Goal: Task Accomplishment & Management: Complete application form

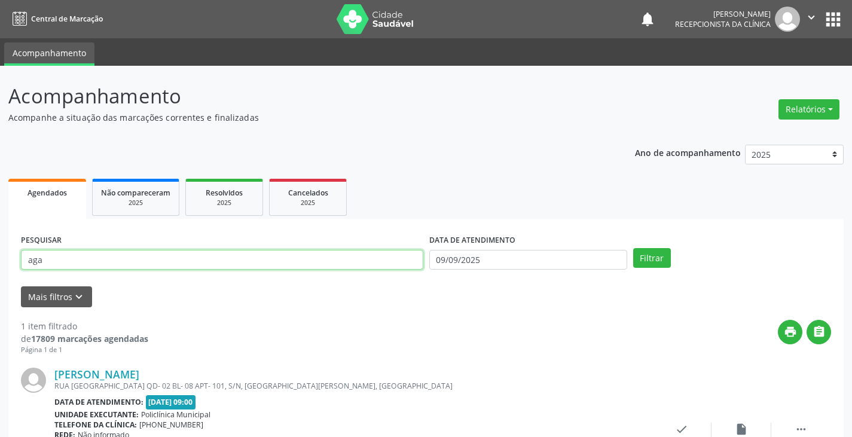
click at [381, 263] on input "aga" at bounding box center [222, 260] width 402 height 20
type input "a"
type input "debora"
click at [633, 248] on button "Filtrar" at bounding box center [652, 258] width 38 height 20
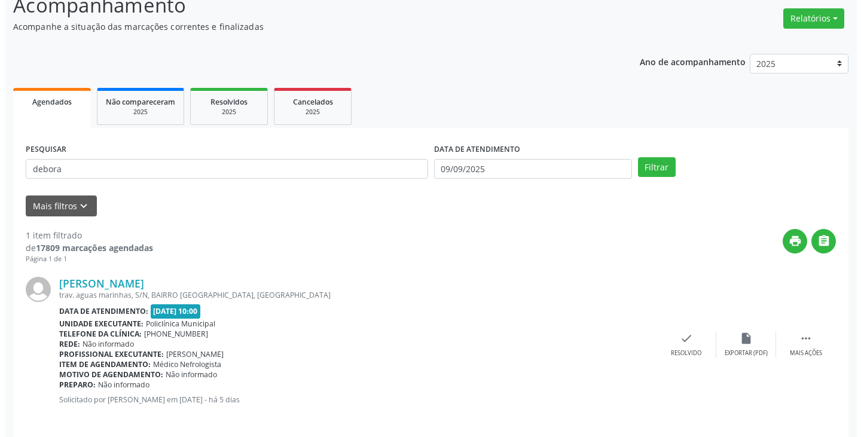
scroll to position [100, 0]
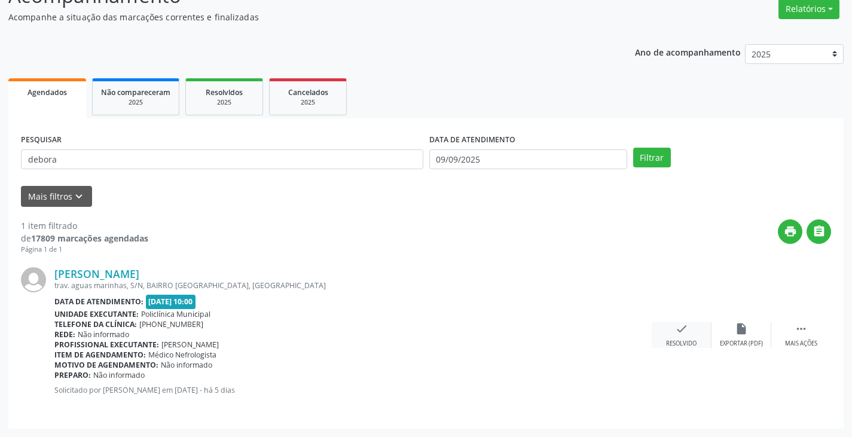
click at [690, 334] on div "check Resolvido" at bounding box center [682, 335] width 60 height 26
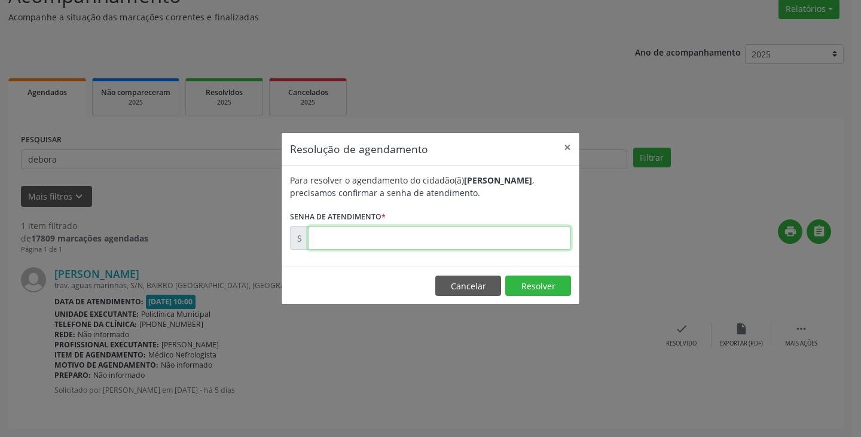
click at [503, 242] on input "text" at bounding box center [439, 238] width 263 height 24
type input "00175173"
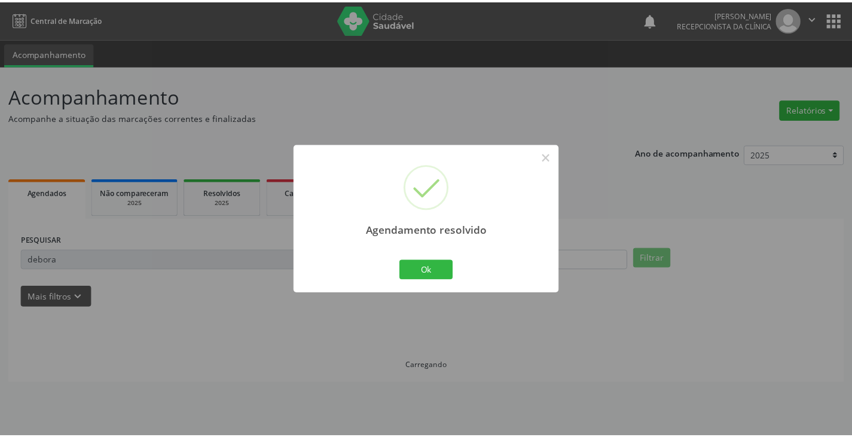
scroll to position [0, 0]
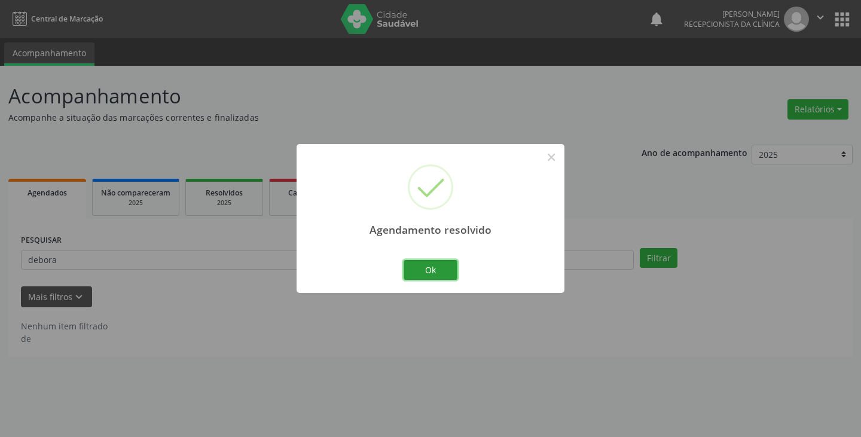
drag, startPoint x: 441, startPoint y: 263, endPoint x: 401, endPoint y: 257, distance: 41.1
click at [419, 260] on button "Ok" at bounding box center [431, 270] width 54 height 20
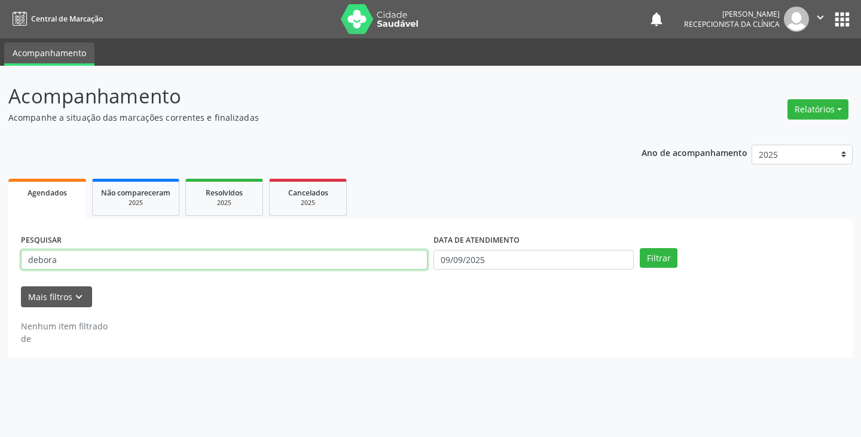
click at [388, 255] on input "debora" at bounding box center [224, 260] width 407 height 20
click at [640, 248] on button "Filtrar" at bounding box center [659, 258] width 38 height 20
click at [363, 261] on input "debgilson" at bounding box center [224, 260] width 407 height 20
type input "d"
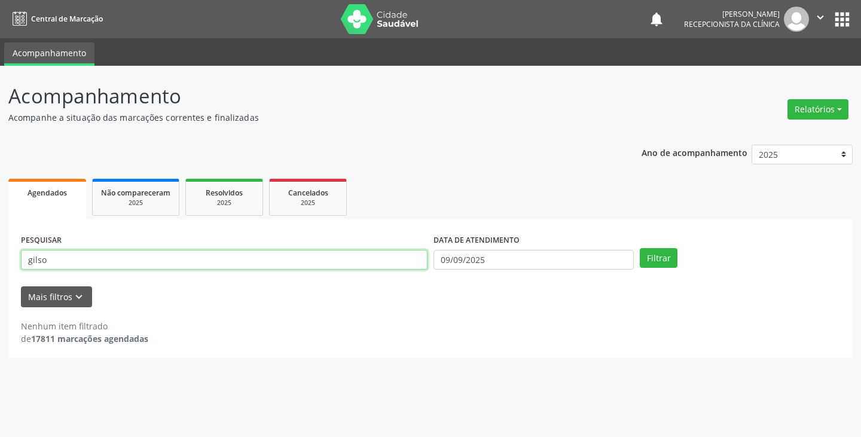
type input "gilso"
click at [640, 248] on button "Filtrar" at bounding box center [659, 258] width 38 height 20
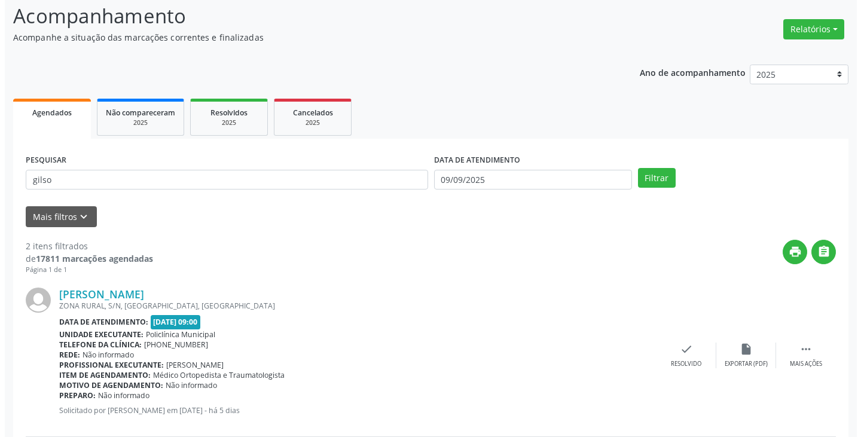
scroll to position [239, 0]
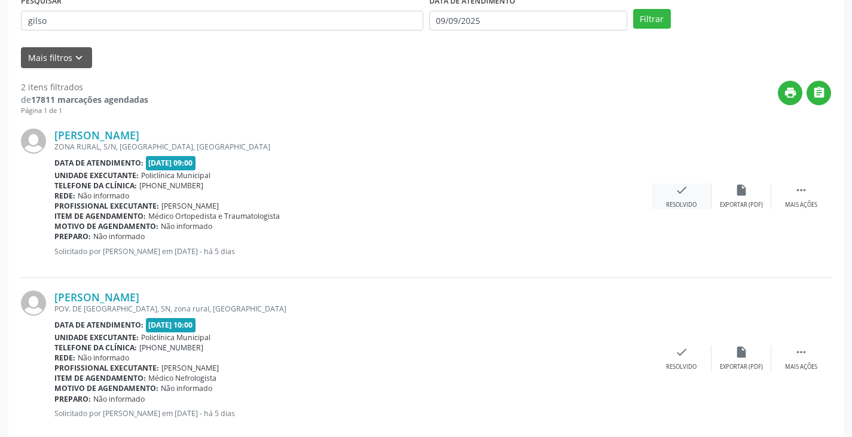
click at [680, 206] on div "Resolvido" at bounding box center [681, 205] width 30 height 8
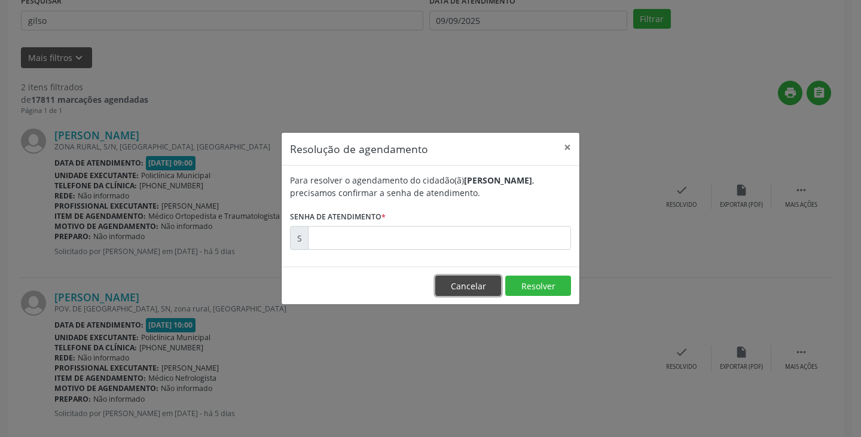
drag, startPoint x: 474, startPoint y: 286, endPoint x: 644, endPoint y: 327, distance: 175.2
click at [492, 289] on button "Cancelar" at bounding box center [468, 286] width 66 height 20
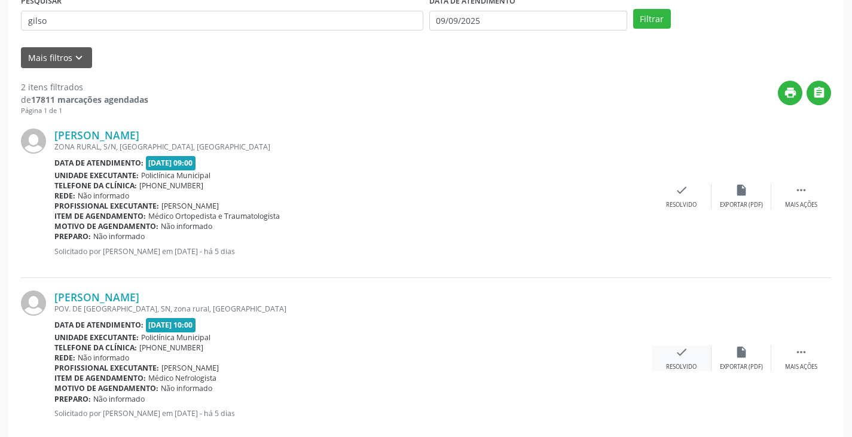
click at [686, 358] on icon "check" at bounding box center [681, 352] width 13 height 13
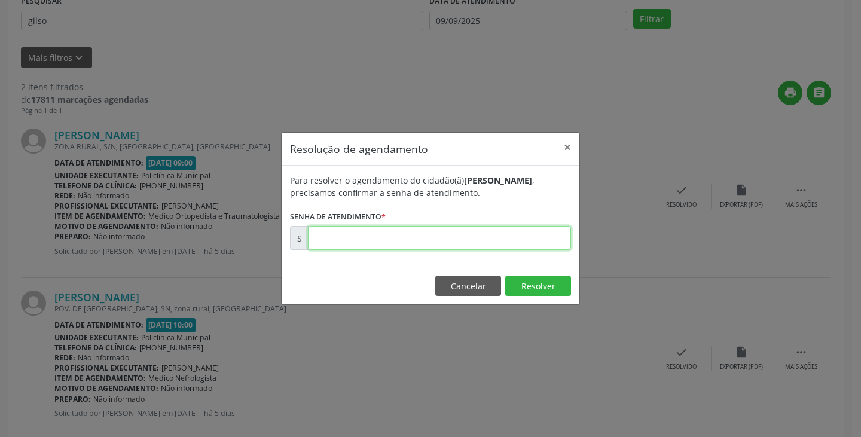
click at [488, 237] on input "text" at bounding box center [439, 238] width 263 height 24
type input "00175335"
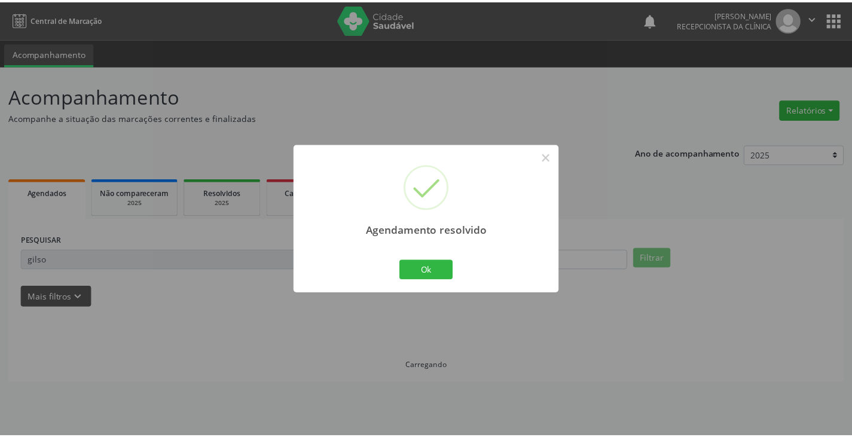
scroll to position [0, 0]
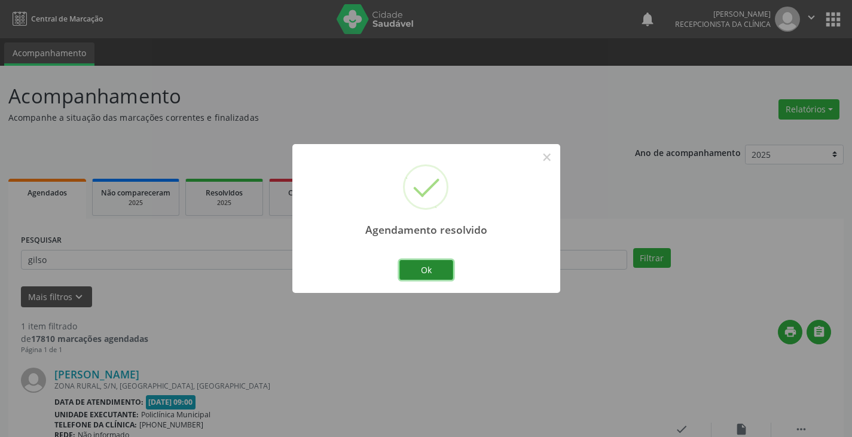
click at [446, 260] on button "Ok" at bounding box center [426, 270] width 54 height 20
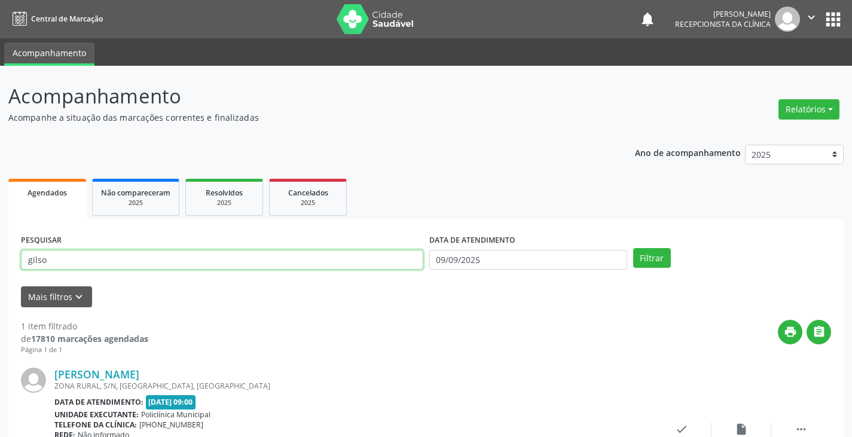
click at [411, 267] on input "gilso" at bounding box center [222, 260] width 402 height 20
type input "g"
type input "alv"
click at [633, 248] on button "Filtrar" at bounding box center [652, 258] width 38 height 20
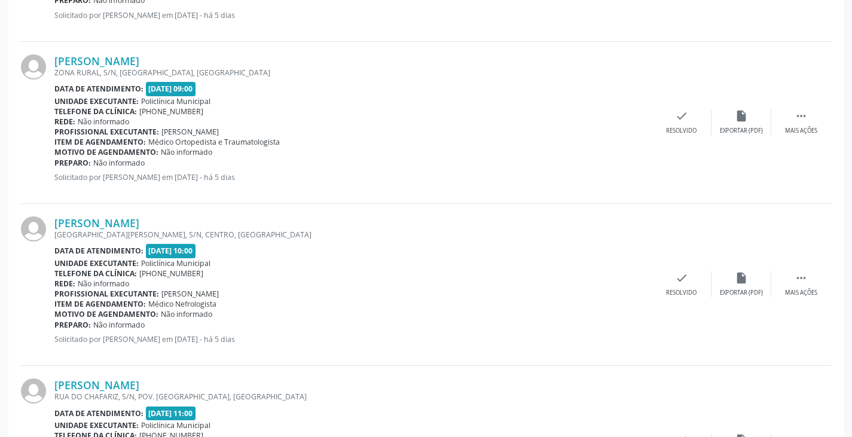
scroll to position [478, 0]
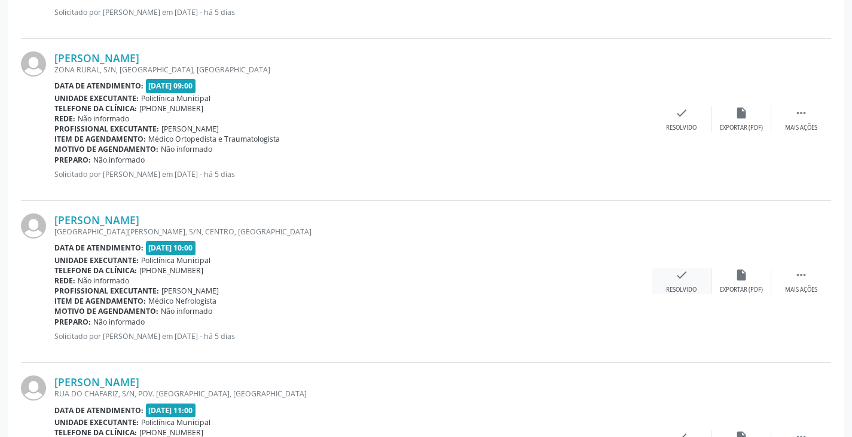
click at [682, 276] on icon "check" at bounding box center [681, 274] width 13 height 13
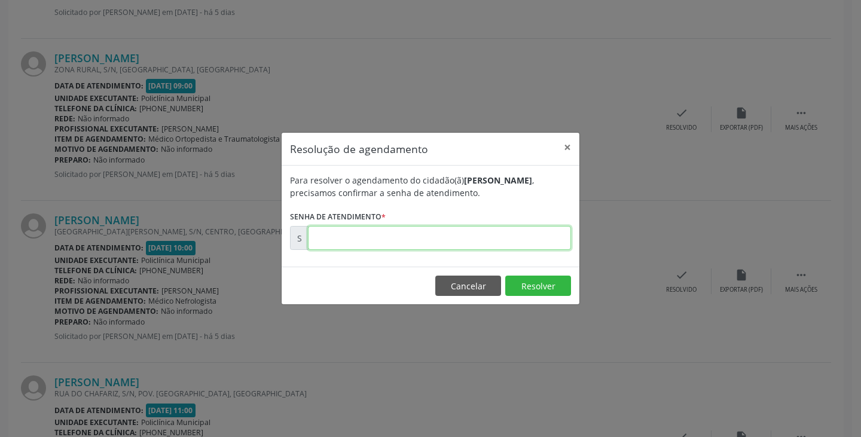
click at [503, 235] on input "text" at bounding box center [439, 238] width 263 height 24
type input "00000017"
click at [473, 284] on button "Cancelar" at bounding box center [468, 286] width 66 height 20
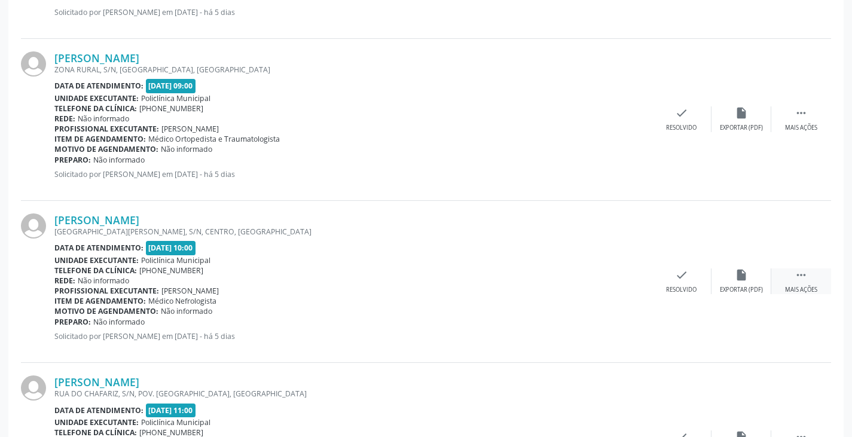
click at [793, 280] on div " Mais ações" at bounding box center [801, 281] width 60 height 26
click at [620, 283] on div "print Imprimir" at bounding box center [622, 281] width 60 height 26
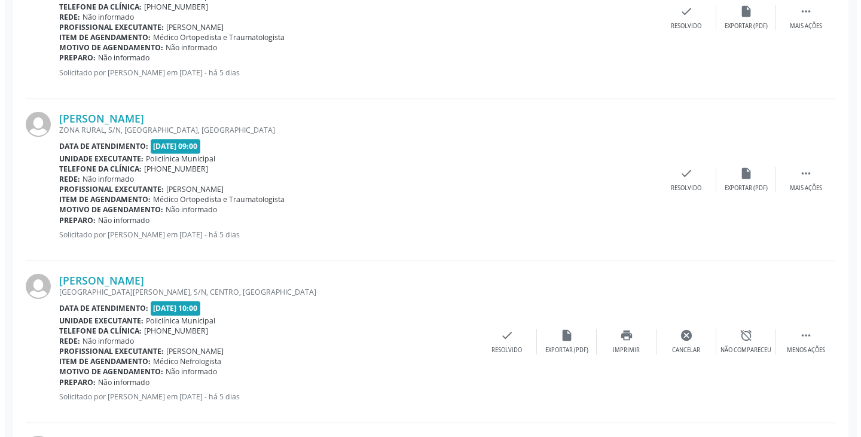
scroll to position [418, 0]
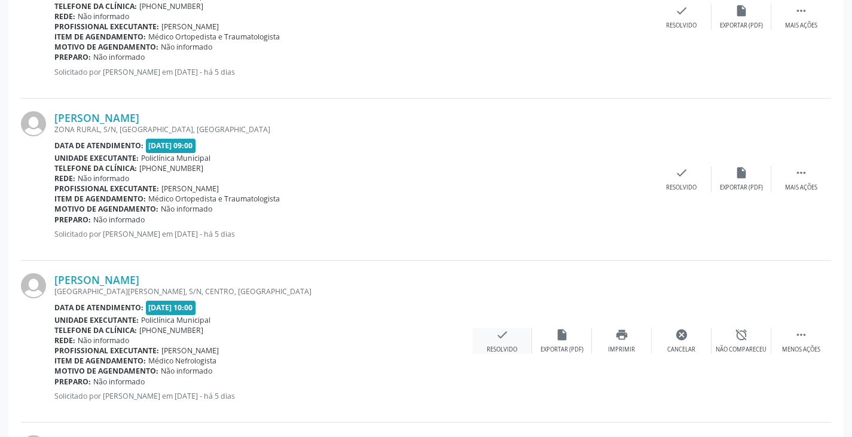
click at [498, 331] on icon "check" at bounding box center [502, 334] width 13 height 13
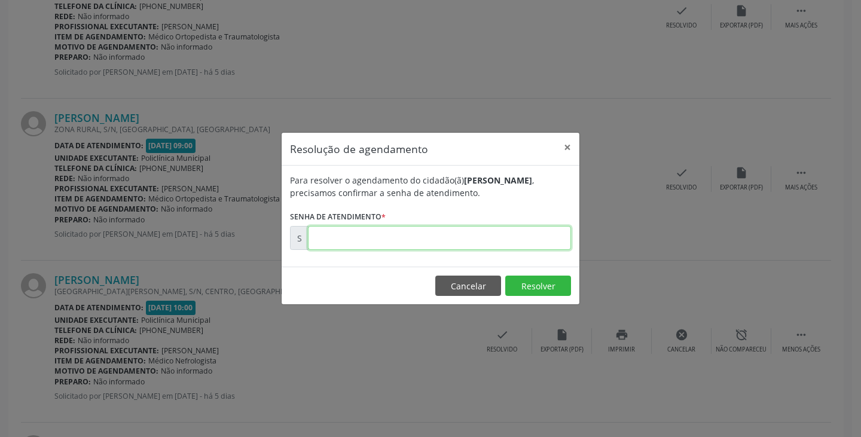
click at [413, 242] on input "text" at bounding box center [439, 238] width 263 height 24
paste input "00175456"
type input "00175456"
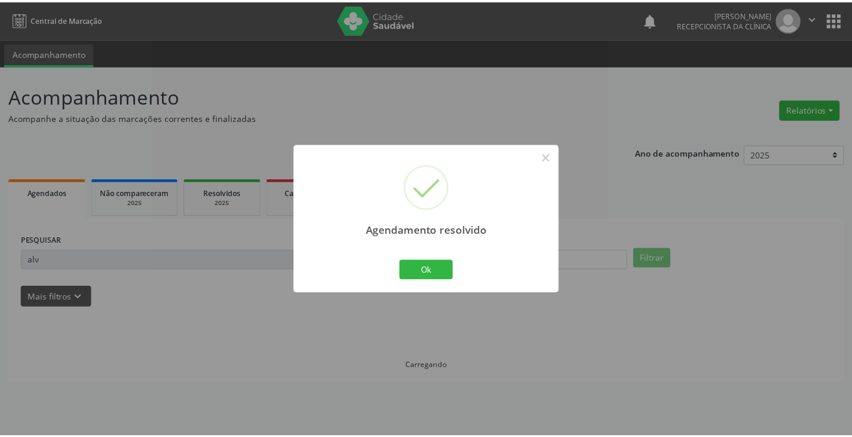
scroll to position [0, 0]
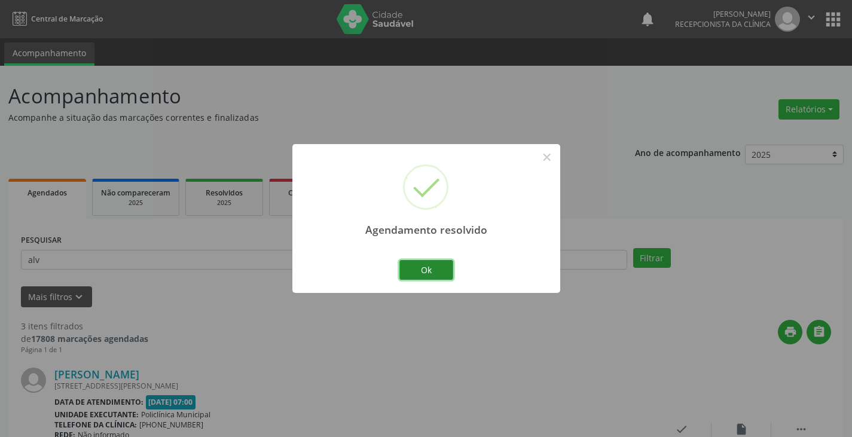
click at [426, 267] on button "Ok" at bounding box center [426, 270] width 54 height 20
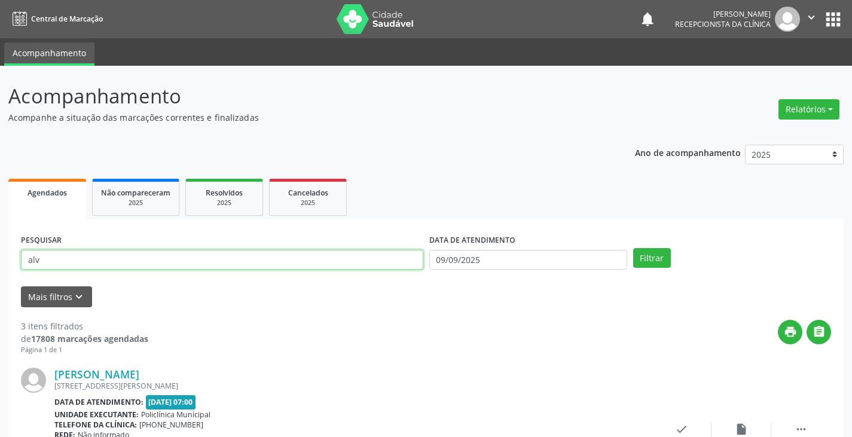
click at [384, 264] on input "alv" at bounding box center [222, 260] width 402 height 20
type input "a"
click at [348, 252] on input "text" at bounding box center [222, 260] width 402 height 20
type input "joaq"
click at [633, 248] on button "Filtrar" at bounding box center [652, 258] width 38 height 20
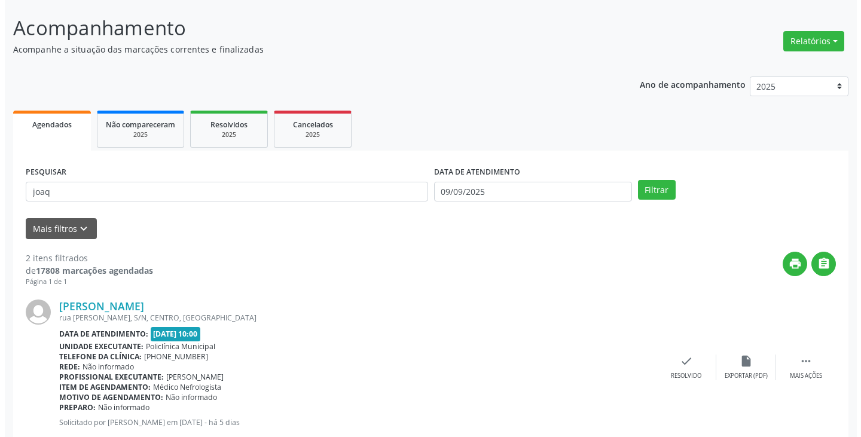
scroll to position [179, 0]
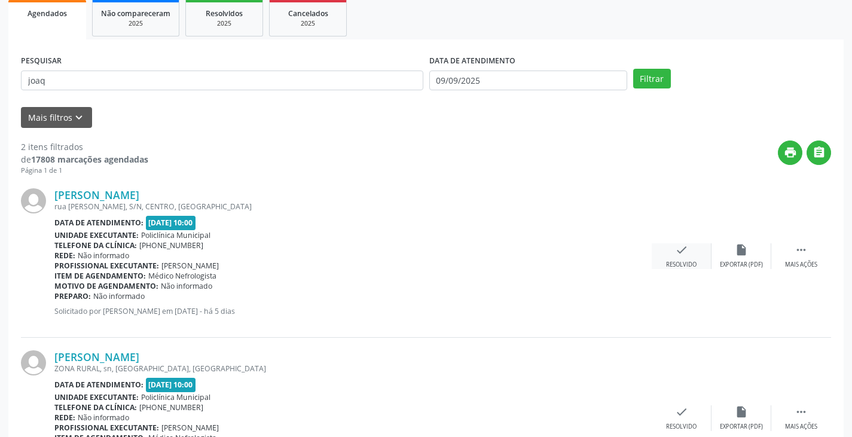
click at [680, 252] on icon "check" at bounding box center [681, 249] width 13 height 13
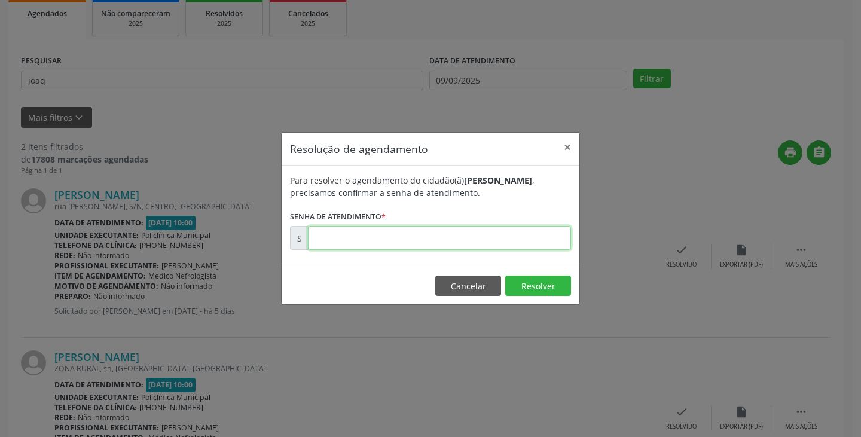
click at [473, 243] on input "text" at bounding box center [439, 238] width 263 height 24
type input "00175244"
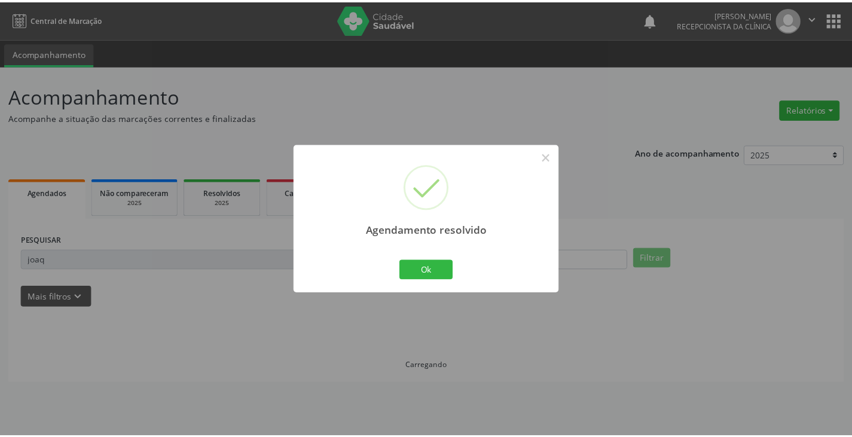
scroll to position [0, 0]
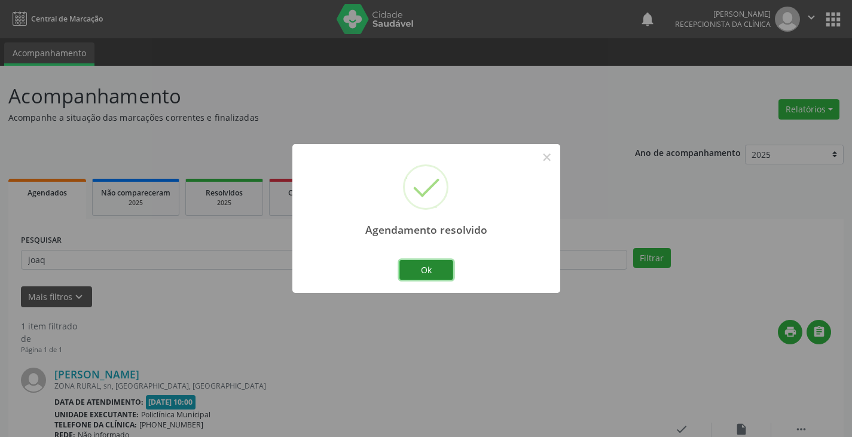
click at [442, 265] on button "Ok" at bounding box center [426, 270] width 54 height 20
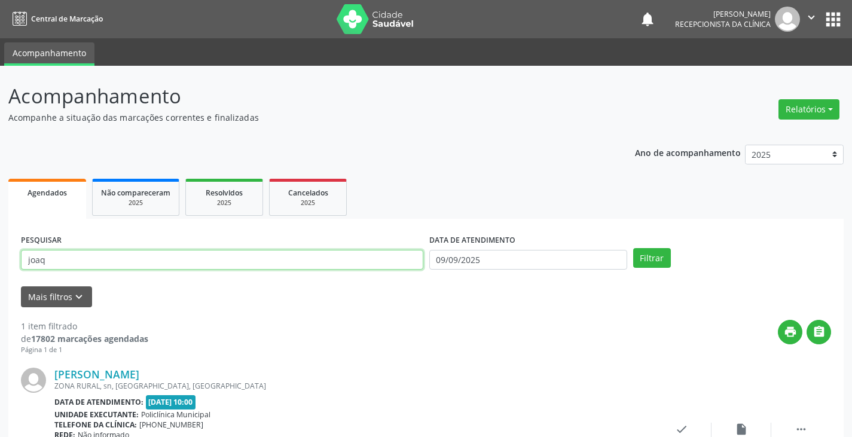
click at [388, 262] on input "joaq" at bounding box center [222, 260] width 402 height 20
type input "j"
type input "delz"
click at [633, 248] on button "Filtrar" at bounding box center [652, 258] width 38 height 20
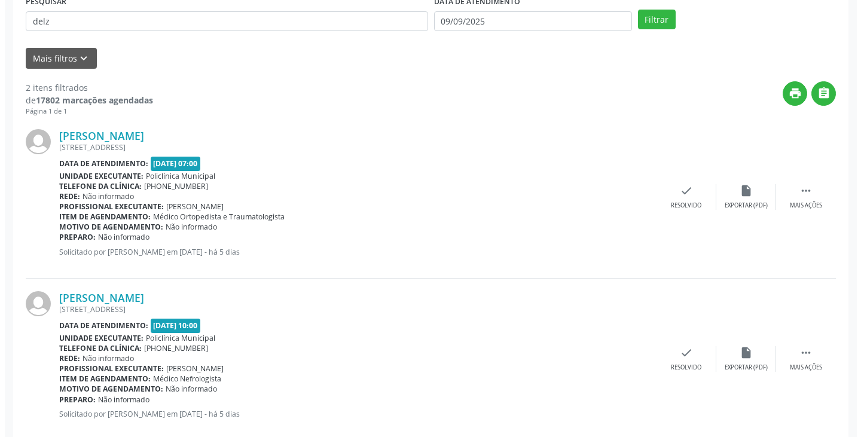
scroll to position [239, 0]
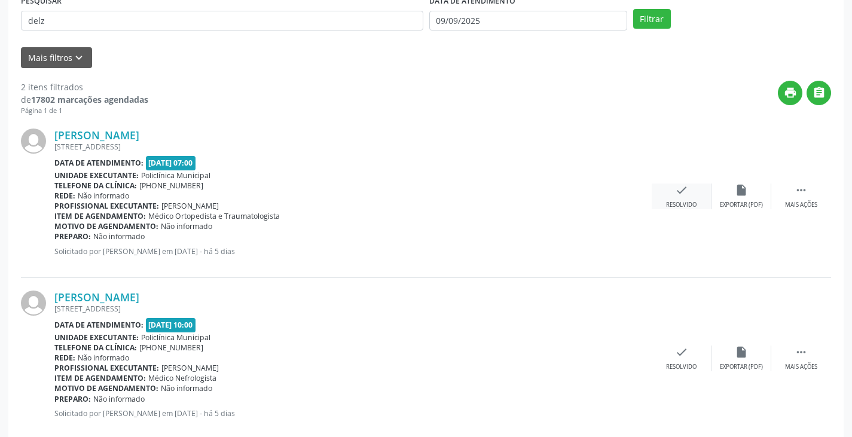
click at [680, 204] on div "Resolvido" at bounding box center [681, 205] width 30 height 8
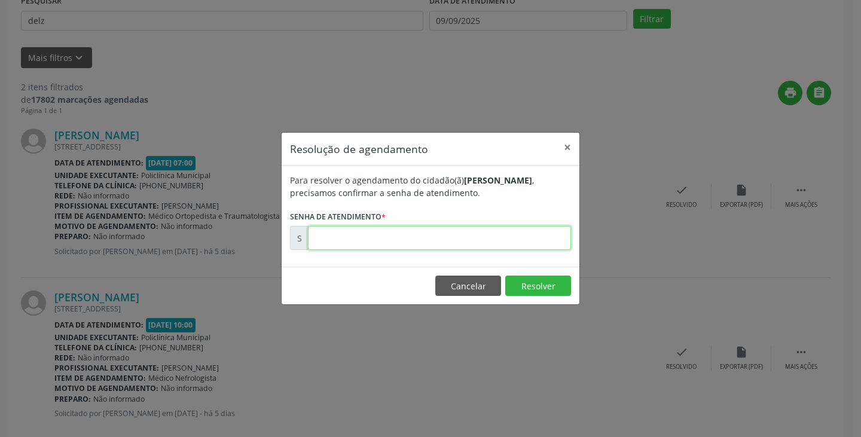
click at [525, 243] on input "text" at bounding box center [439, 238] width 263 height 24
type input "00175135"
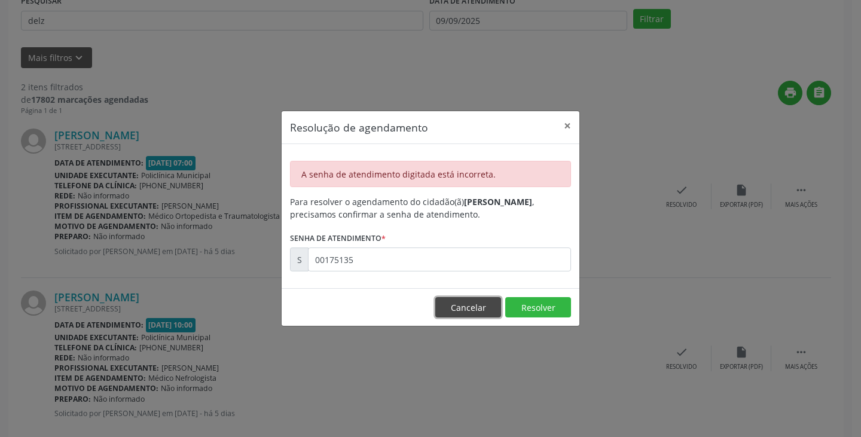
click at [469, 301] on button "Cancelar" at bounding box center [468, 307] width 66 height 20
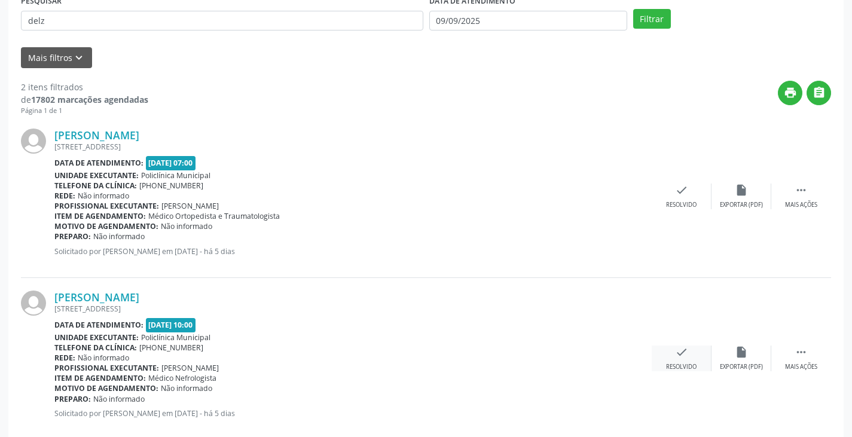
click at [677, 357] on icon "check" at bounding box center [681, 352] width 13 height 13
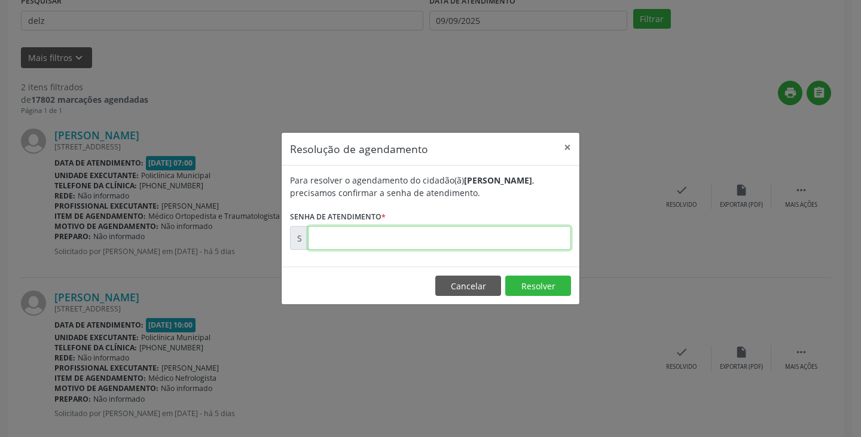
click at [459, 240] on input "text" at bounding box center [439, 238] width 263 height 24
type input "00175135"
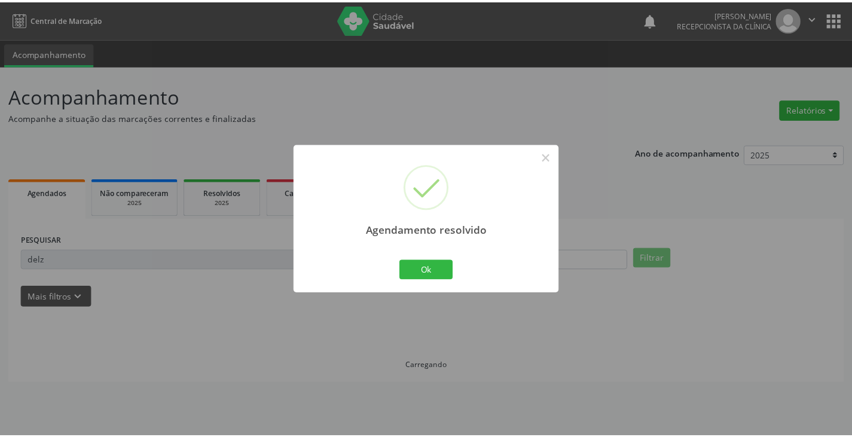
scroll to position [0, 0]
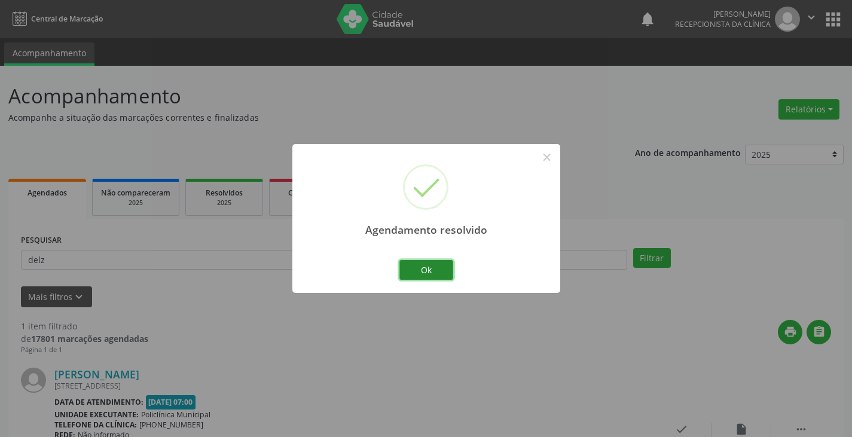
click at [435, 261] on button "Ok" at bounding box center [426, 270] width 54 height 20
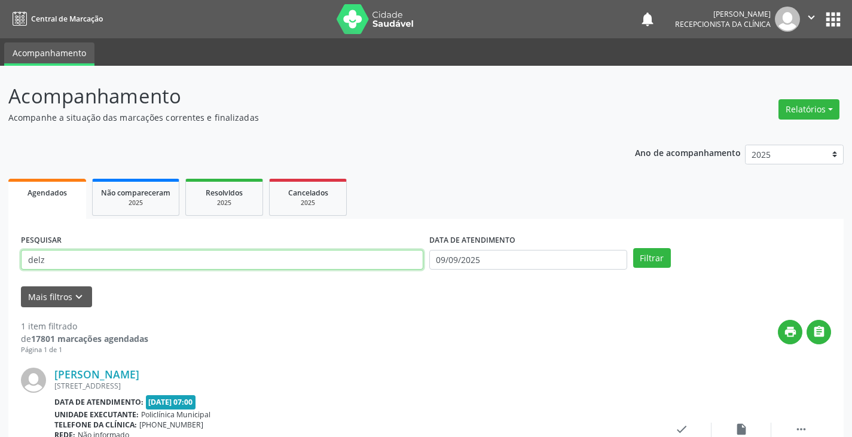
click at [371, 261] on input "delz" at bounding box center [222, 260] width 402 height 20
type input "d"
type input "[PERSON_NAME]"
click at [633, 248] on button "Filtrar" at bounding box center [652, 258] width 38 height 20
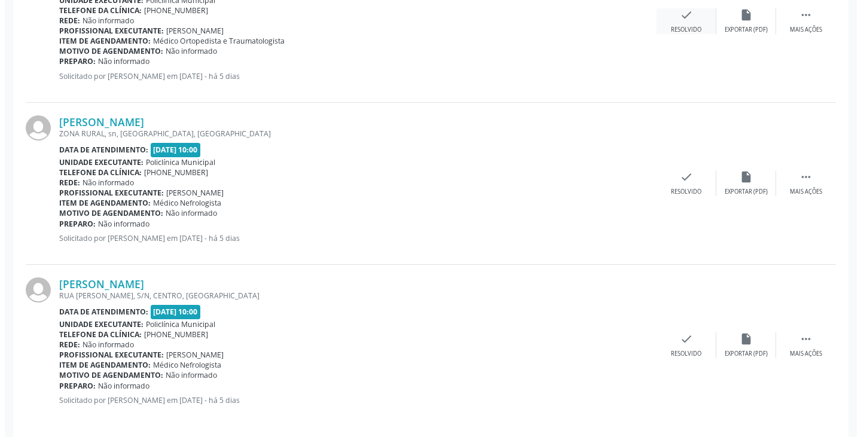
scroll to position [424, 0]
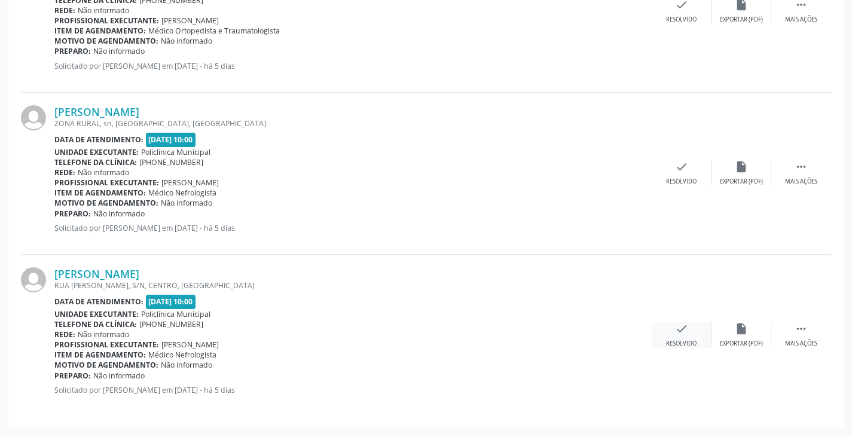
click at [682, 325] on icon "check" at bounding box center [681, 328] width 13 height 13
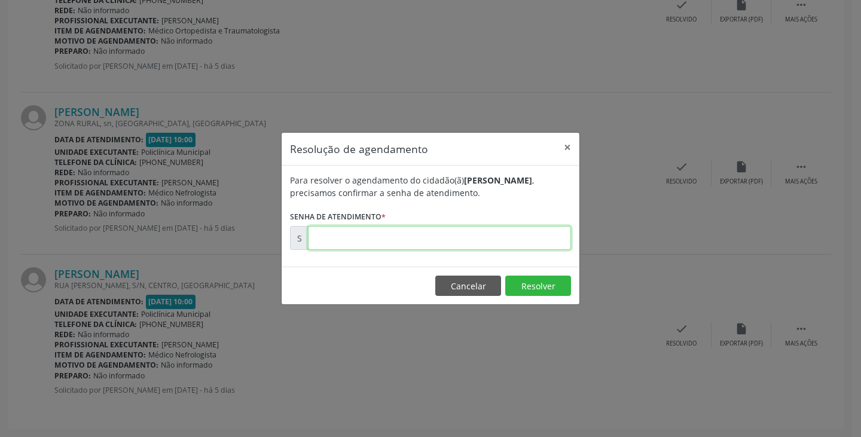
click at [517, 239] on input "text" at bounding box center [439, 238] width 263 height 24
type input "00175450"
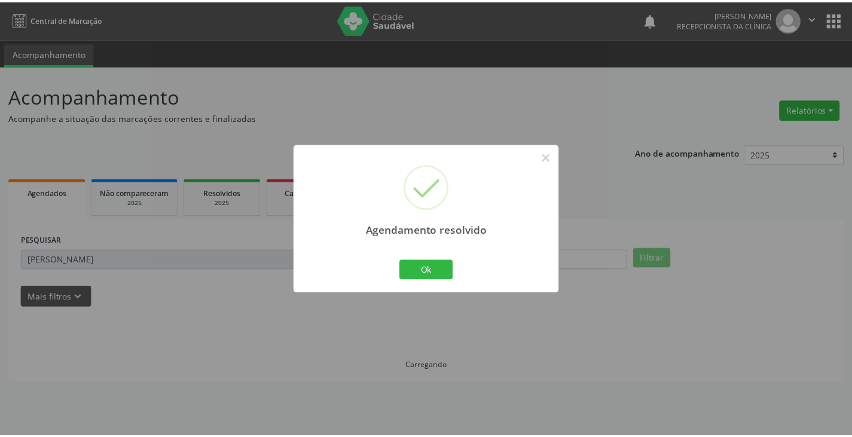
scroll to position [0, 0]
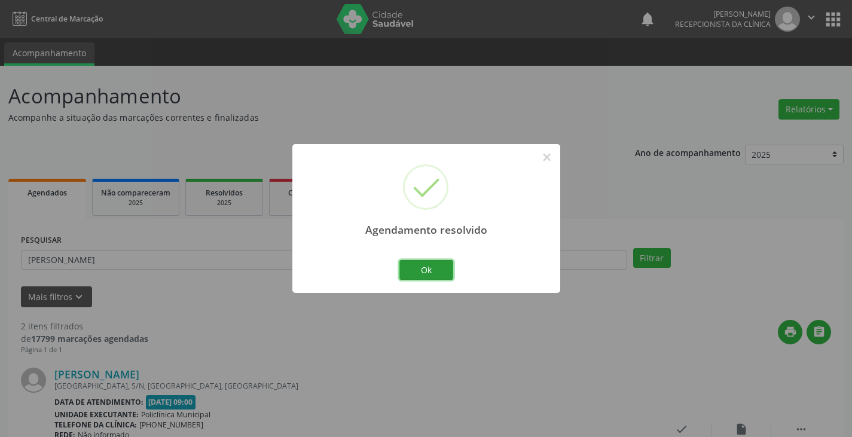
drag, startPoint x: 435, startPoint y: 268, endPoint x: 403, endPoint y: 269, distance: 31.7
click at [434, 268] on button "Ok" at bounding box center [426, 270] width 54 height 20
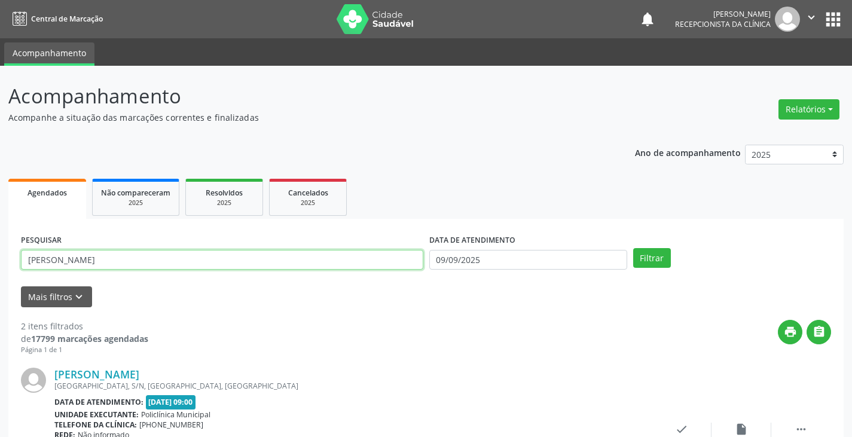
click at [356, 264] on input "[PERSON_NAME]" at bounding box center [222, 260] width 402 height 20
type input "j"
type input "dan"
click at [633, 248] on button "Filtrar" at bounding box center [652, 258] width 38 height 20
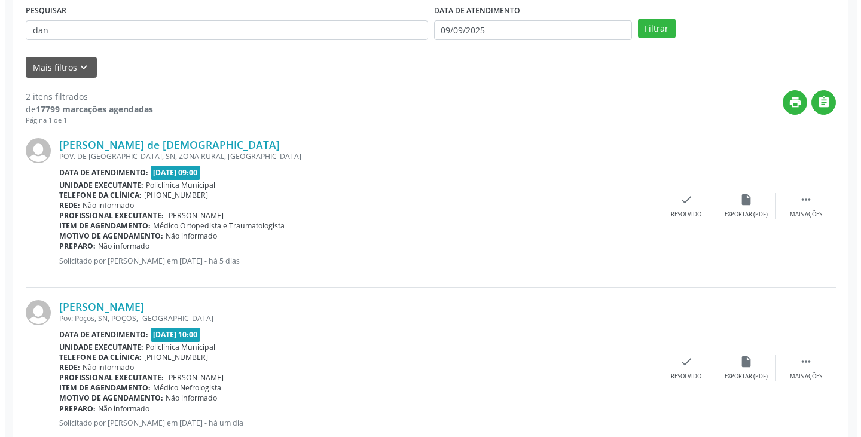
scroll to position [239, 0]
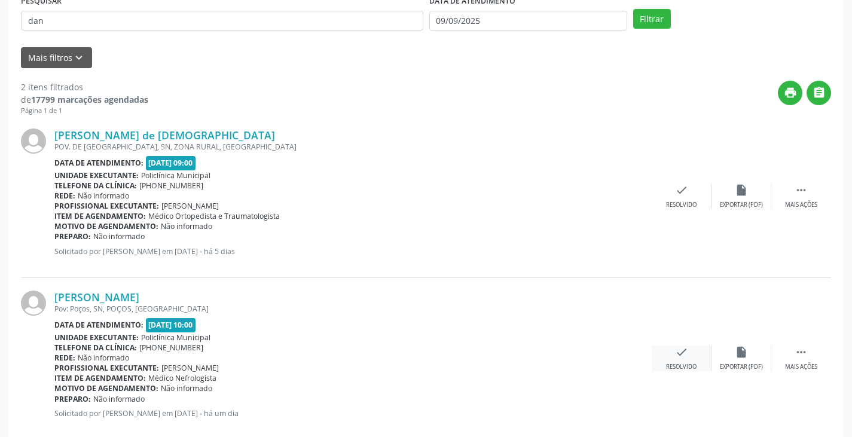
click at [677, 356] on icon "check" at bounding box center [681, 352] width 13 height 13
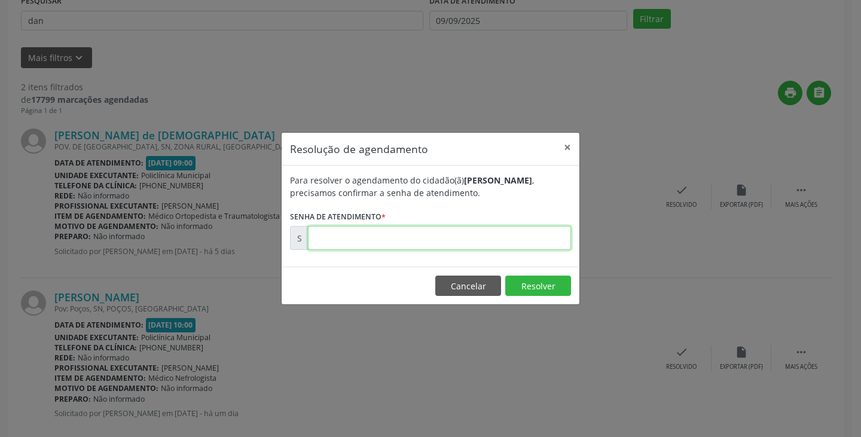
click at [542, 247] on input "text" at bounding box center [439, 238] width 263 height 24
type input "00175733"
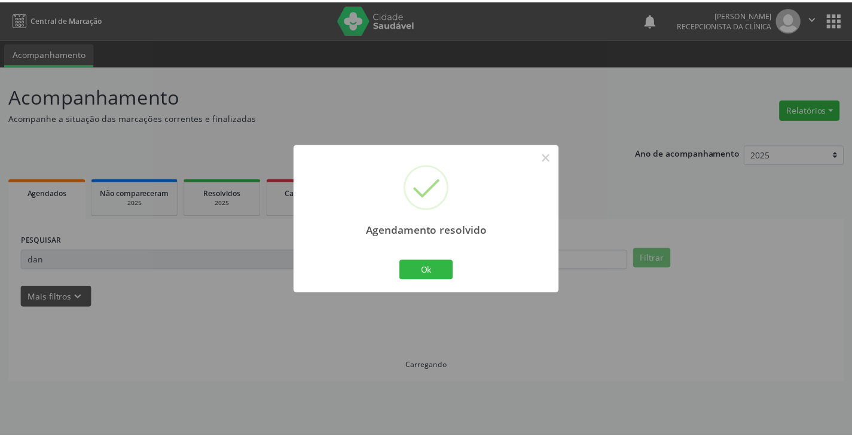
scroll to position [0, 0]
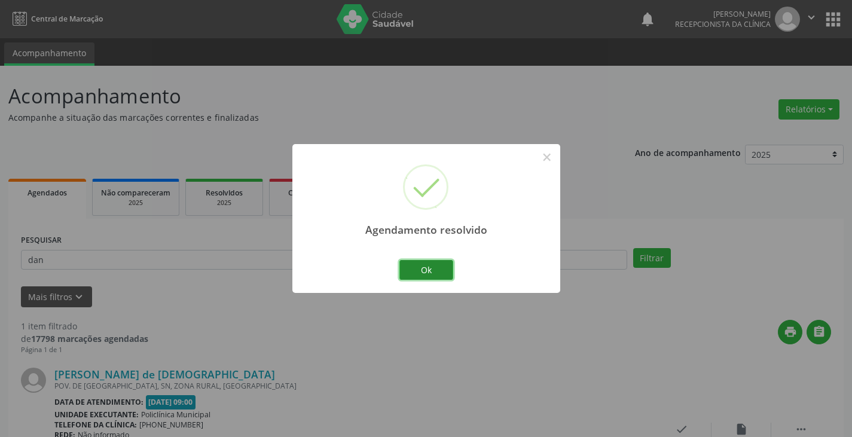
click at [438, 273] on button "Ok" at bounding box center [426, 270] width 54 height 20
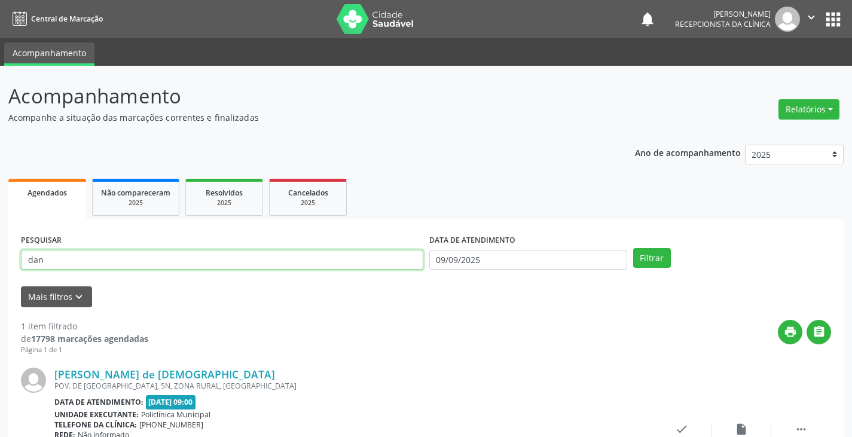
click at [403, 258] on input "dan" at bounding box center [222, 260] width 402 height 20
type input "d"
click at [348, 253] on input "text" at bounding box center [222, 260] width 402 height 20
type input "iva"
click at [633, 248] on button "Filtrar" at bounding box center [652, 258] width 38 height 20
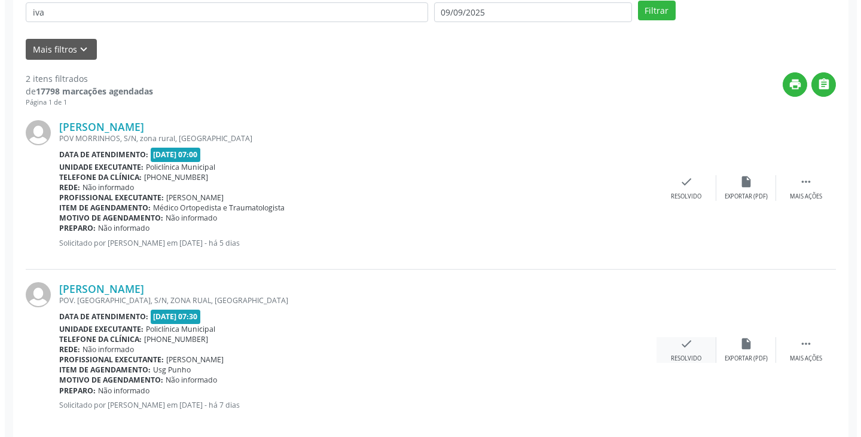
scroll to position [262, 0]
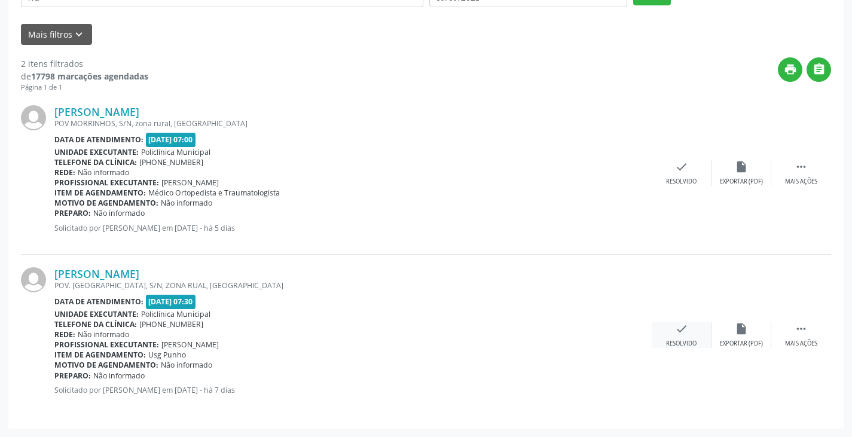
click at [679, 334] on icon "check" at bounding box center [681, 328] width 13 height 13
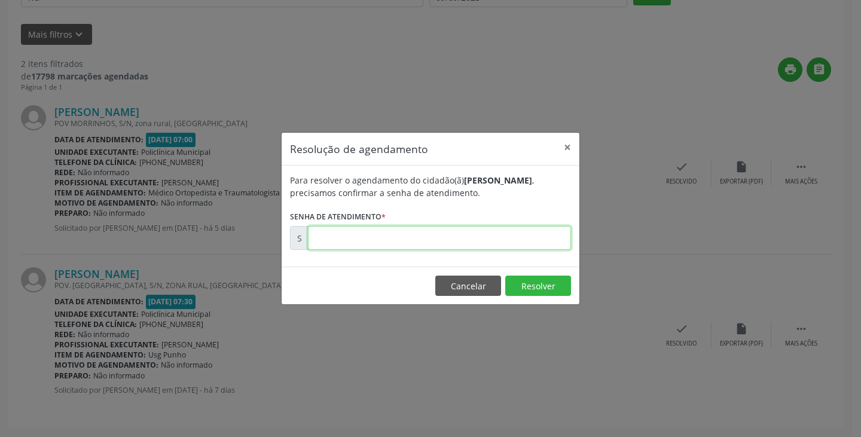
click at [499, 236] on input "text" at bounding box center [439, 238] width 263 height 24
type input "00174953"
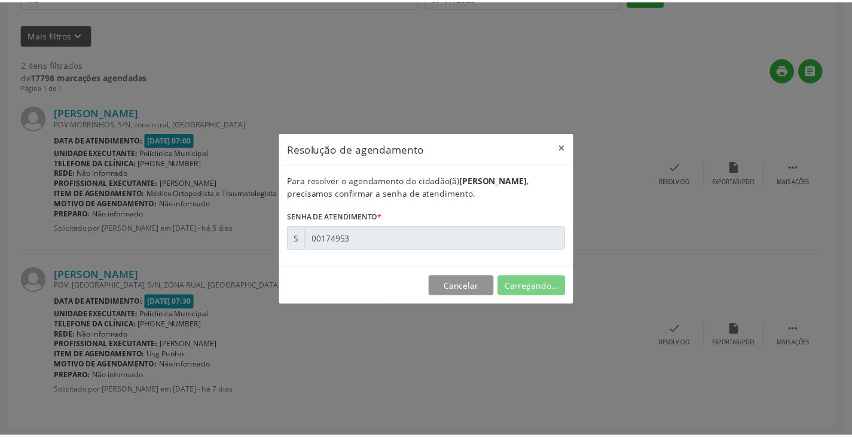
scroll to position [0, 0]
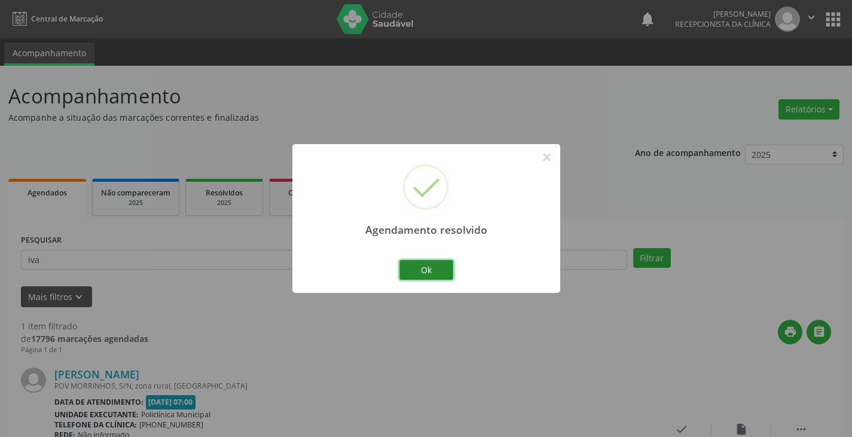
click at [424, 268] on button "Ok" at bounding box center [426, 270] width 54 height 20
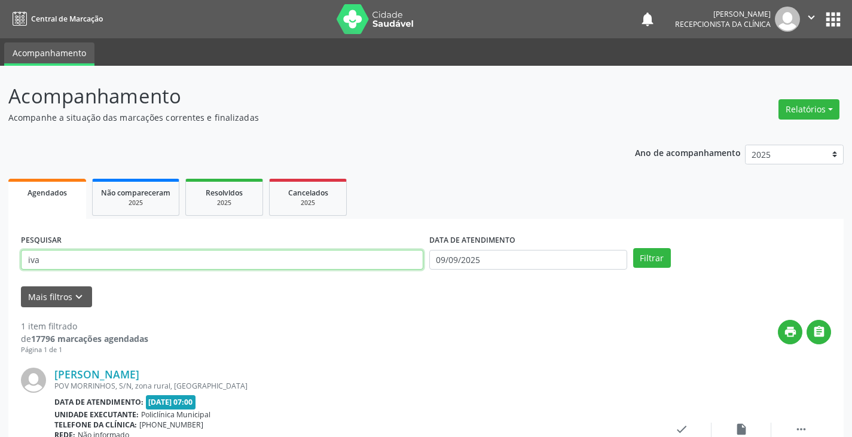
click at [362, 259] on input "iva" at bounding box center [222, 260] width 402 height 20
type input "i"
type input "anat"
click at [633, 248] on button "Filtrar" at bounding box center [652, 258] width 38 height 20
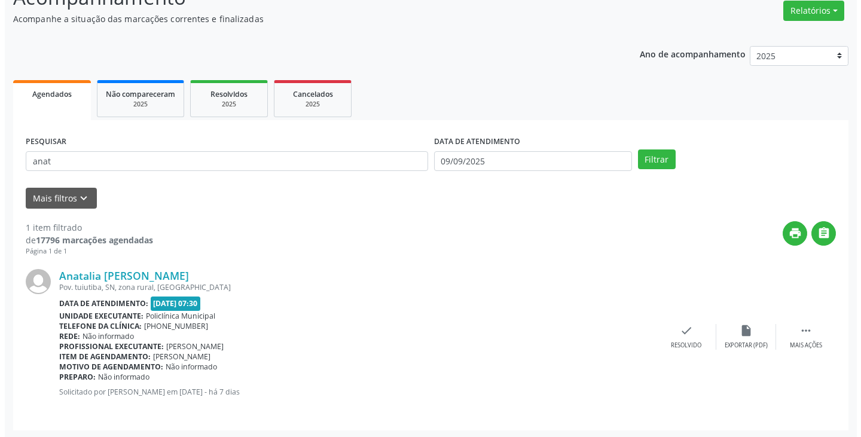
scroll to position [100, 0]
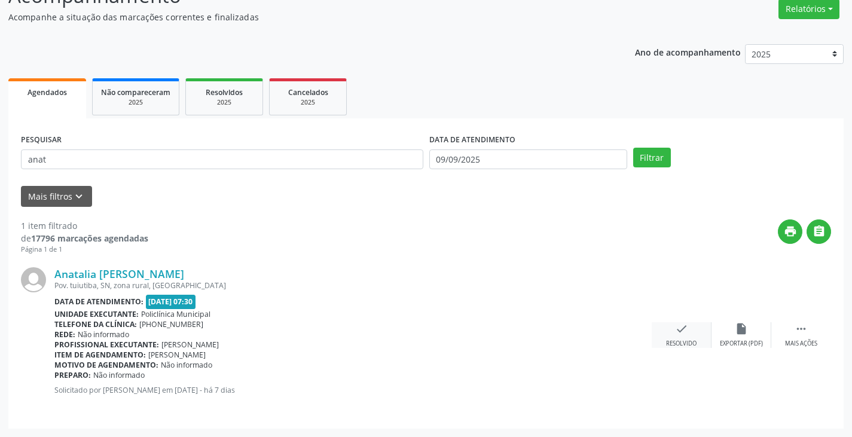
click at [670, 329] on div "check Resolvido" at bounding box center [682, 335] width 60 height 26
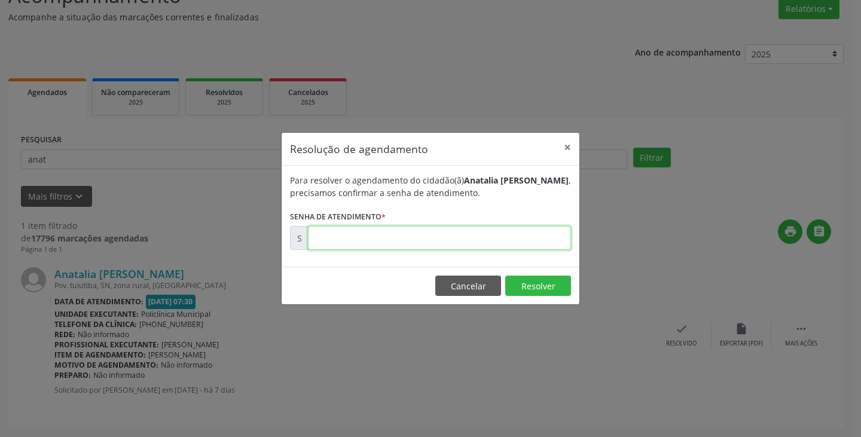
click at [546, 237] on input "text" at bounding box center [439, 238] width 263 height 24
type input "00174942"
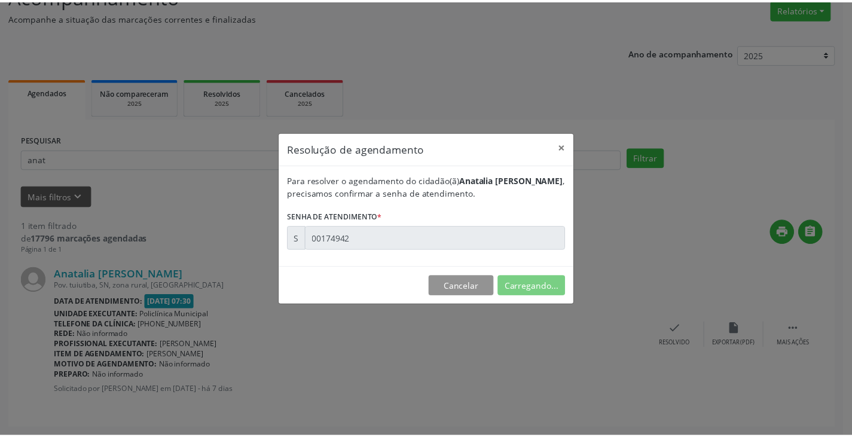
scroll to position [0, 0]
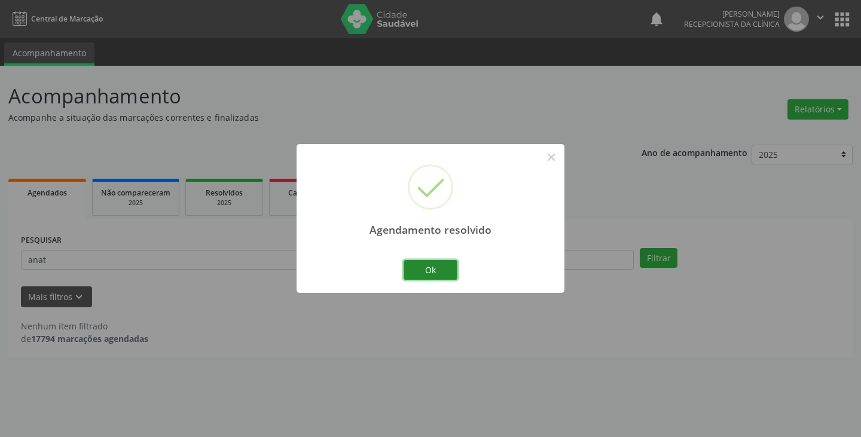
drag, startPoint x: 435, startPoint y: 270, endPoint x: 422, endPoint y: 267, distance: 12.9
click at [434, 269] on button "Ok" at bounding box center [431, 270] width 54 height 20
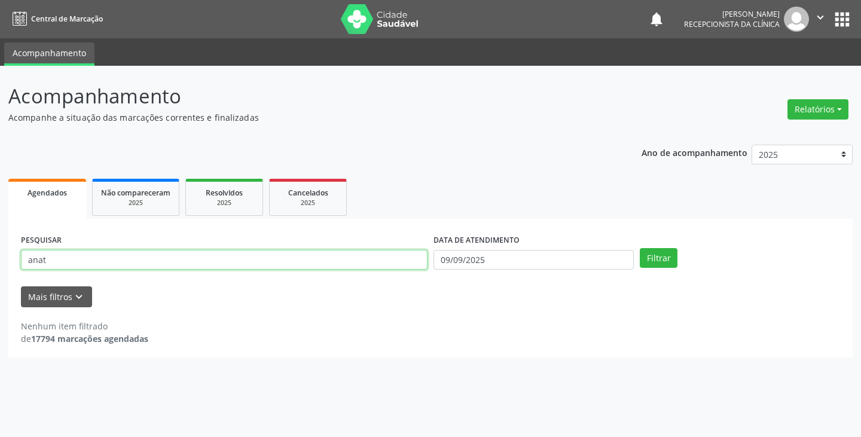
click at [398, 262] on input "anat" at bounding box center [224, 260] width 407 height 20
type input "a"
type input "dil"
click at [640, 248] on button "Filtrar" at bounding box center [659, 258] width 38 height 20
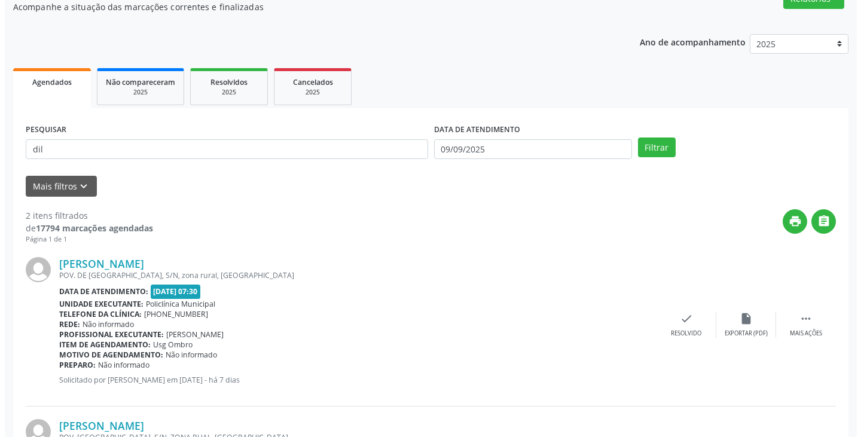
scroll to position [120, 0]
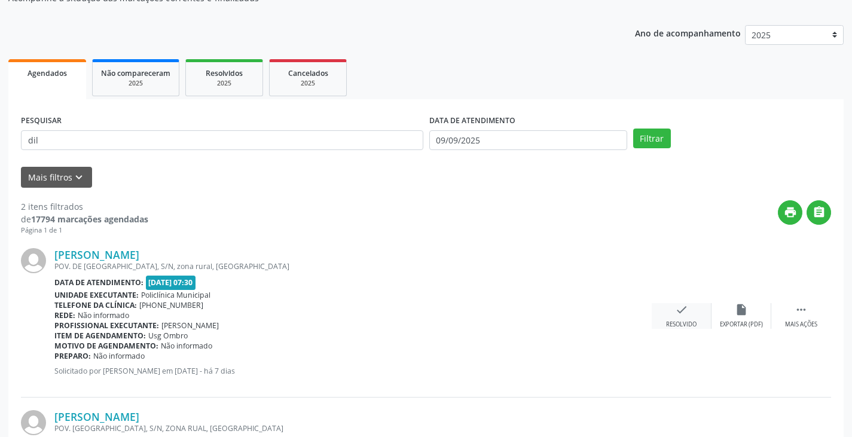
click at [675, 314] on icon "check" at bounding box center [681, 309] width 13 height 13
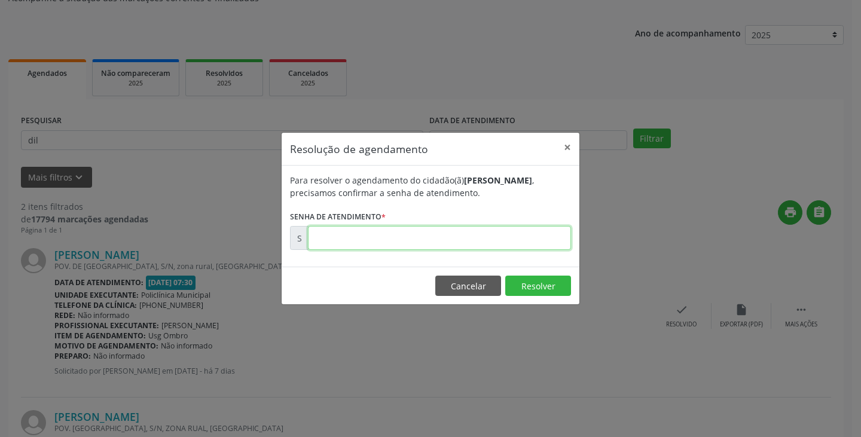
click at [542, 240] on input "text" at bounding box center [439, 238] width 263 height 24
type input "00174937"
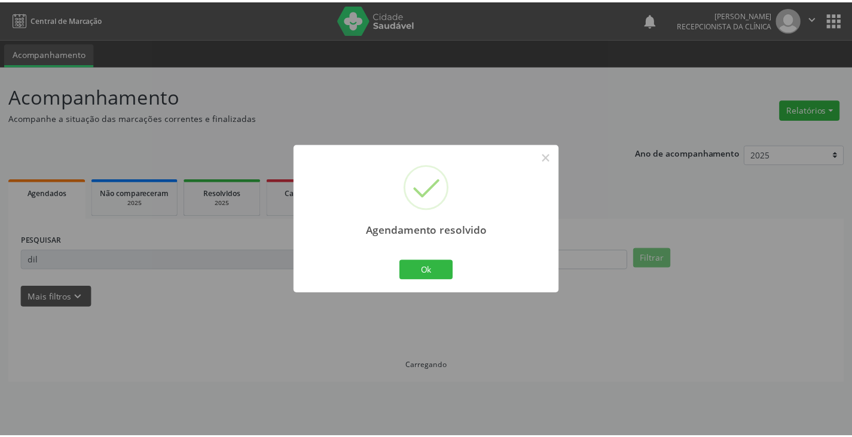
scroll to position [0, 0]
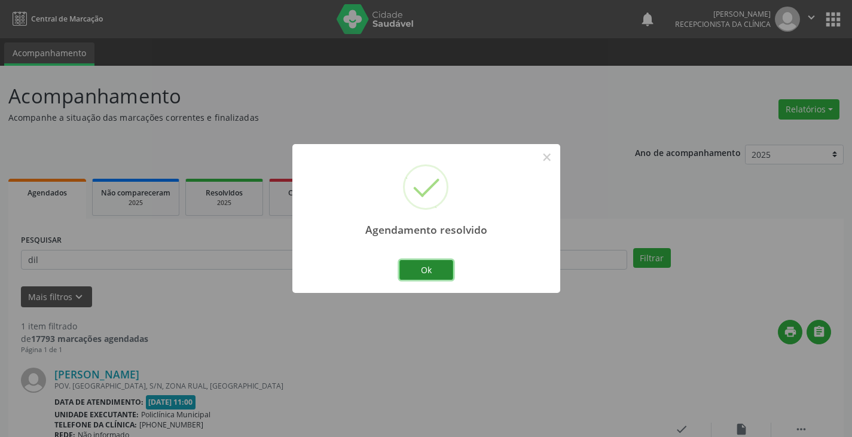
drag, startPoint x: 428, startPoint y: 265, endPoint x: 382, endPoint y: 259, distance: 46.3
click at [426, 264] on button "Ok" at bounding box center [426, 270] width 54 height 20
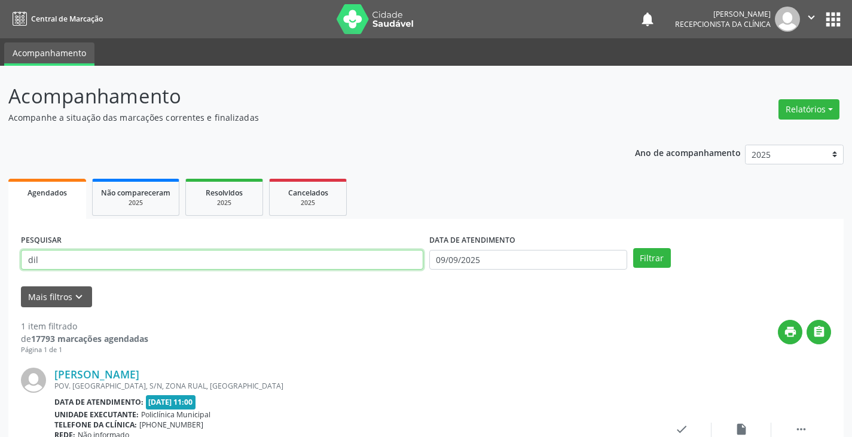
click at [381, 259] on input "dil" at bounding box center [222, 260] width 402 height 20
type input "d"
type input "patr"
click at [633, 248] on button "Filtrar" at bounding box center [652, 258] width 38 height 20
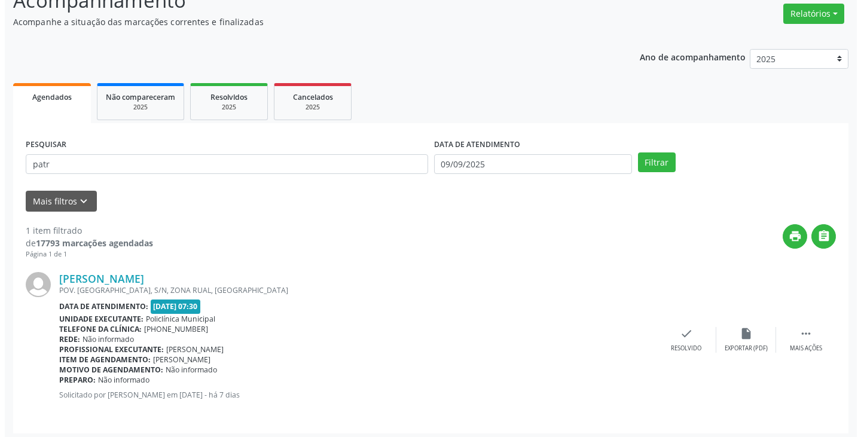
scroll to position [100, 0]
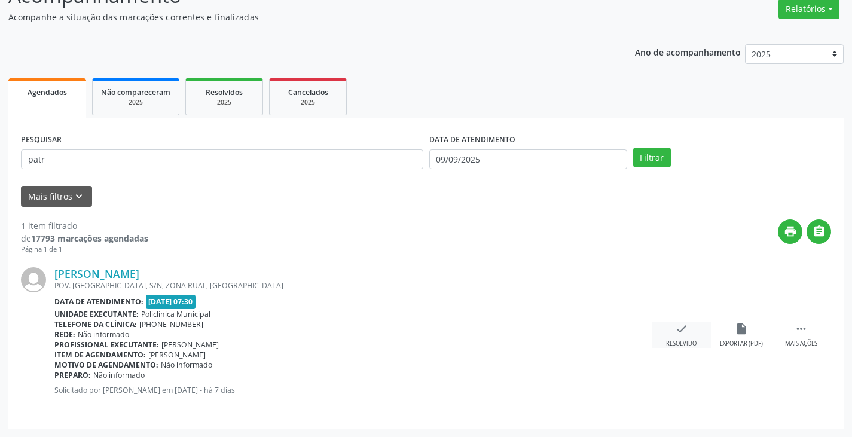
click at [682, 331] on icon "check" at bounding box center [681, 328] width 13 height 13
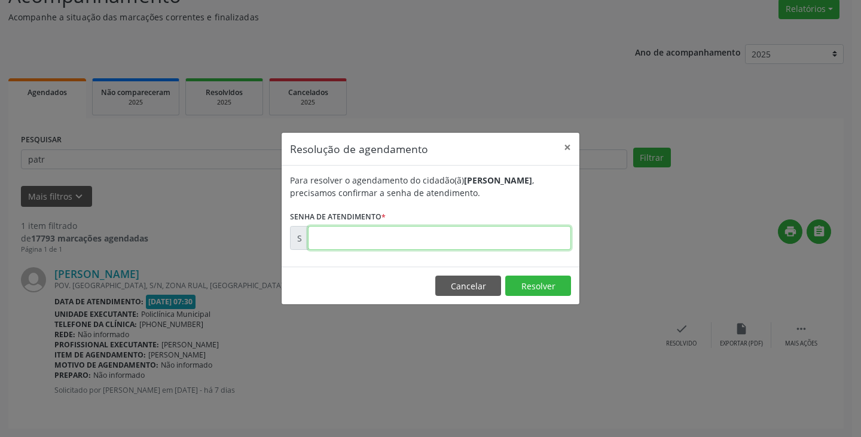
click at [521, 240] on input "text" at bounding box center [439, 238] width 263 height 24
type input "00174936"
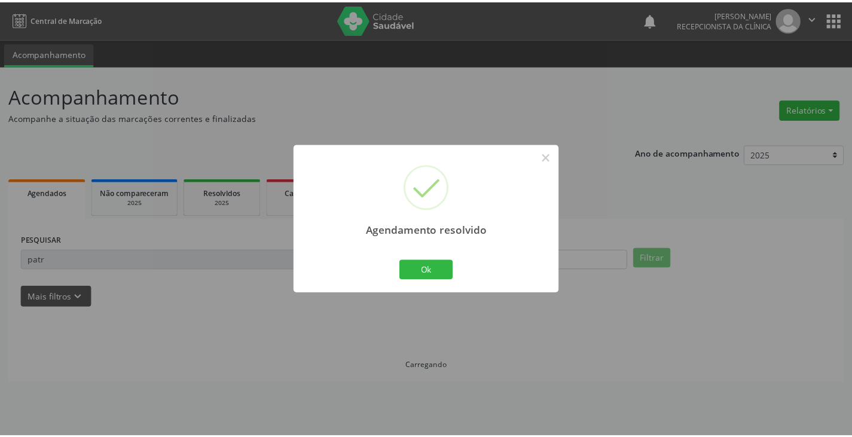
scroll to position [0, 0]
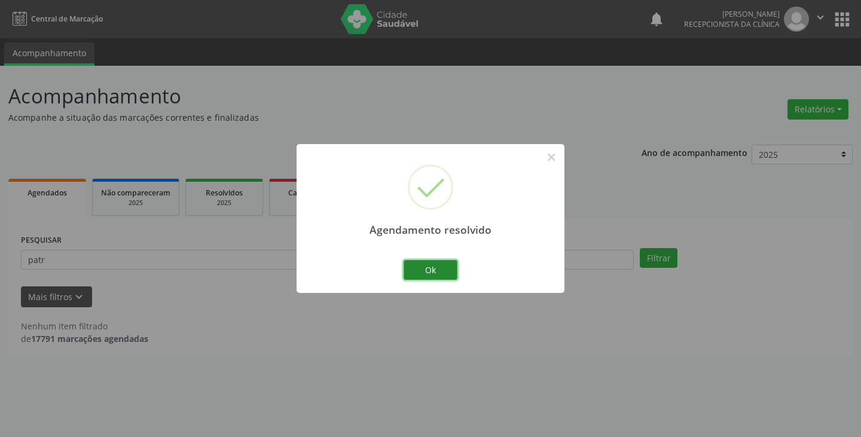
click at [414, 267] on button "Ok" at bounding box center [431, 270] width 54 height 20
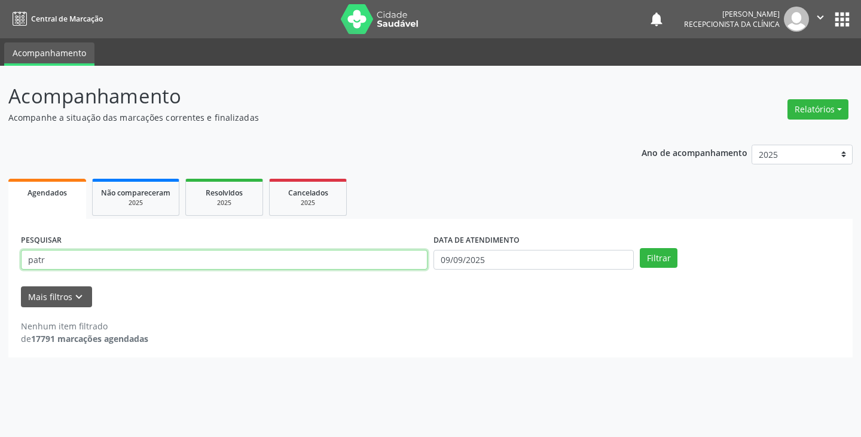
click at [391, 261] on input "patr" at bounding box center [224, 260] width 407 height 20
type input "p"
click at [640, 248] on button "Filtrar" at bounding box center [659, 258] width 38 height 20
click at [290, 259] on input "maril" at bounding box center [224, 260] width 407 height 20
type input "marlu"
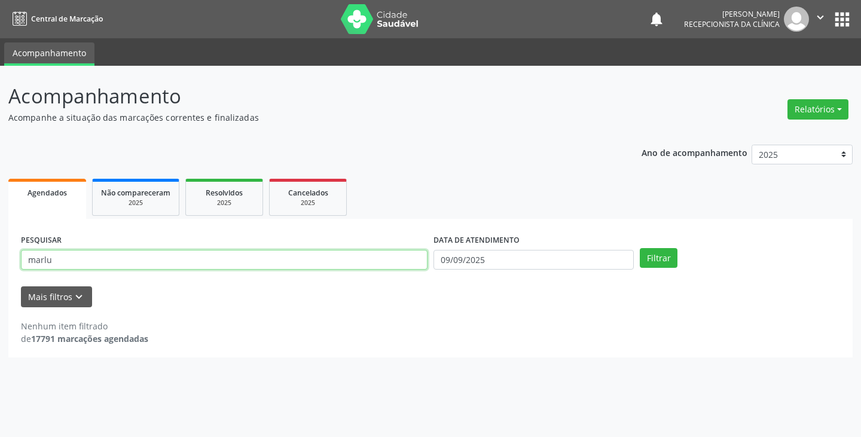
click at [640, 248] on button "Filtrar" at bounding box center [659, 258] width 38 height 20
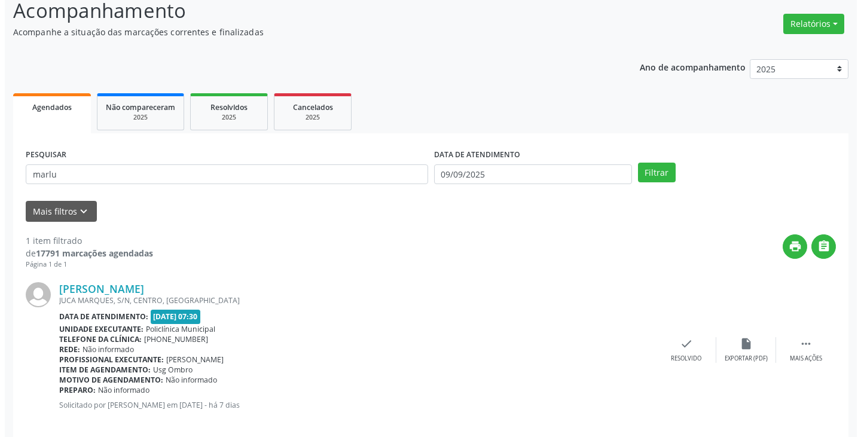
scroll to position [100, 0]
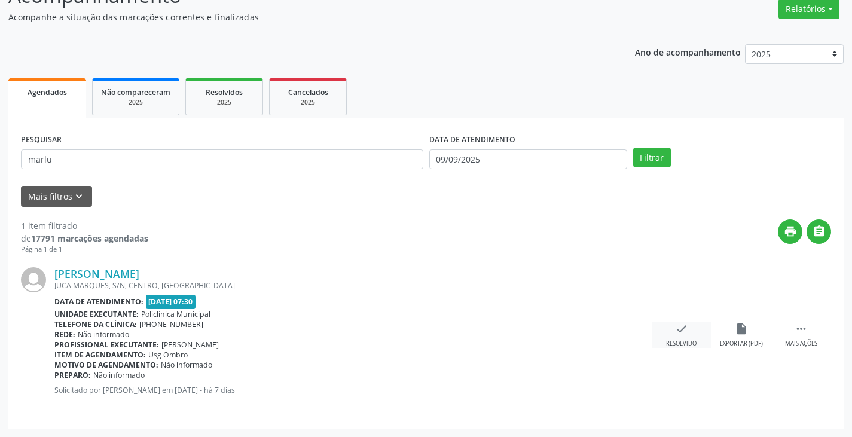
click at [681, 333] on icon "check" at bounding box center [681, 328] width 13 height 13
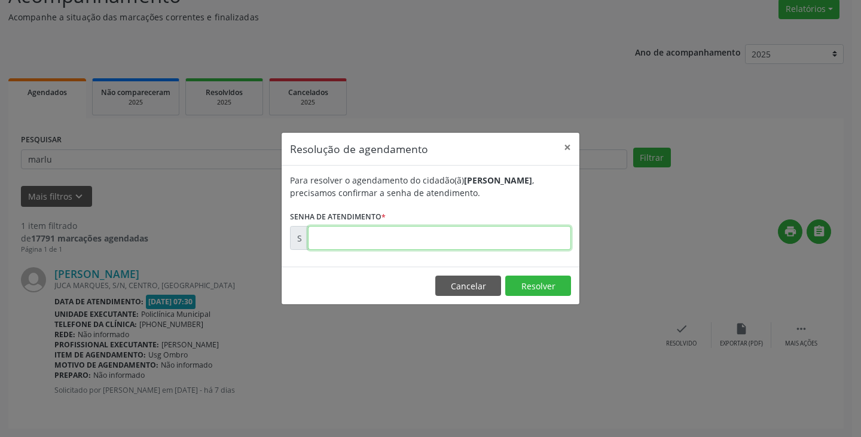
click at [484, 235] on input "text" at bounding box center [439, 238] width 263 height 24
type input "00174941"
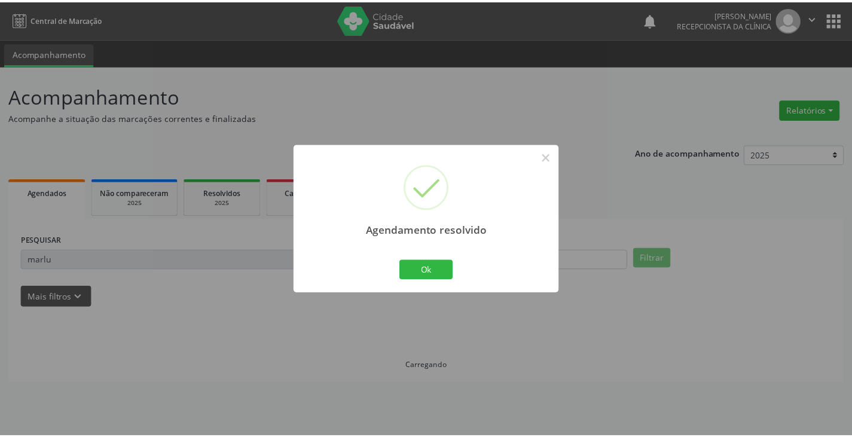
scroll to position [0, 0]
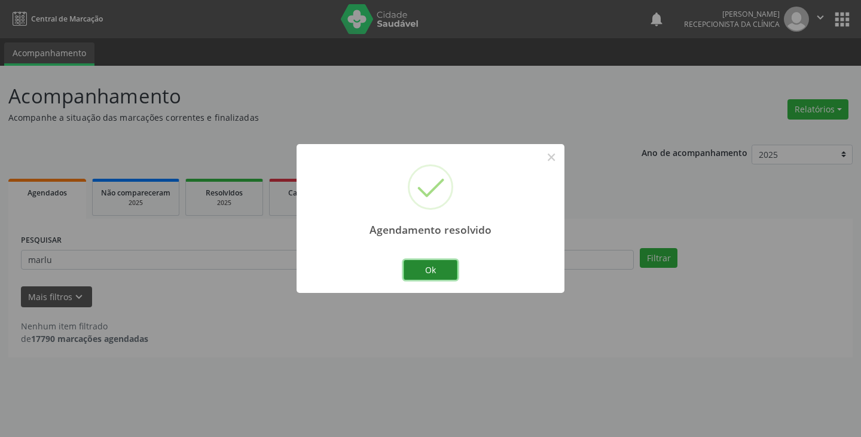
click at [424, 269] on button "Ok" at bounding box center [431, 270] width 54 height 20
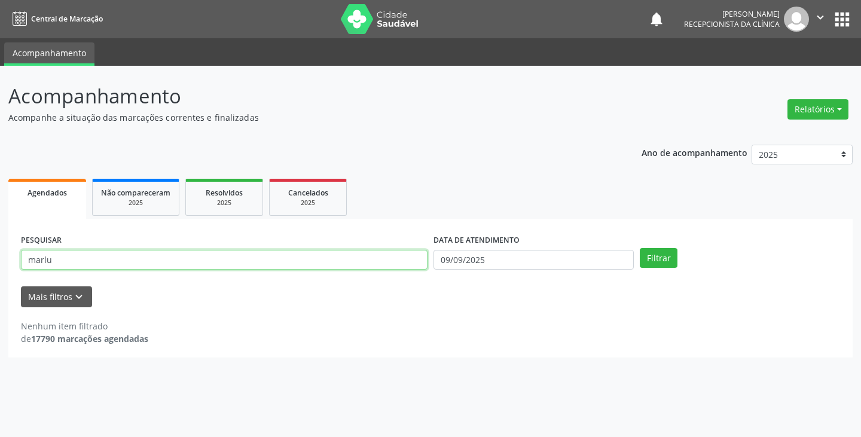
click at [391, 256] on input "marlu" at bounding box center [224, 260] width 407 height 20
type input "m"
type input "[PERSON_NAME]"
click at [640, 248] on button "Filtrar" at bounding box center [659, 258] width 38 height 20
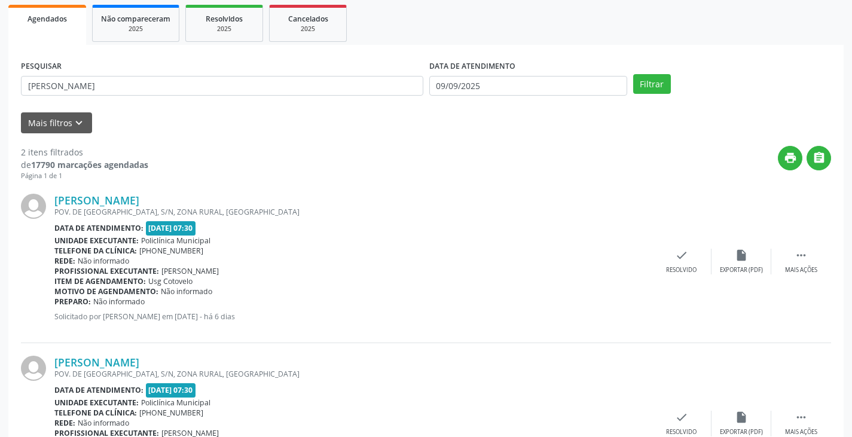
scroll to position [179, 0]
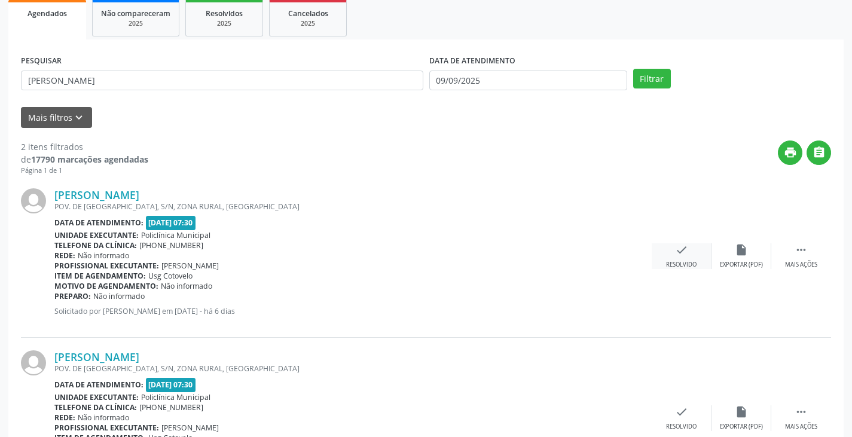
click at [681, 252] on icon "check" at bounding box center [681, 249] width 13 height 13
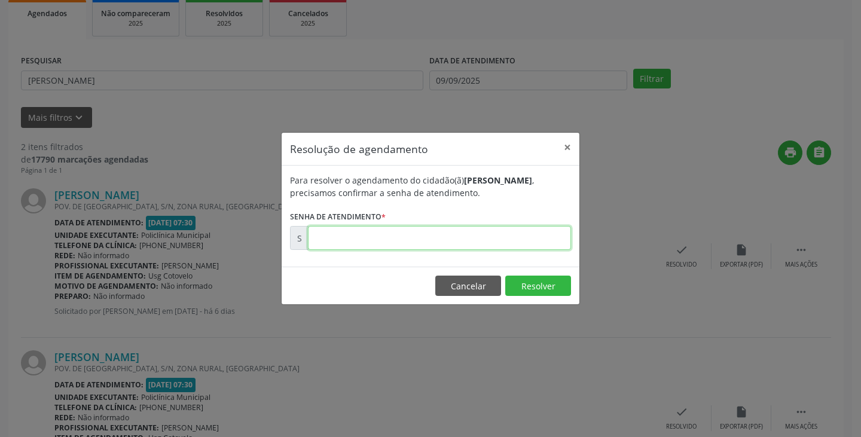
click at [488, 243] on input "text" at bounding box center [439, 238] width 263 height 24
type input "00175017"
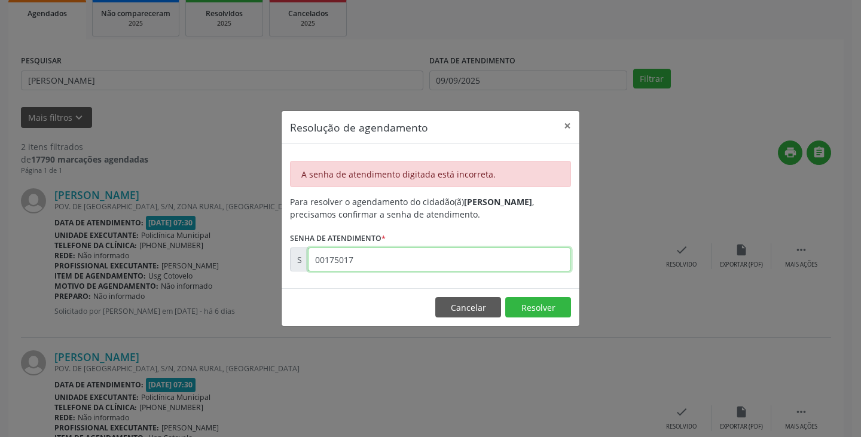
drag, startPoint x: 358, startPoint y: 261, endPoint x: 326, endPoint y: 256, distance: 32.0
click at [325, 256] on input "00175017" at bounding box center [439, 260] width 263 height 24
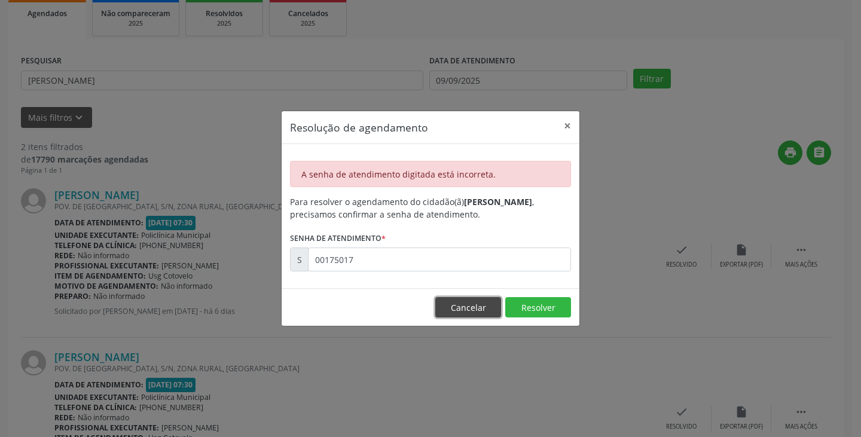
click at [467, 308] on button "Cancelar" at bounding box center [468, 307] width 66 height 20
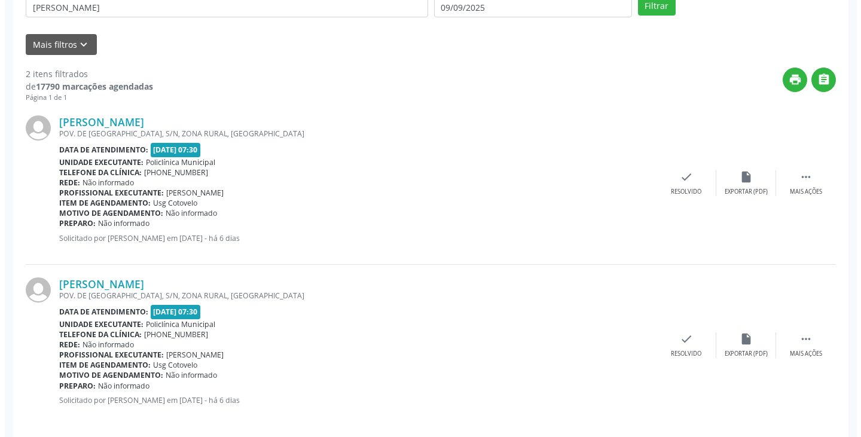
scroll to position [262, 0]
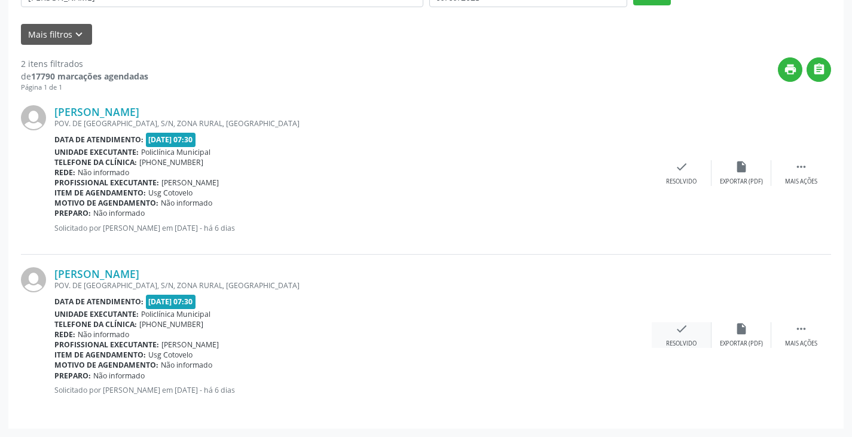
click at [676, 335] on icon "check" at bounding box center [681, 328] width 13 height 13
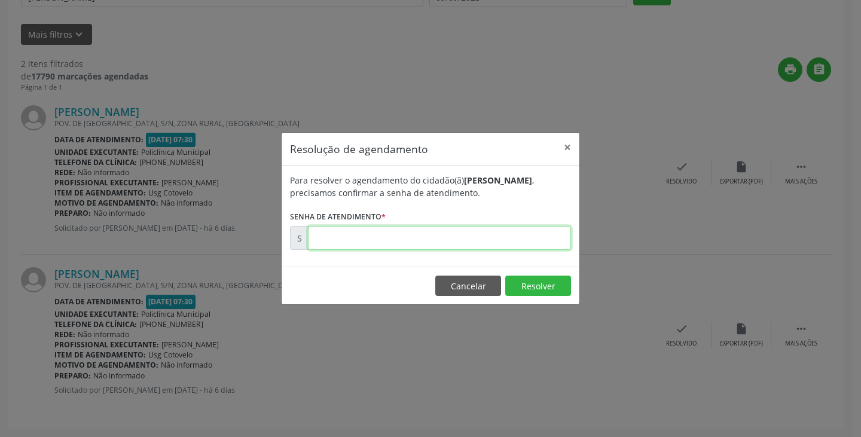
click at [482, 239] on input "text" at bounding box center [439, 238] width 263 height 24
paste input "00175017"
type input "00175017"
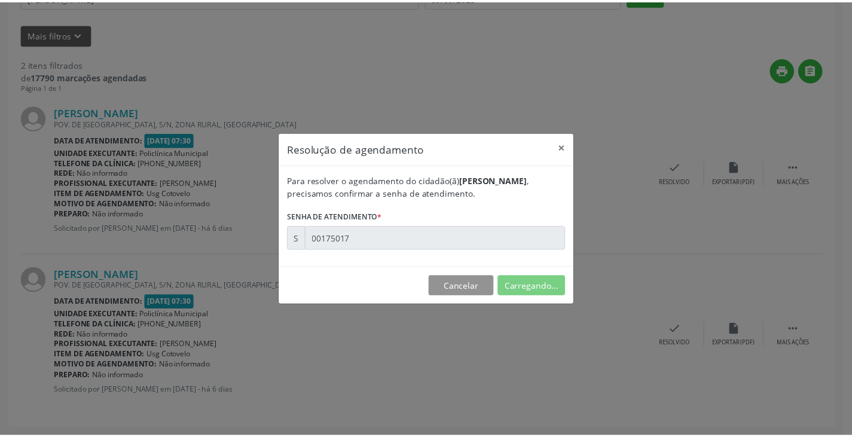
scroll to position [0, 0]
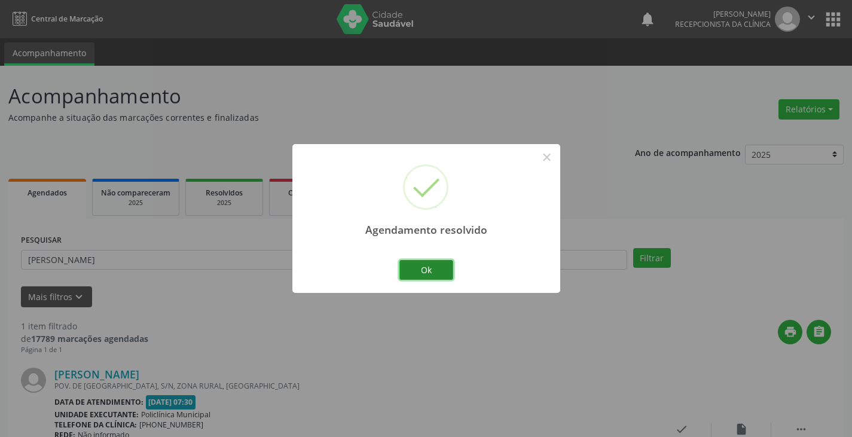
click at [418, 264] on button "Ok" at bounding box center [426, 270] width 54 height 20
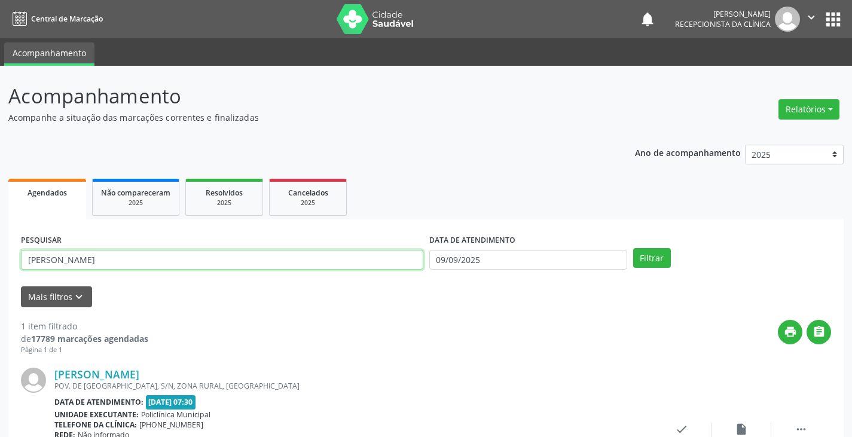
click at [303, 264] on input "[PERSON_NAME]" at bounding box center [222, 260] width 402 height 20
type input "m"
type input "[PERSON_NAME]"
click at [633, 248] on button "Filtrar" at bounding box center [652, 258] width 38 height 20
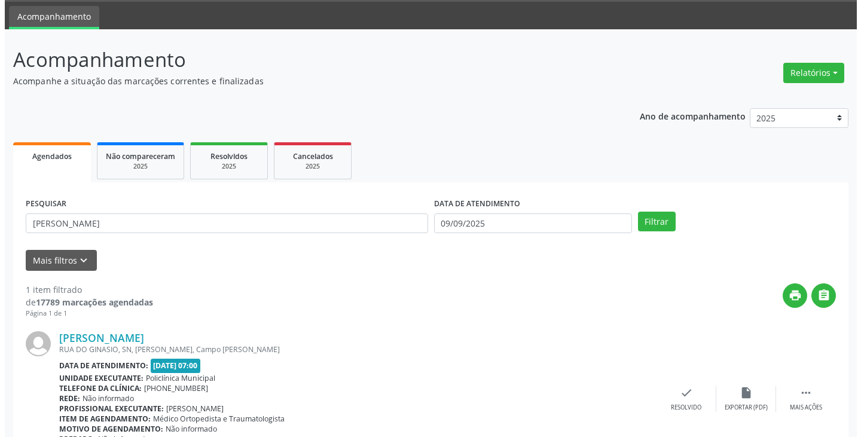
scroll to position [100, 0]
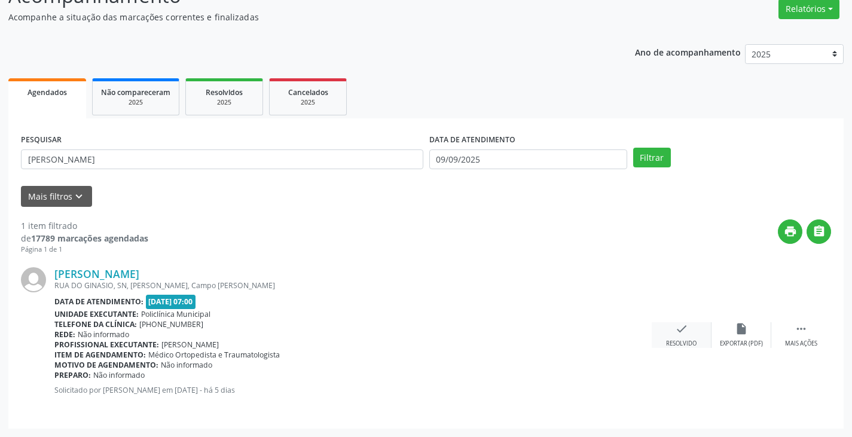
click at [691, 333] on div "check Resolvido" at bounding box center [682, 335] width 60 height 26
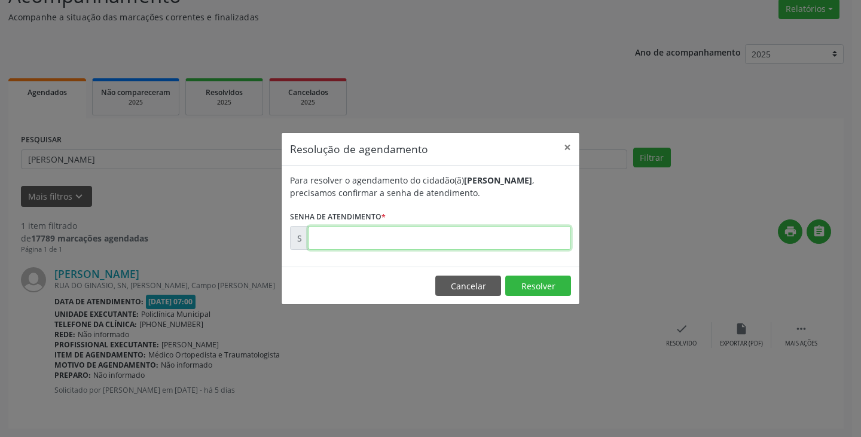
click at [486, 243] on input "text" at bounding box center [439, 238] width 263 height 24
type input "00175193"
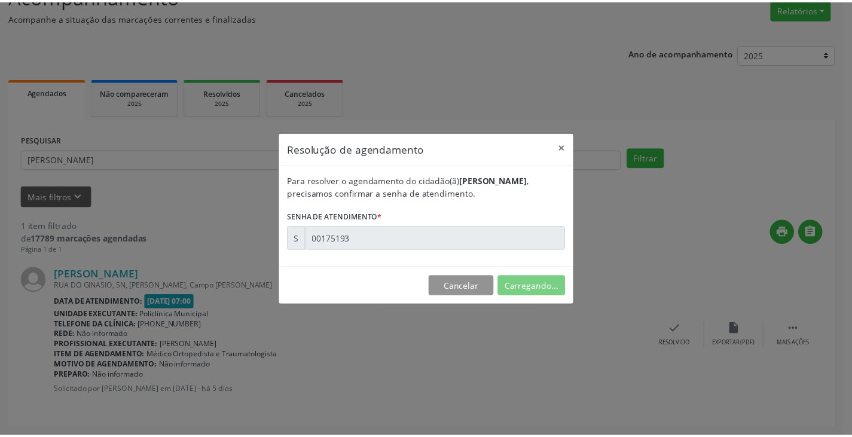
scroll to position [0, 0]
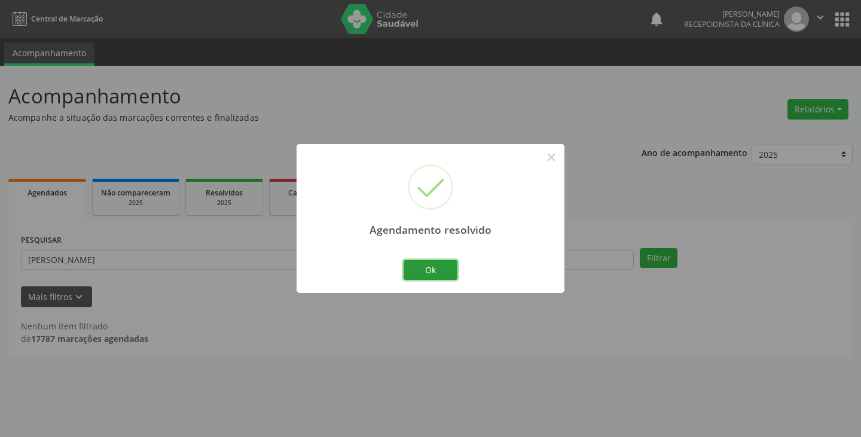
drag, startPoint x: 429, startPoint y: 263, endPoint x: 386, endPoint y: 265, distance: 43.1
click at [423, 265] on button "Ok" at bounding box center [431, 270] width 54 height 20
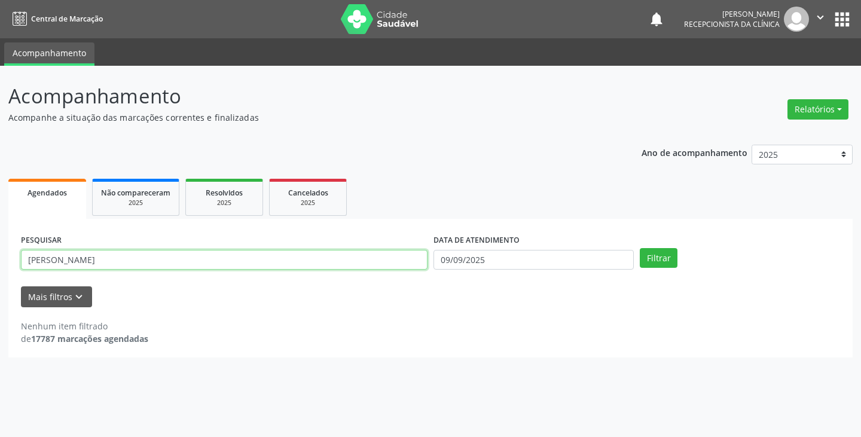
click at [386, 265] on input "[PERSON_NAME]" at bounding box center [224, 260] width 407 height 20
click at [640, 248] on button "Filtrar" at bounding box center [659, 258] width 38 height 20
click at [298, 261] on input "ariz" at bounding box center [224, 260] width 407 height 20
type input "a"
type input "riza"
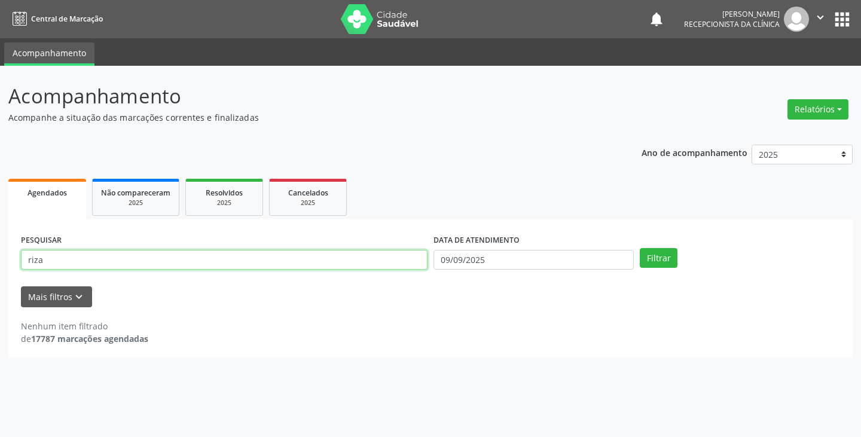
click at [640, 248] on button "Filtrar" at bounding box center [659, 258] width 38 height 20
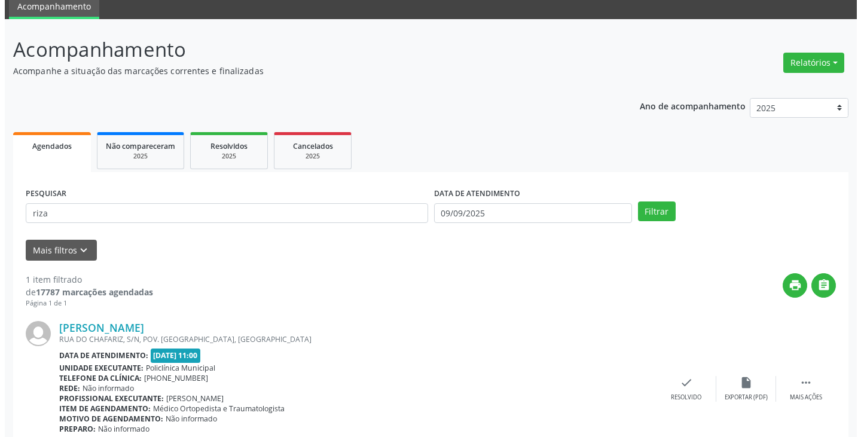
scroll to position [100, 0]
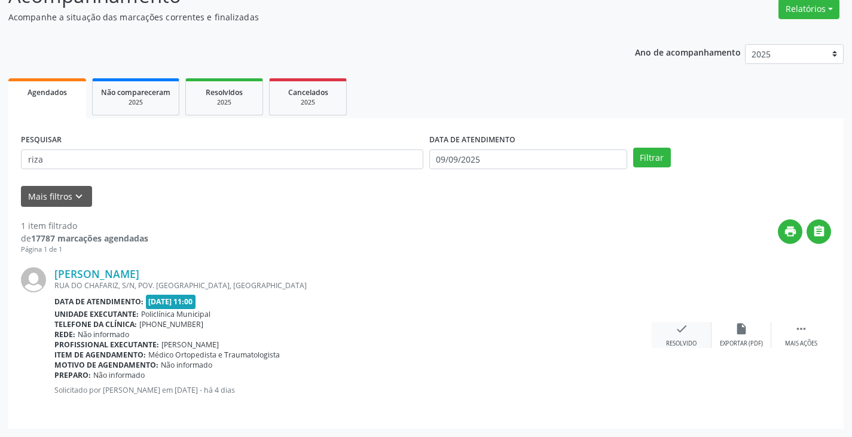
click at [674, 327] on div "check Resolvido" at bounding box center [682, 335] width 60 height 26
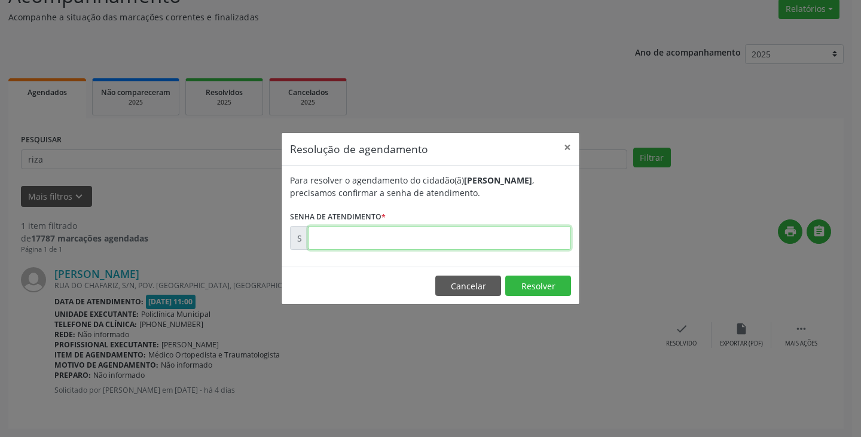
click at [494, 239] on input "text" at bounding box center [439, 238] width 263 height 24
type input "00175511"
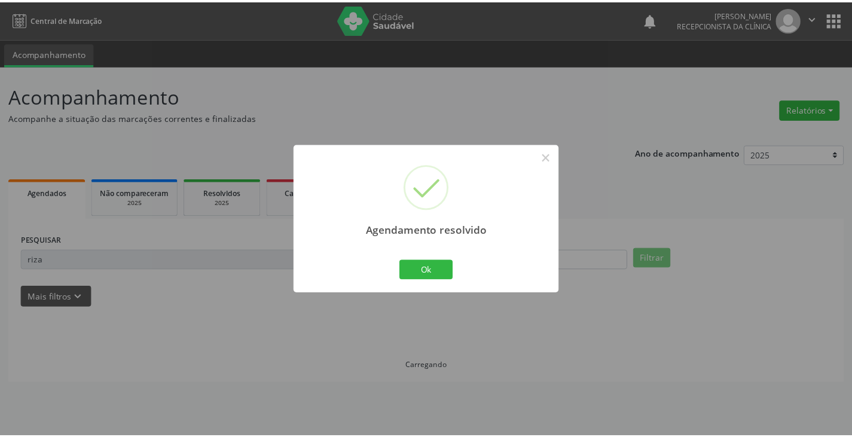
scroll to position [0, 0]
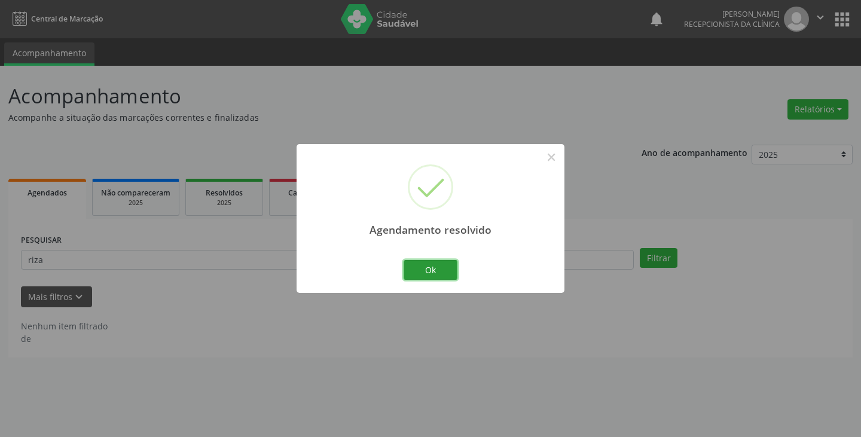
drag, startPoint x: 443, startPoint y: 271, endPoint x: 415, endPoint y: 267, distance: 28.4
click at [433, 269] on button "Ok" at bounding box center [431, 270] width 54 height 20
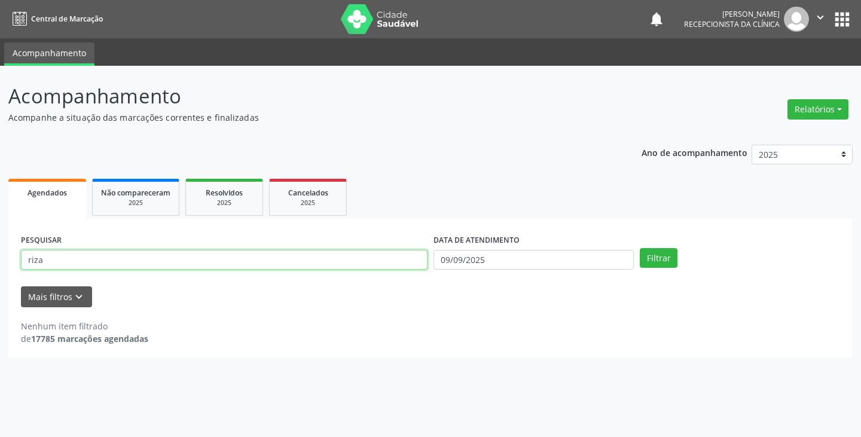
click at [411, 267] on input "riza" at bounding box center [224, 260] width 407 height 20
type input "r"
type input "gis"
click at [640, 248] on button "Filtrar" at bounding box center [659, 258] width 38 height 20
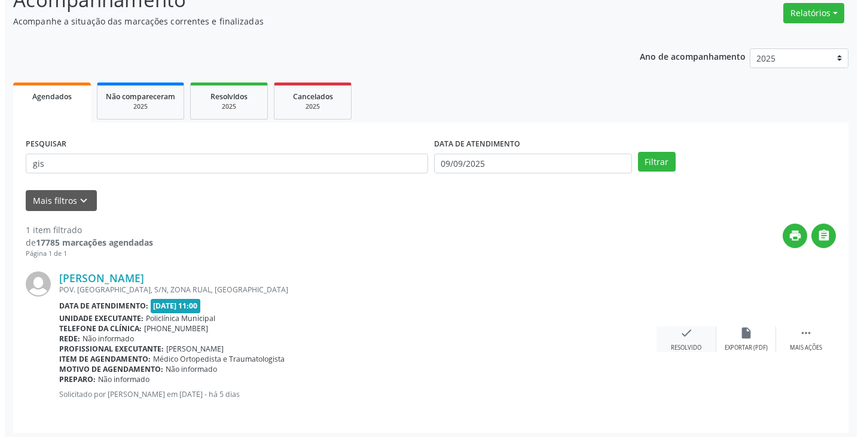
scroll to position [100, 0]
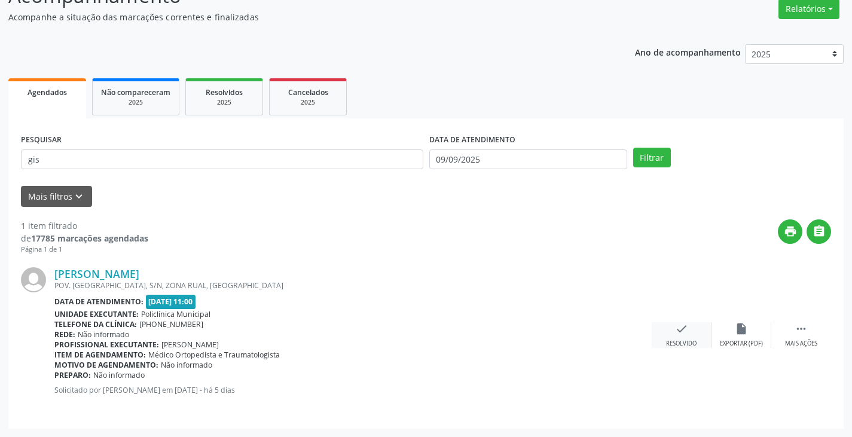
drag, startPoint x: 680, startPoint y: 336, endPoint x: 673, endPoint y: 334, distance: 7.6
click at [673, 334] on div "check Resolvido" at bounding box center [682, 335] width 60 height 26
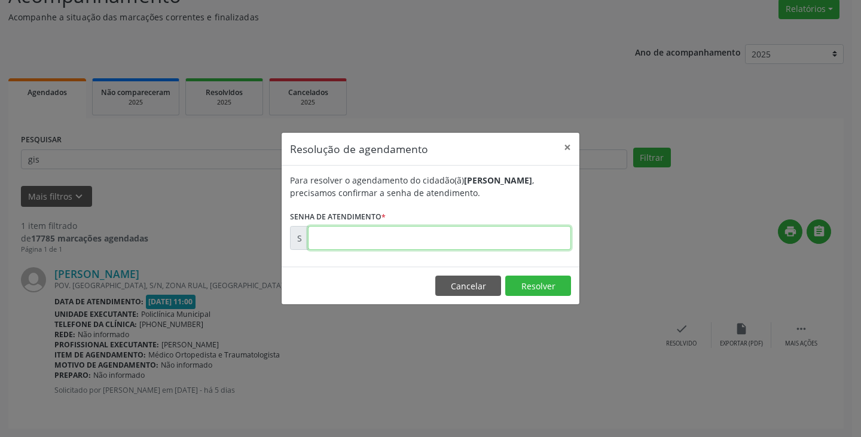
click at [500, 246] on input "text" at bounding box center [439, 238] width 263 height 24
type input "00175359"
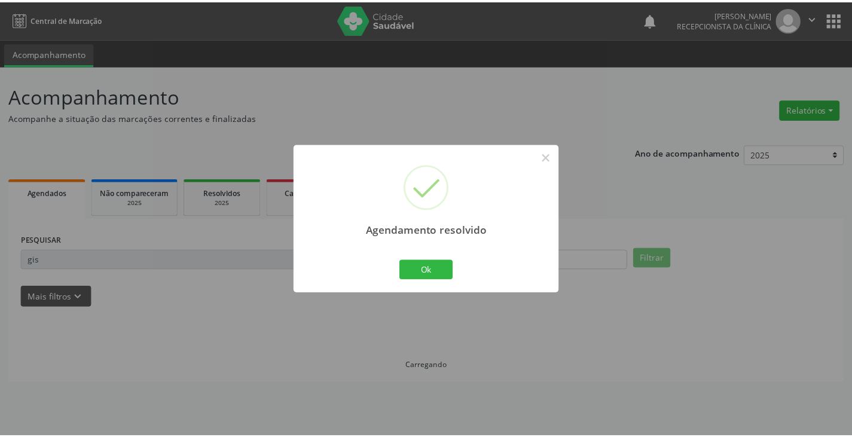
scroll to position [0, 0]
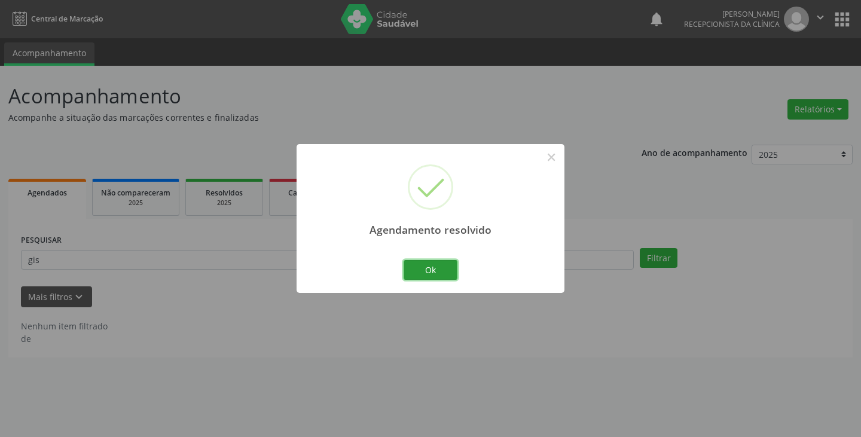
drag, startPoint x: 423, startPoint y: 278, endPoint x: 399, endPoint y: 269, distance: 26.1
click at [419, 276] on button "Ok" at bounding box center [431, 270] width 54 height 20
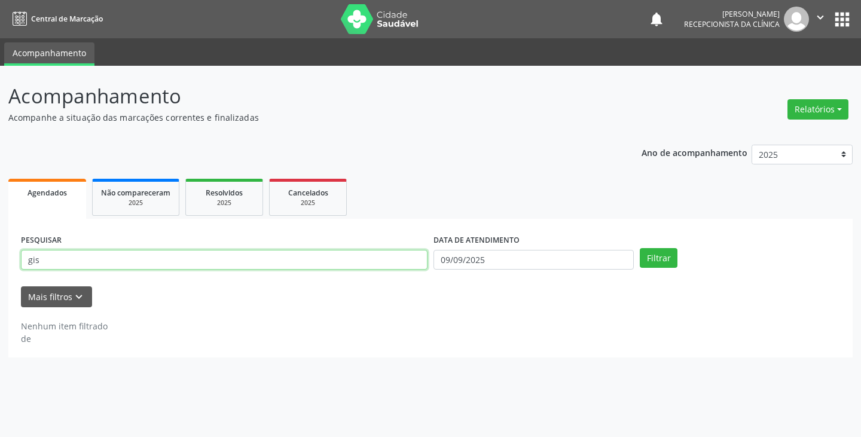
click at [394, 265] on input "gis" at bounding box center [224, 260] width 407 height 20
type input "g"
type input "gils"
click at [640, 248] on button "Filtrar" at bounding box center [659, 258] width 38 height 20
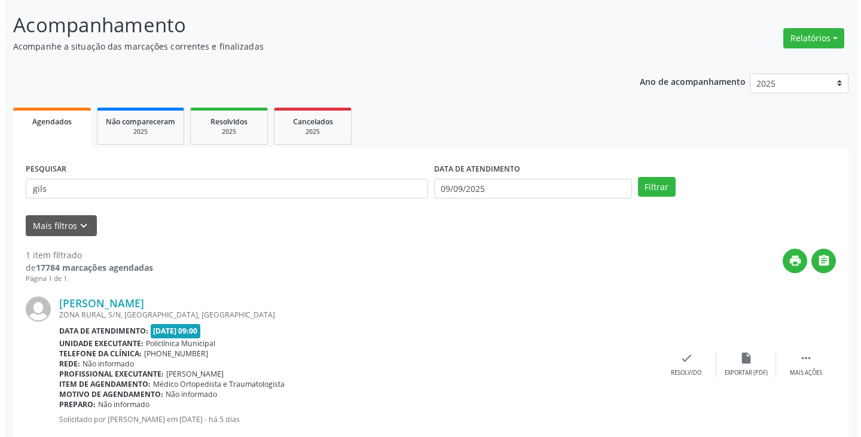
scroll to position [100, 0]
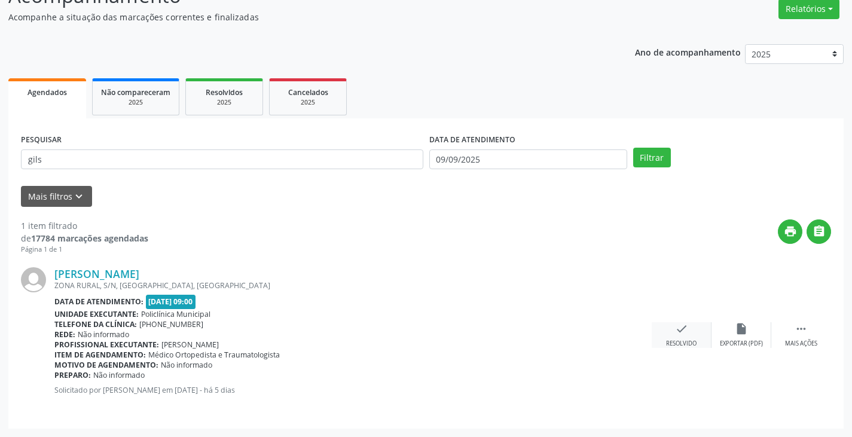
click at [672, 332] on div "check Resolvido" at bounding box center [682, 335] width 60 height 26
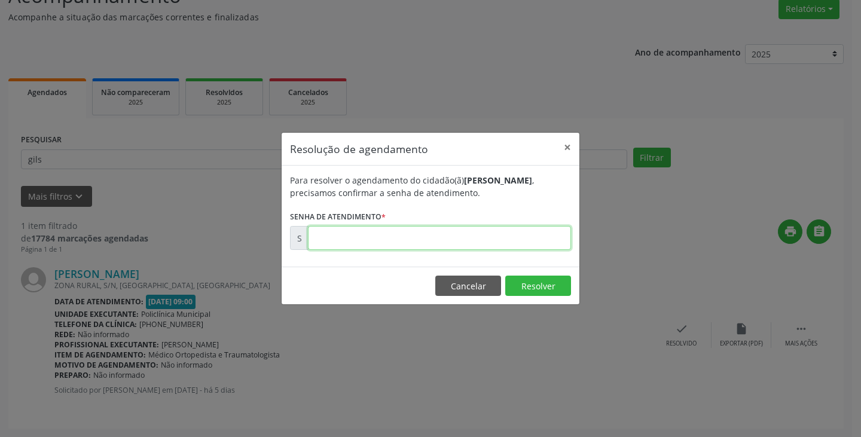
click at [485, 240] on input "text" at bounding box center [439, 238] width 263 height 24
type input "00175233"
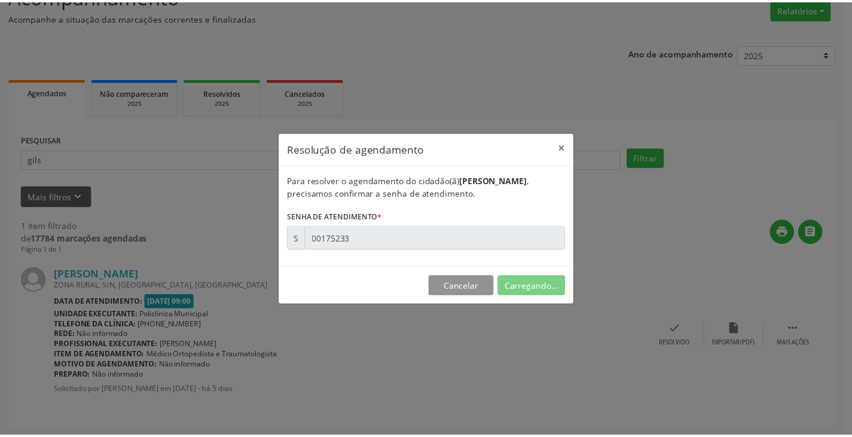
scroll to position [0, 0]
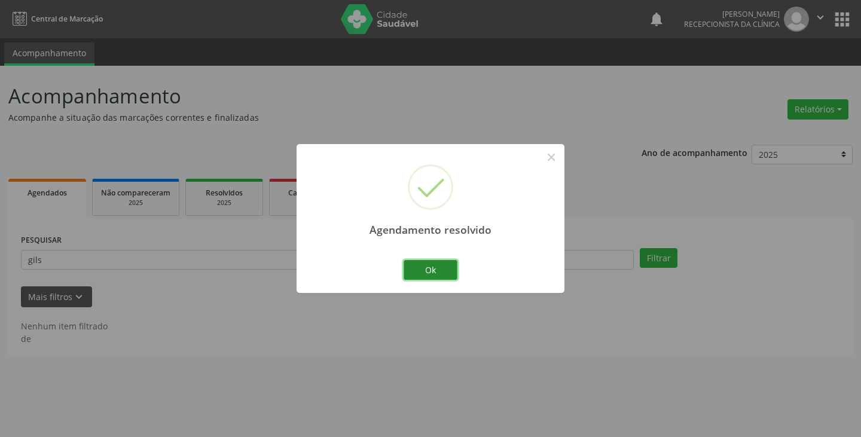
click at [423, 270] on button "Ok" at bounding box center [431, 270] width 54 height 20
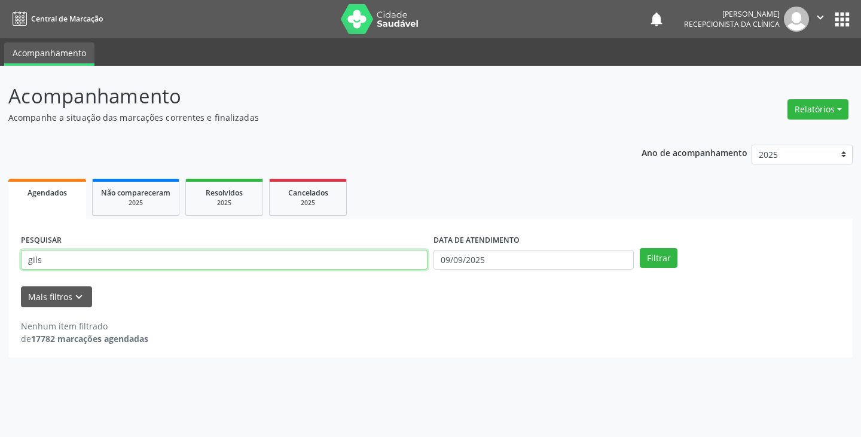
click at [387, 261] on input "gils" at bounding box center [224, 260] width 407 height 20
type input "g"
type input "[PERSON_NAME]"
click at [640, 248] on button "Filtrar" at bounding box center [659, 258] width 38 height 20
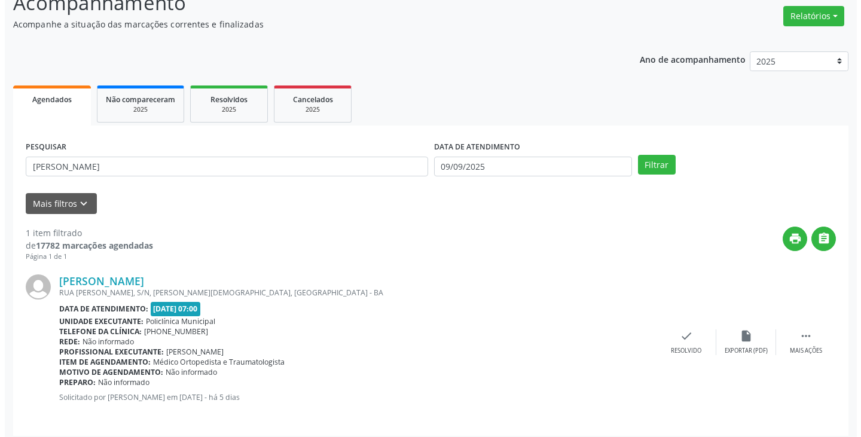
scroll to position [100, 0]
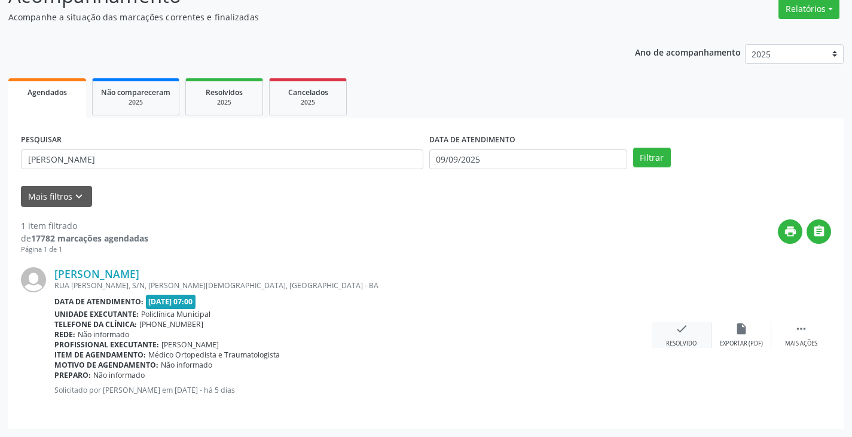
click at [677, 330] on icon "check" at bounding box center [681, 328] width 13 height 13
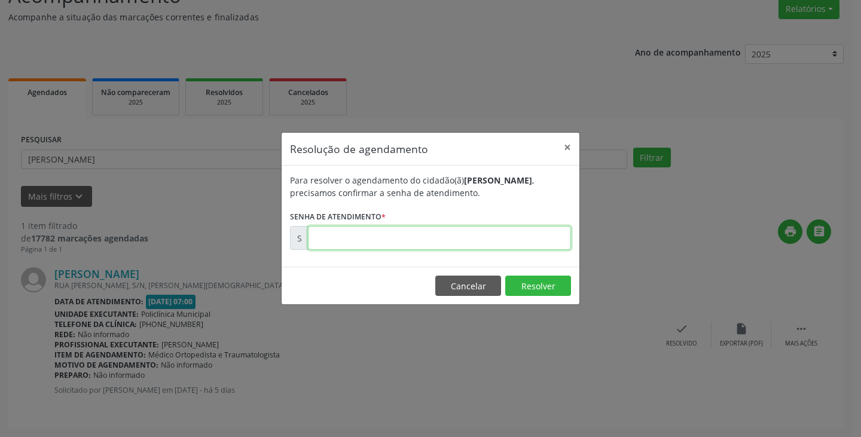
click at [471, 233] on input "text" at bounding box center [439, 238] width 263 height 24
type input "00175172"
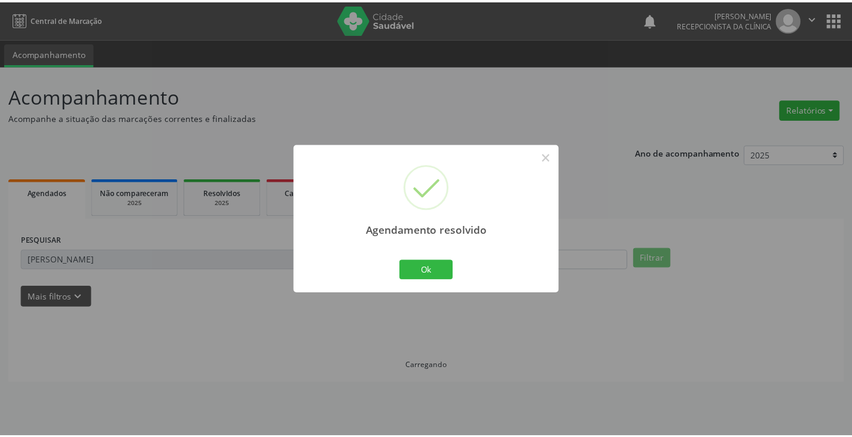
scroll to position [0, 0]
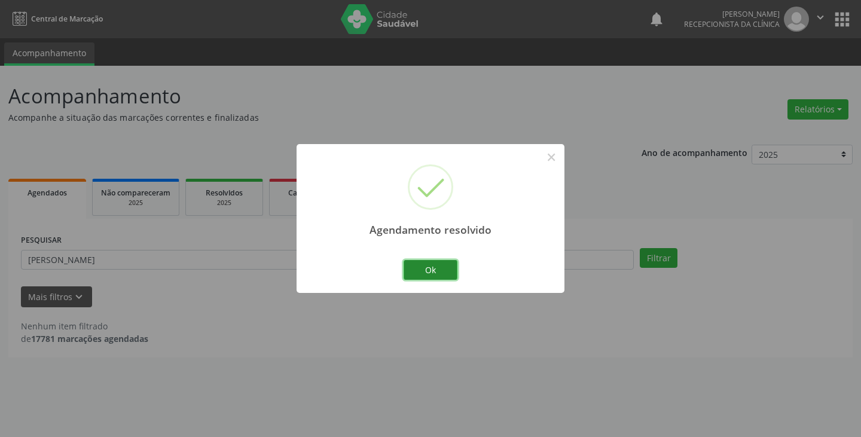
click at [427, 267] on button "Ok" at bounding box center [431, 270] width 54 height 20
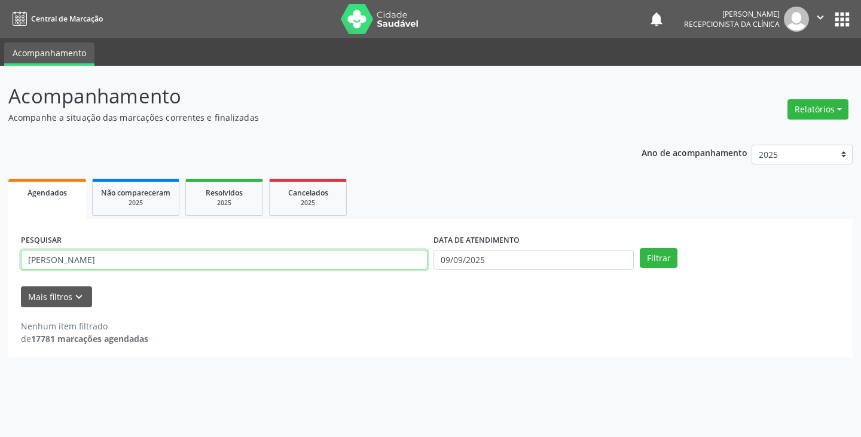
click at [309, 261] on input "[PERSON_NAME]" at bounding box center [224, 260] width 407 height 20
type input "c"
type input "manoel"
click at [640, 248] on button "Filtrar" at bounding box center [659, 258] width 38 height 20
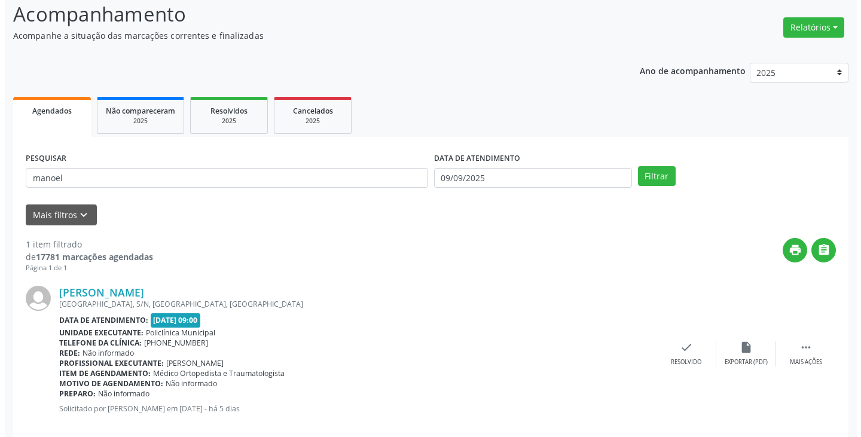
scroll to position [100, 0]
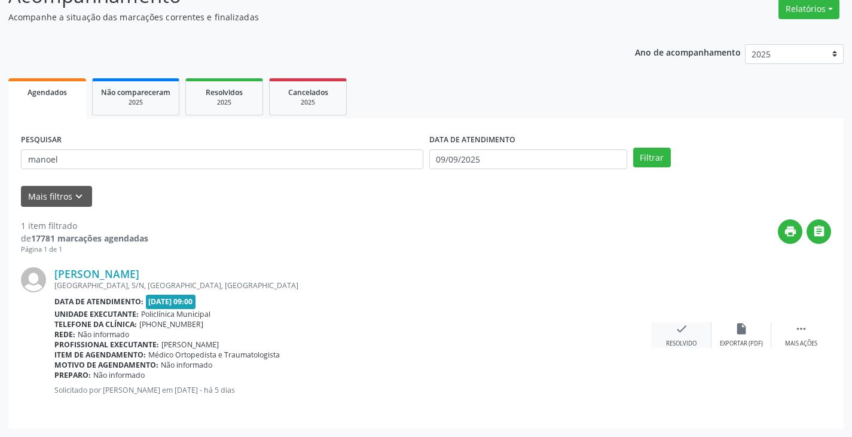
click at [682, 332] on icon "check" at bounding box center [681, 328] width 13 height 13
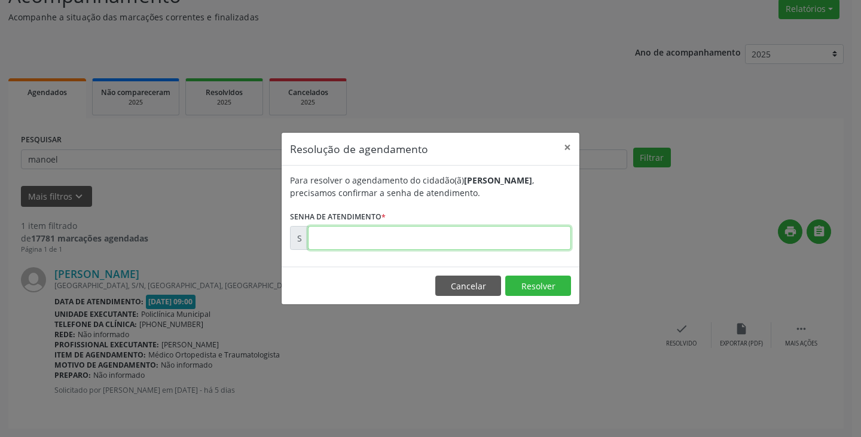
click at [509, 237] on input "text" at bounding box center [439, 238] width 263 height 24
type input "00175207"
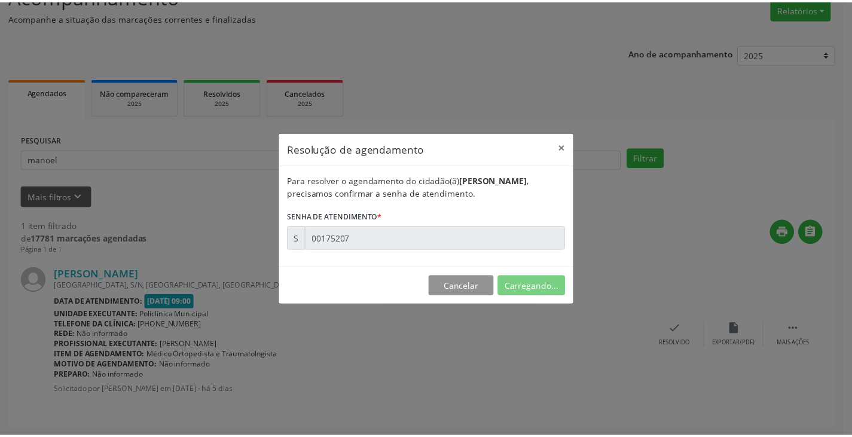
scroll to position [0, 0]
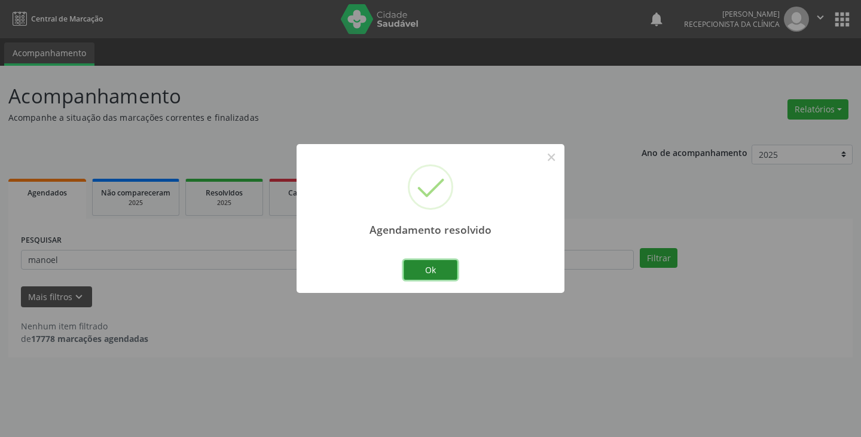
click at [418, 270] on button "Ok" at bounding box center [431, 270] width 54 height 20
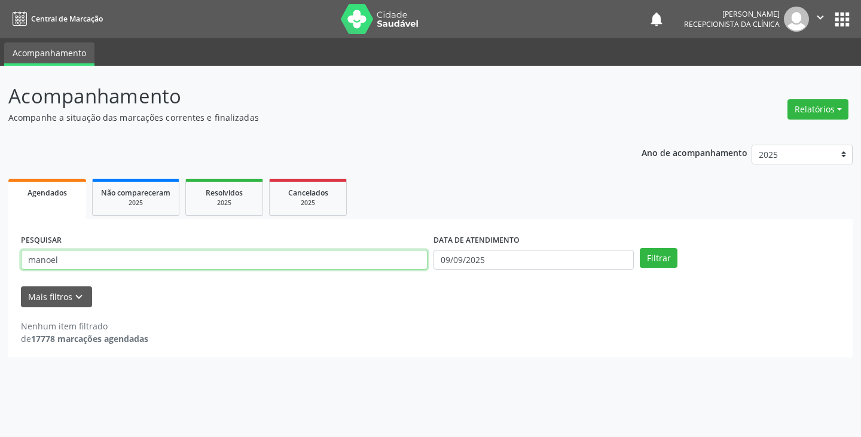
click at [398, 256] on input "manoel" at bounding box center [224, 260] width 407 height 20
type input "m"
type input "gize"
click at [640, 248] on button "Filtrar" at bounding box center [659, 258] width 38 height 20
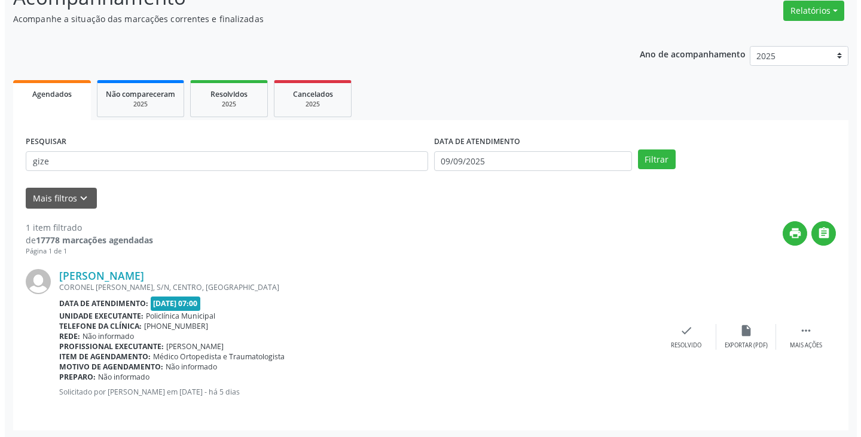
scroll to position [100, 0]
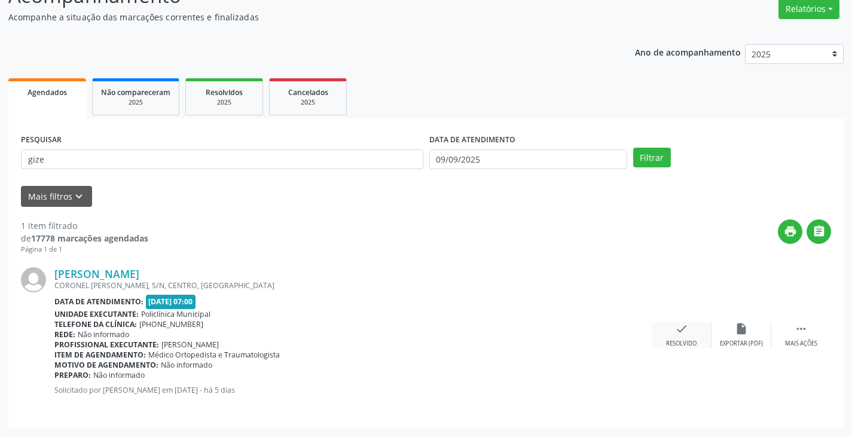
click at [689, 334] on div "check Resolvido" at bounding box center [682, 335] width 60 height 26
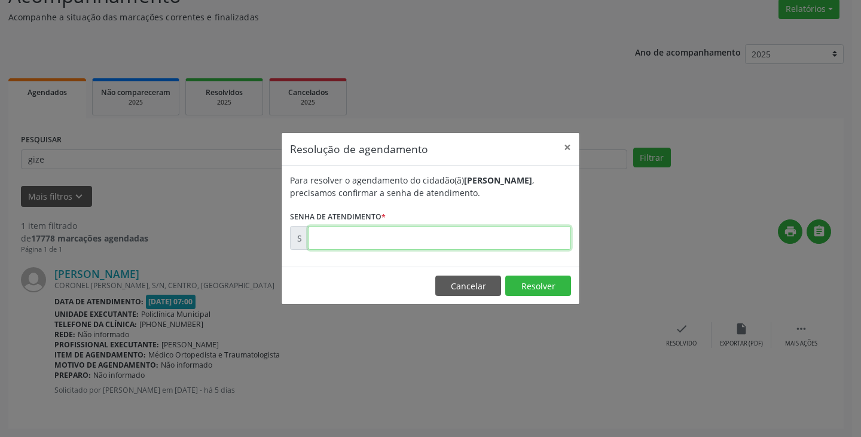
click at [519, 239] on input "text" at bounding box center [439, 238] width 263 height 24
type input "00175171"
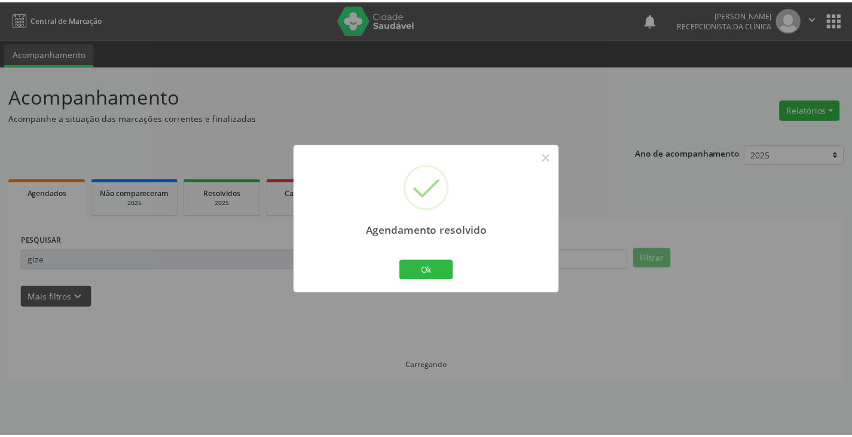
scroll to position [0, 0]
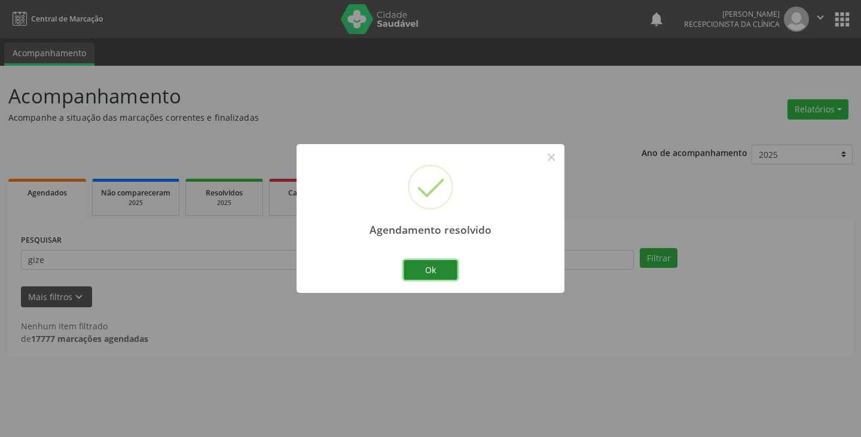
click at [451, 274] on button "Ok" at bounding box center [431, 270] width 54 height 20
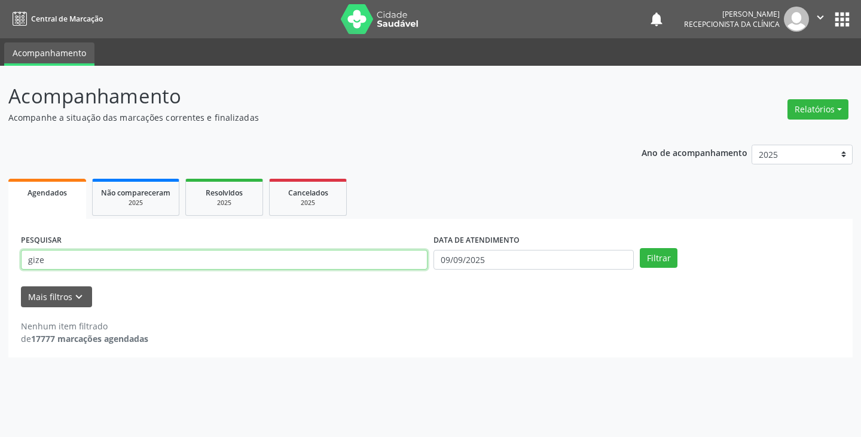
click at [402, 262] on input "gize" at bounding box center [224, 260] width 407 height 20
type input "g"
type input "vale"
click at [640, 248] on button "Filtrar" at bounding box center [659, 258] width 38 height 20
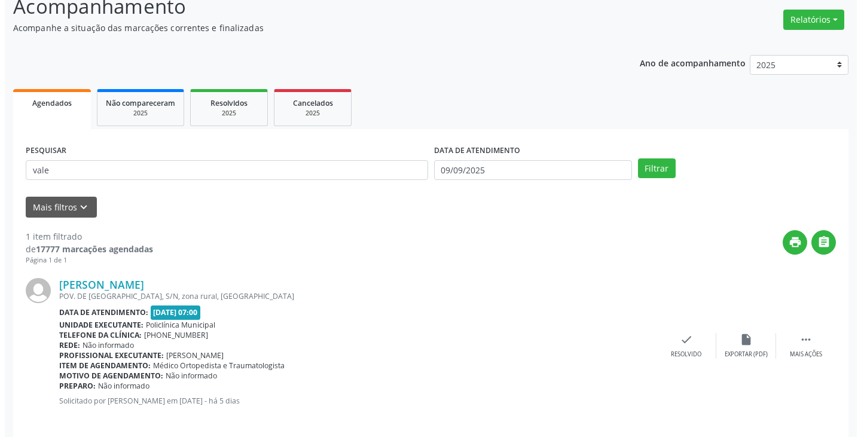
scroll to position [100, 0]
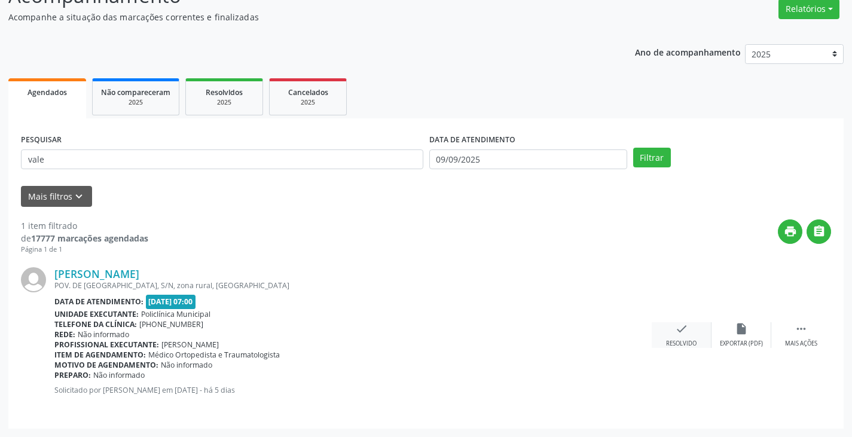
click at [669, 328] on div "check Resolvido" at bounding box center [682, 335] width 60 height 26
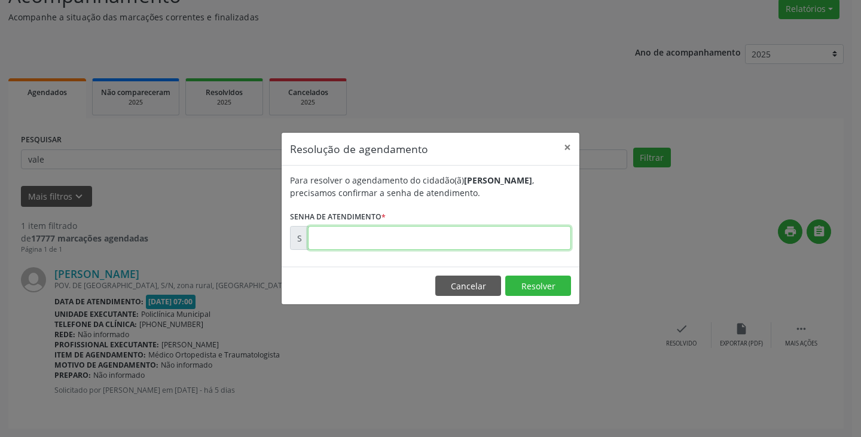
click at [533, 237] on input "text" at bounding box center [439, 238] width 263 height 24
type input "00175133"
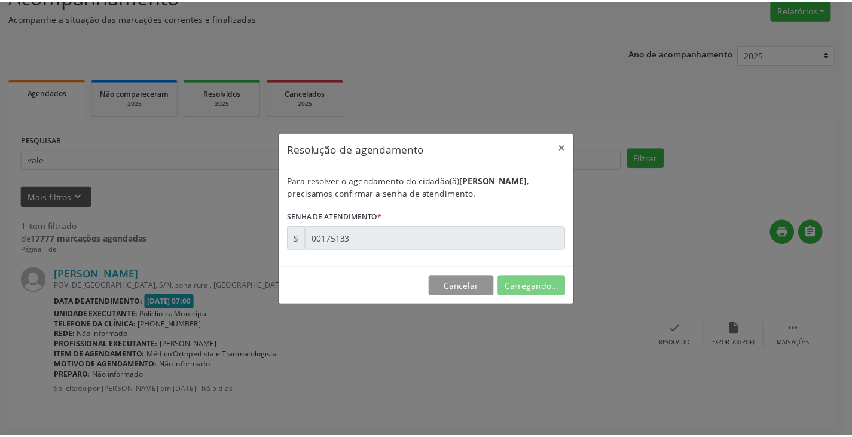
scroll to position [0, 0]
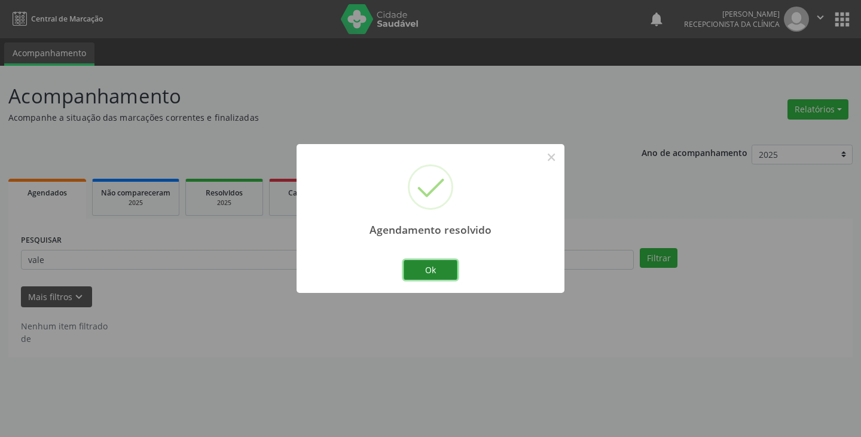
click at [434, 267] on button "Ok" at bounding box center [431, 270] width 54 height 20
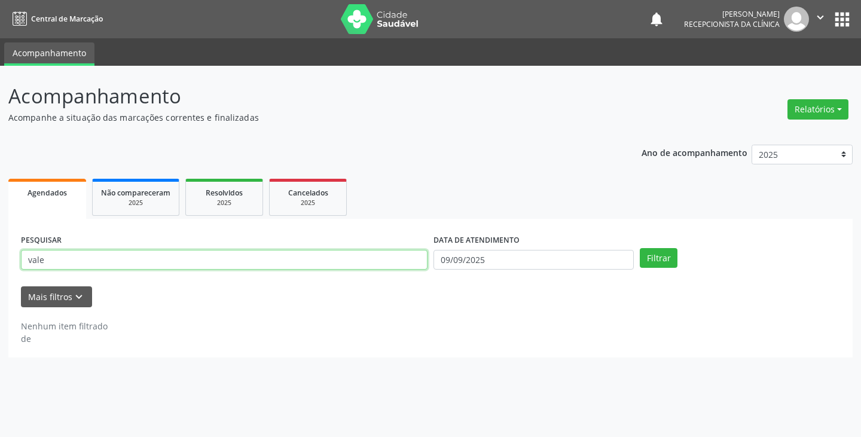
click at [363, 256] on input "vale" at bounding box center [224, 260] width 407 height 20
type input "v"
type input "jand"
click at [640, 248] on button "Filtrar" at bounding box center [659, 258] width 38 height 20
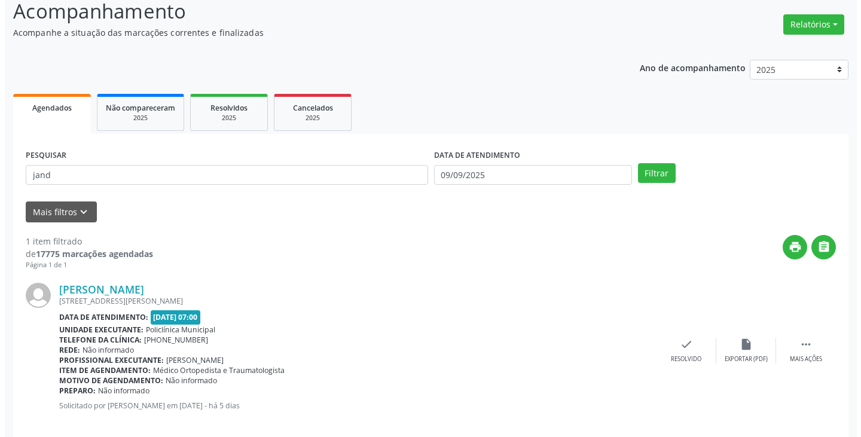
scroll to position [100, 0]
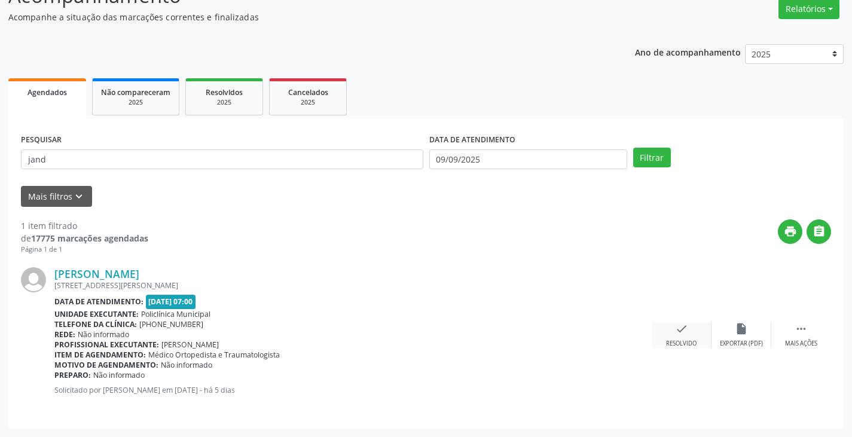
click at [676, 324] on icon "check" at bounding box center [681, 328] width 13 height 13
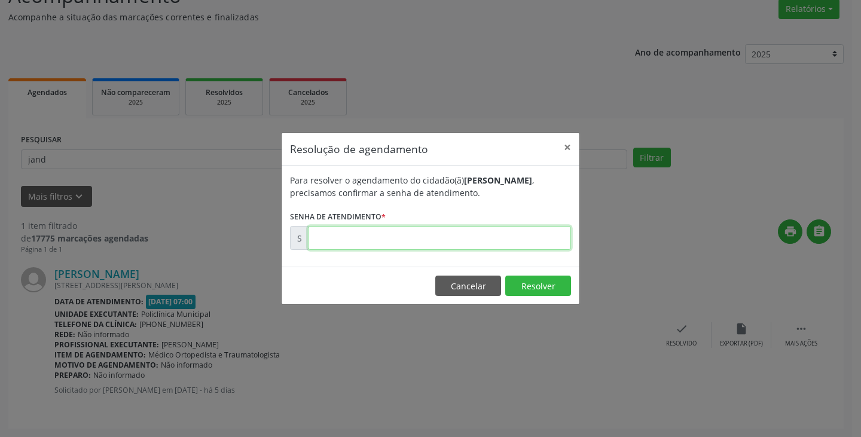
click at [518, 236] on input "text" at bounding box center [439, 238] width 263 height 24
type input "00175149"
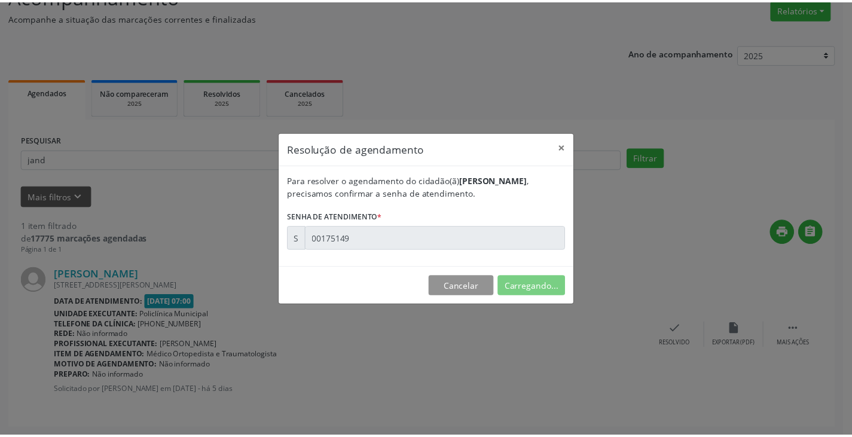
scroll to position [0, 0]
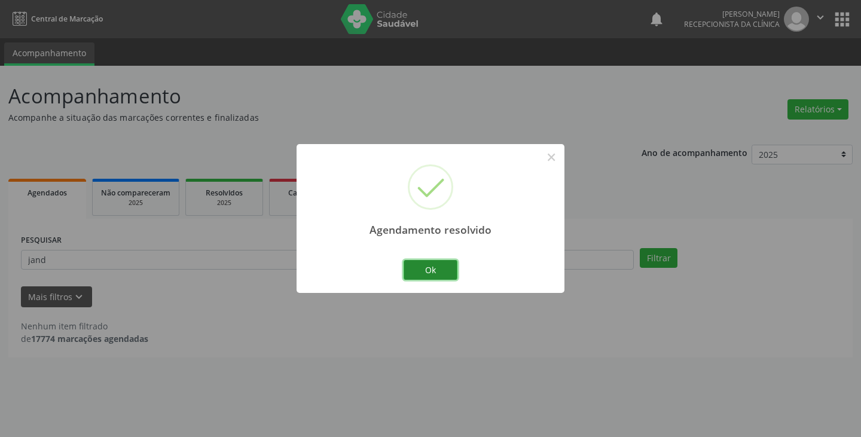
click at [430, 265] on button "Ok" at bounding box center [431, 270] width 54 height 20
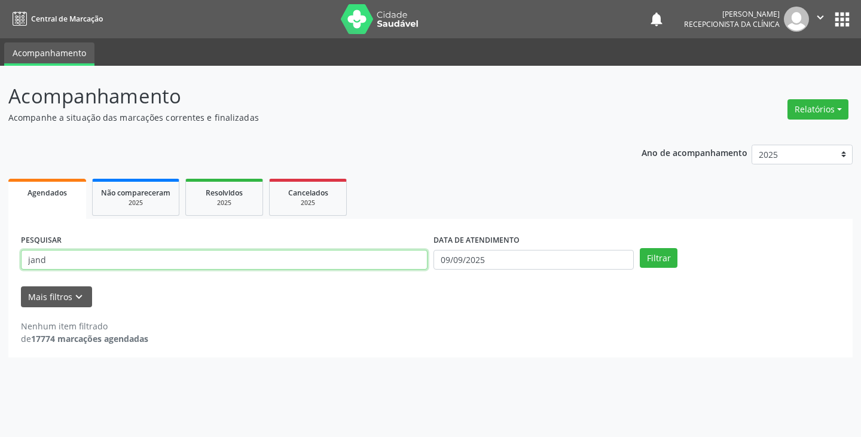
click at [365, 261] on input "jand" at bounding box center [224, 260] width 407 height 20
type input "j"
type input "alz"
click at [640, 248] on button "Filtrar" at bounding box center [659, 258] width 38 height 20
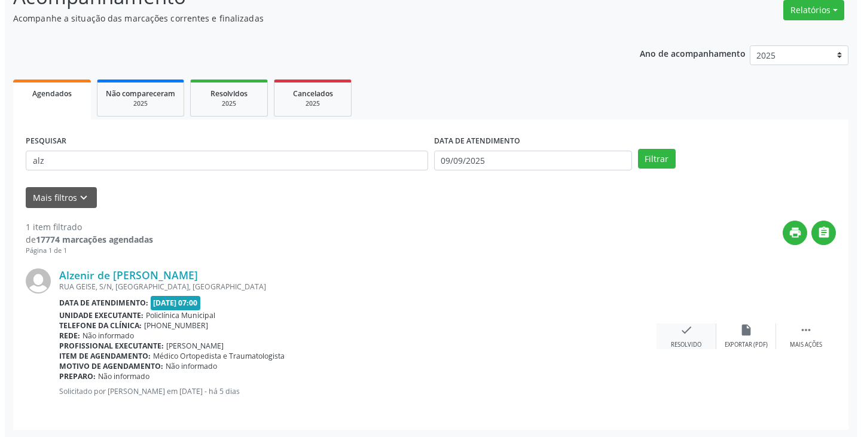
scroll to position [100, 0]
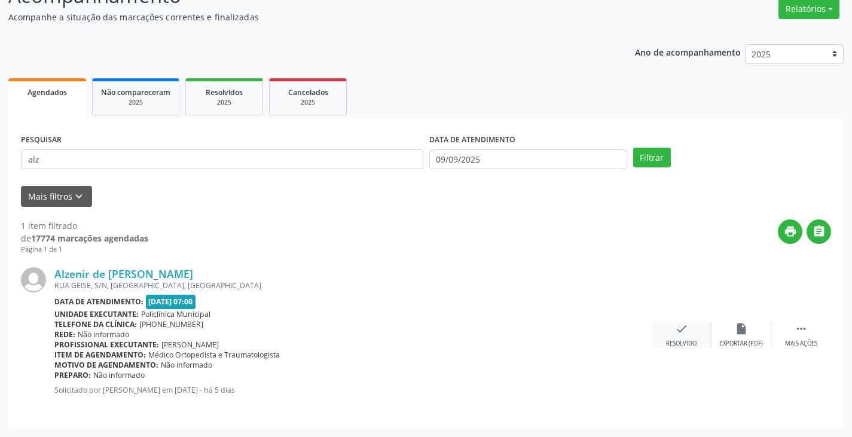
click at [681, 334] on icon "check" at bounding box center [681, 328] width 13 height 13
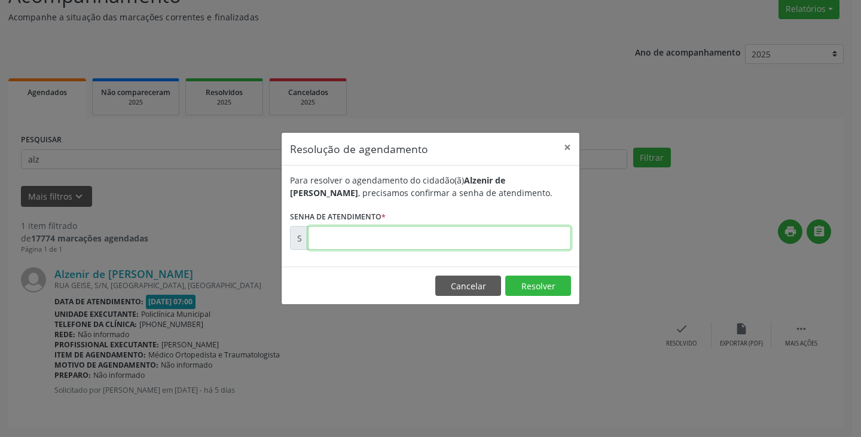
click at [518, 244] on input "text" at bounding box center [439, 238] width 263 height 24
type input "00175122"
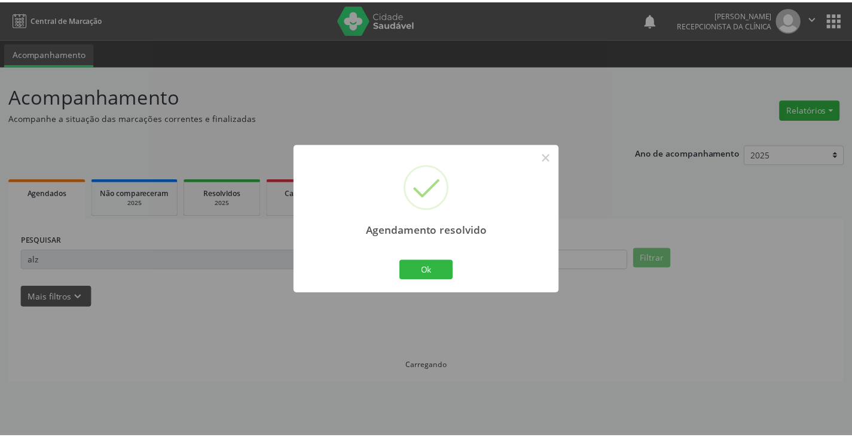
scroll to position [0, 0]
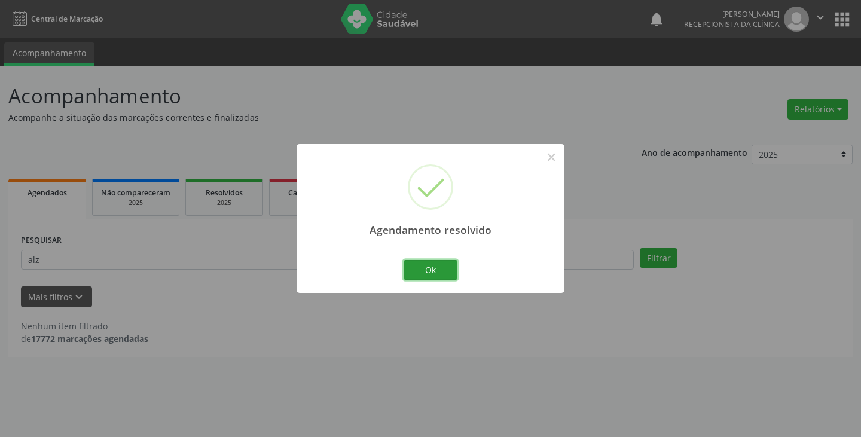
drag, startPoint x: 444, startPoint y: 268, endPoint x: 359, endPoint y: 252, distance: 87.1
click at [419, 264] on button "Ok" at bounding box center [431, 270] width 54 height 20
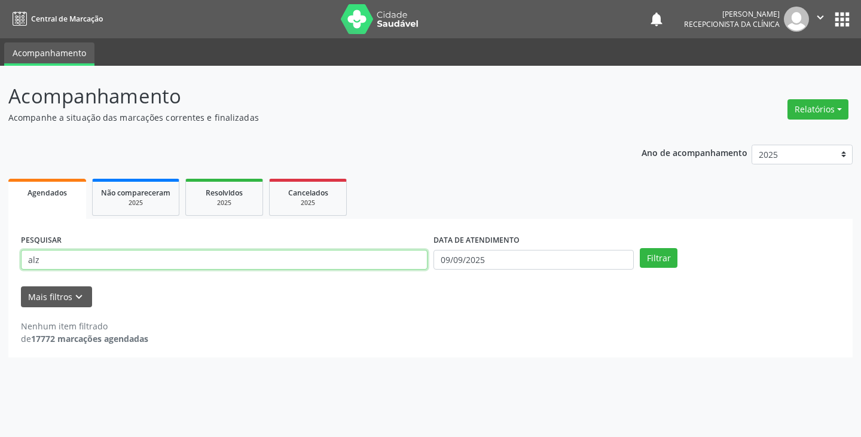
click at [358, 263] on input "alz" at bounding box center [224, 260] width 407 height 20
type input "a"
type input "[PERSON_NAME]"
click at [640, 248] on button "Filtrar" at bounding box center [659, 258] width 38 height 20
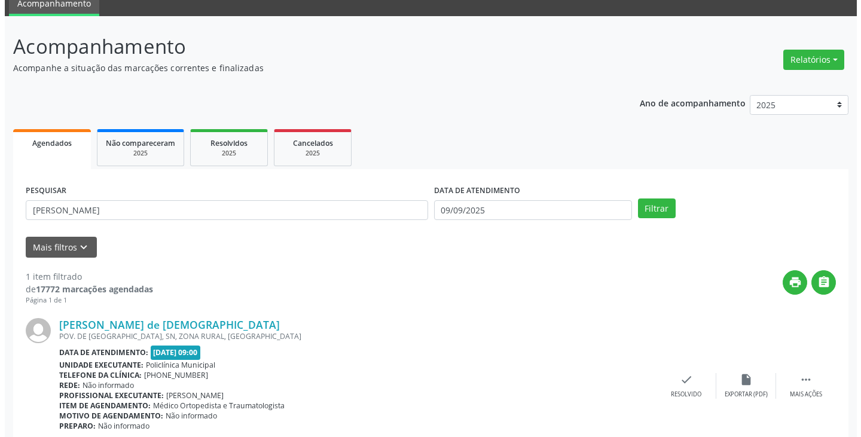
scroll to position [100, 0]
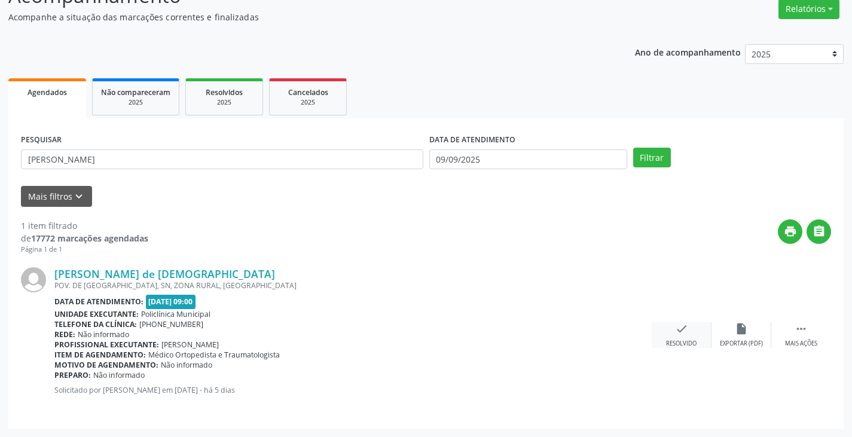
click at [683, 339] on div "check Resolvido" at bounding box center [682, 335] width 60 height 26
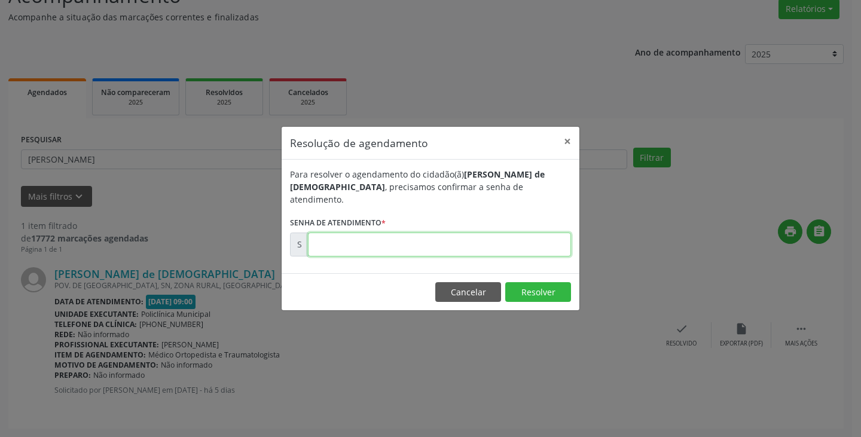
click at [487, 241] on input "text" at bounding box center [439, 245] width 263 height 24
type input "00175259"
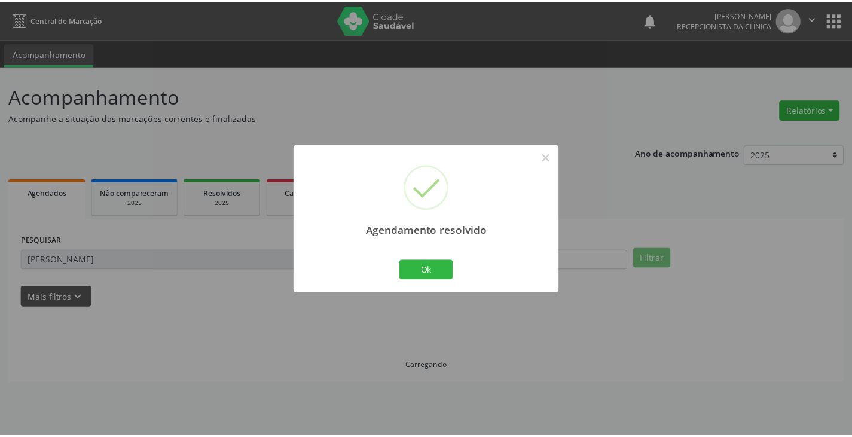
scroll to position [0, 0]
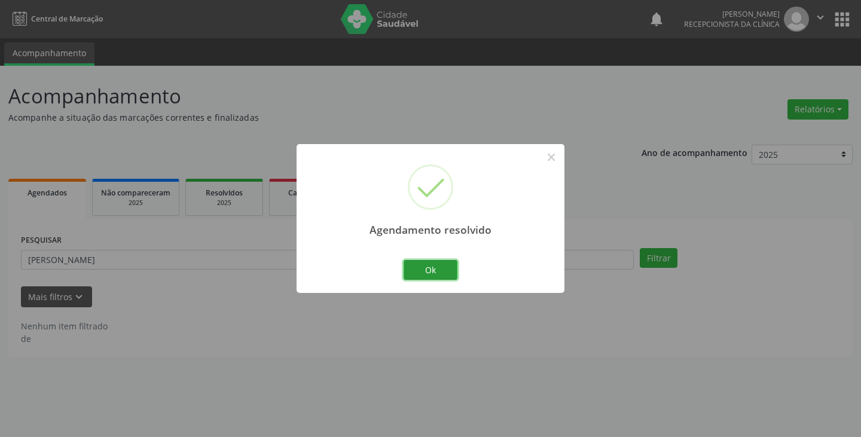
drag, startPoint x: 438, startPoint y: 263, endPoint x: 417, endPoint y: 263, distance: 21.5
click at [437, 263] on button "Ok" at bounding box center [431, 270] width 54 height 20
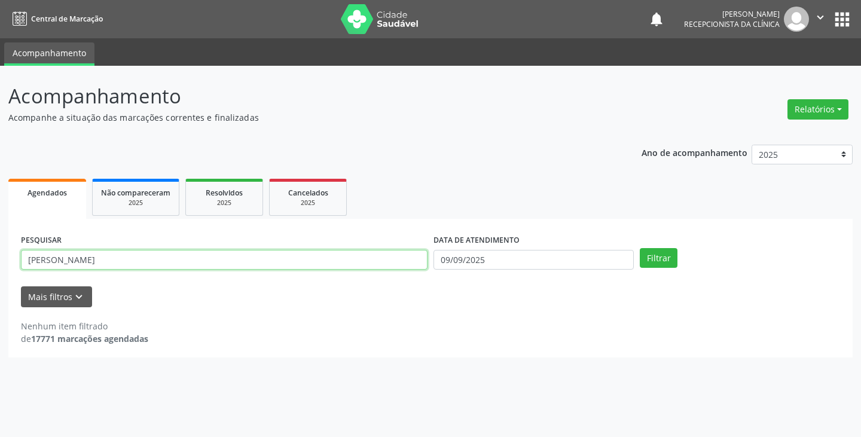
click at [410, 262] on input "[PERSON_NAME]" at bounding box center [224, 260] width 407 height 20
click at [640, 248] on button "Filtrar" at bounding box center [659, 258] width 38 height 20
click at [404, 258] on input "dema" at bounding box center [224, 260] width 407 height 20
type input "d"
type input "w"
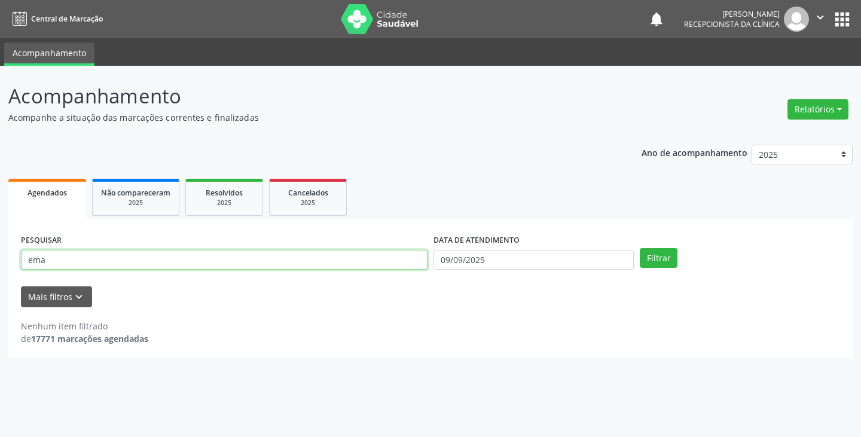
type input "ema"
click at [640, 248] on button "Filtrar" at bounding box center [659, 258] width 38 height 20
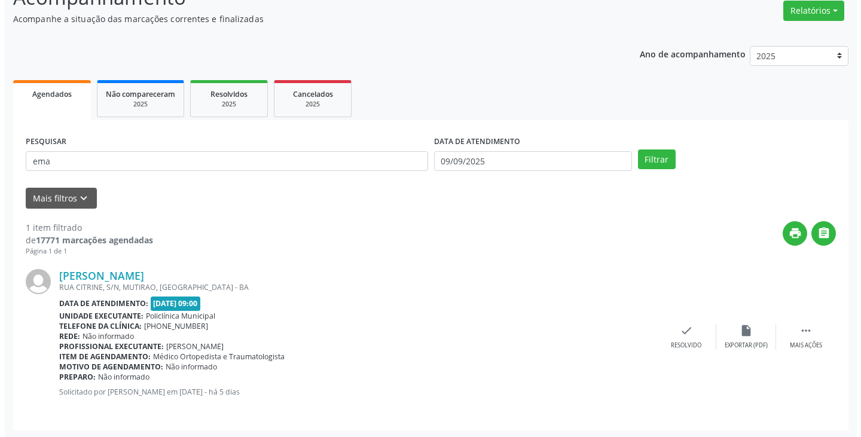
scroll to position [100, 0]
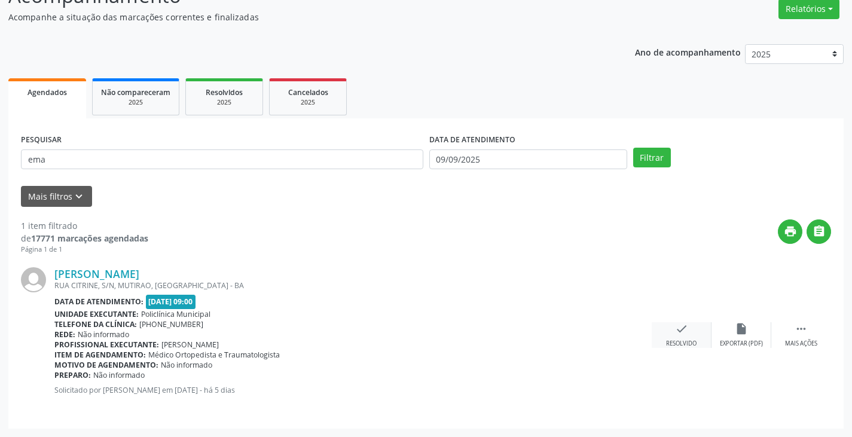
click at [677, 329] on icon "check" at bounding box center [681, 328] width 13 height 13
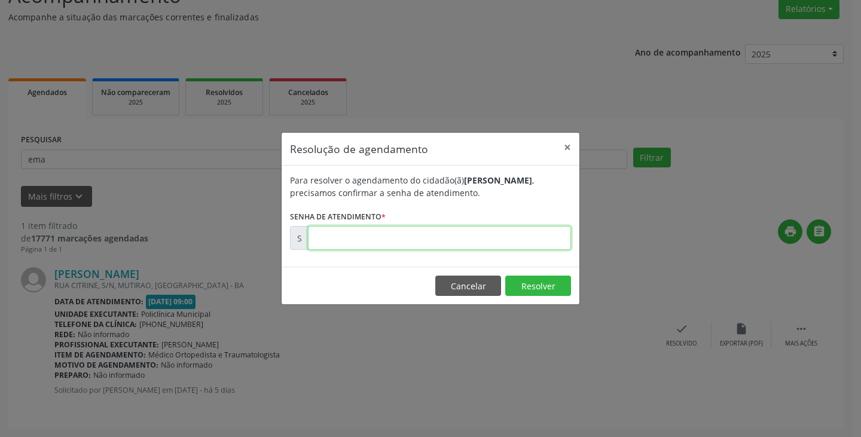
click at [506, 237] on input "text" at bounding box center [439, 238] width 263 height 24
type input "00175277"
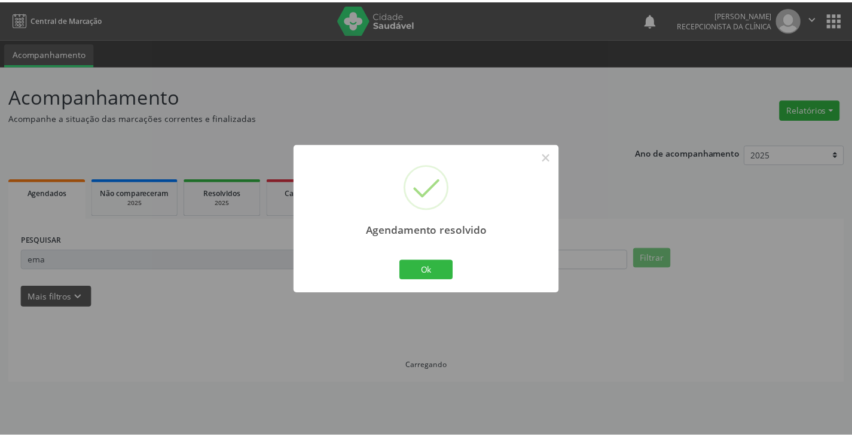
scroll to position [0, 0]
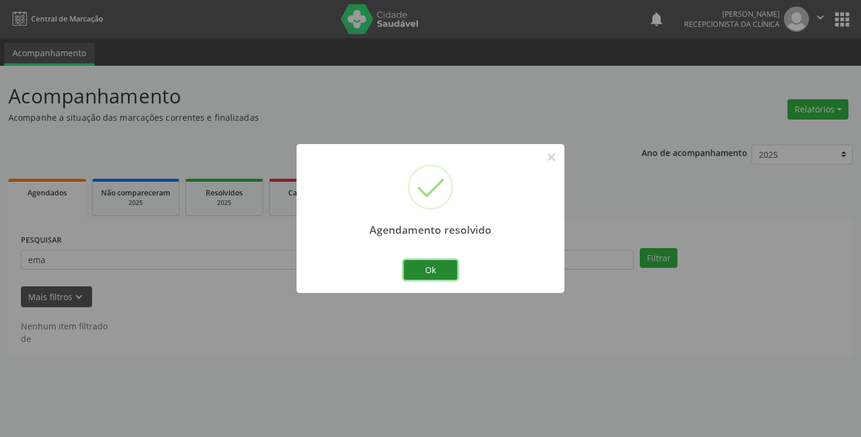
drag, startPoint x: 432, startPoint y: 273, endPoint x: 394, endPoint y: 271, distance: 37.7
click at [431, 273] on button "Ok" at bounding box center [431, 270] width 54 height 20
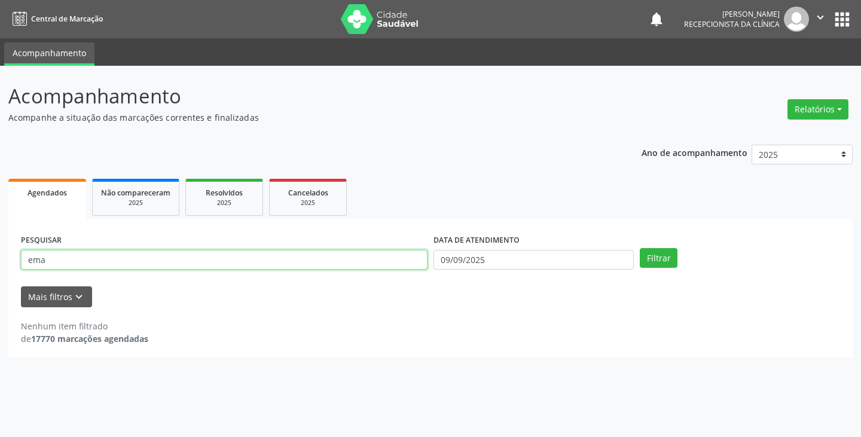
click at [389, 266] on input "ema" at bounding box center [224, 260] width 407 height 20
type input "e"
type input "lais"
click at [640, 248] on button "Filtrar" at bounding box center [659, 258] width 38 height 20
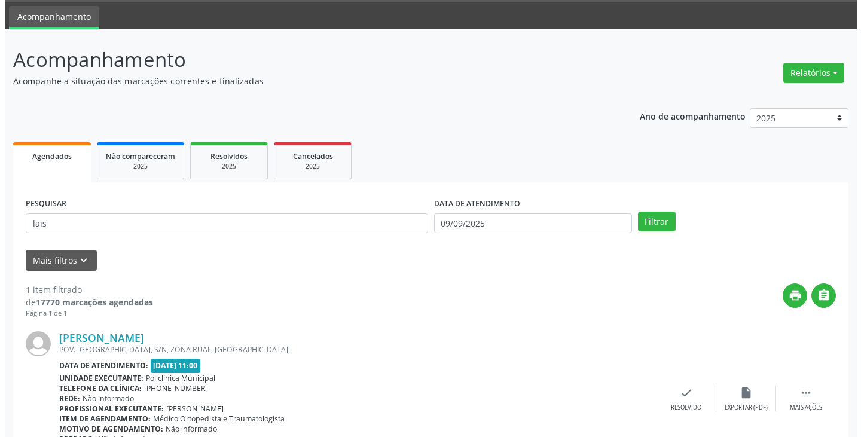
scroll to position [100, 0]
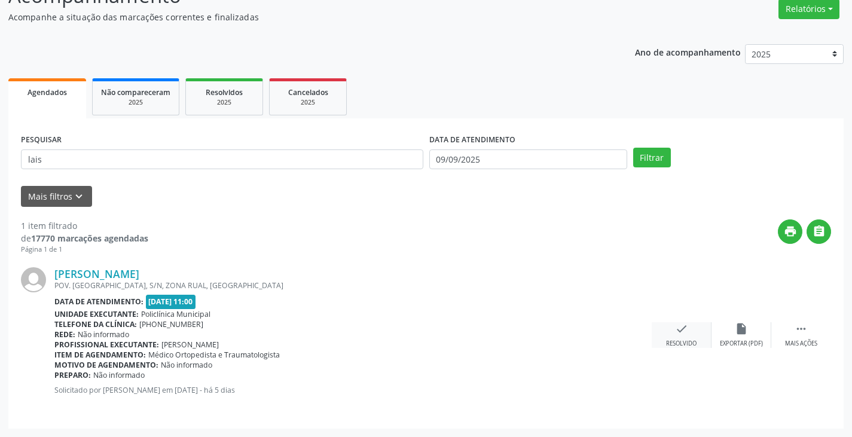
click at [679, 337] on div "check Resolvido" at bounding box center [682, 335] width 60 height 26
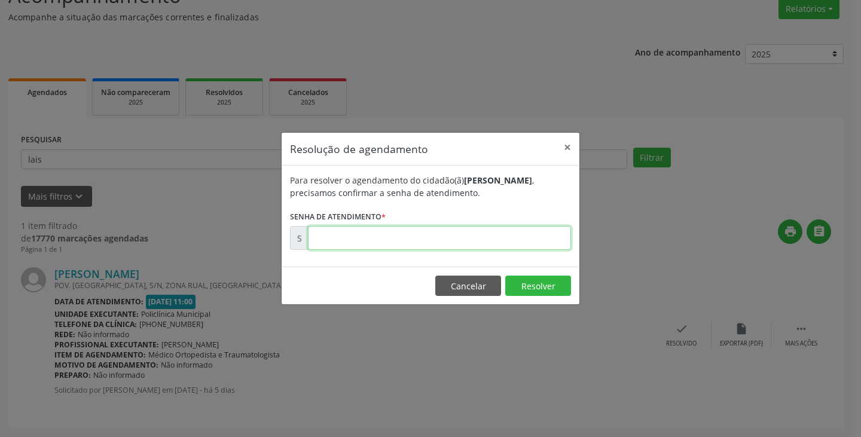
click at [493, 242] on input "text" at bounding box center [439, 238] width 263 height 24
type input "00175340"
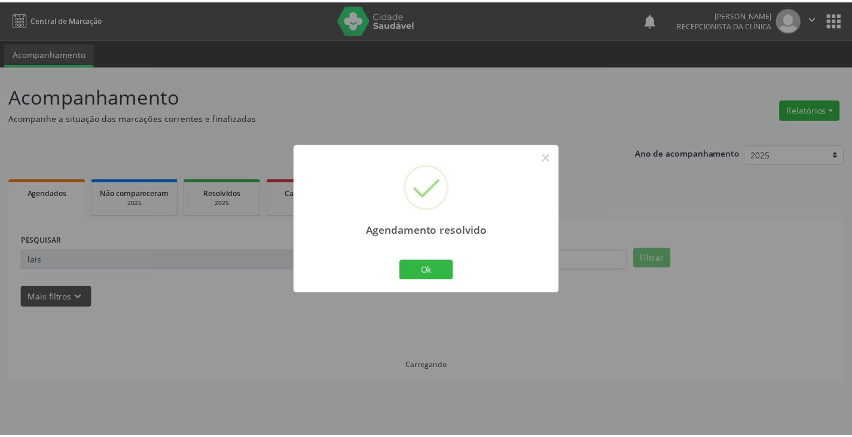
scroll to position [0, 0]
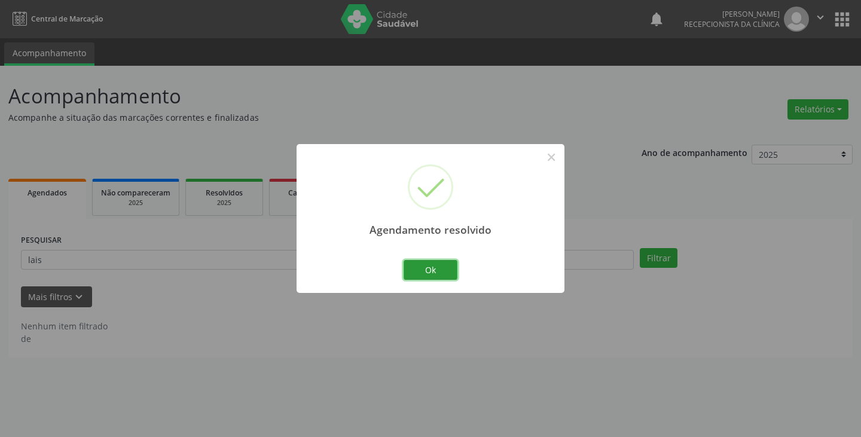
drag, startPoint x: 441, startPoint y: 265, endPoint x: 395, endPoint y: 258, distance: 46.6
click at [441, 264] on button "Ok" at bounding box center [431, 270] width 54 height 20
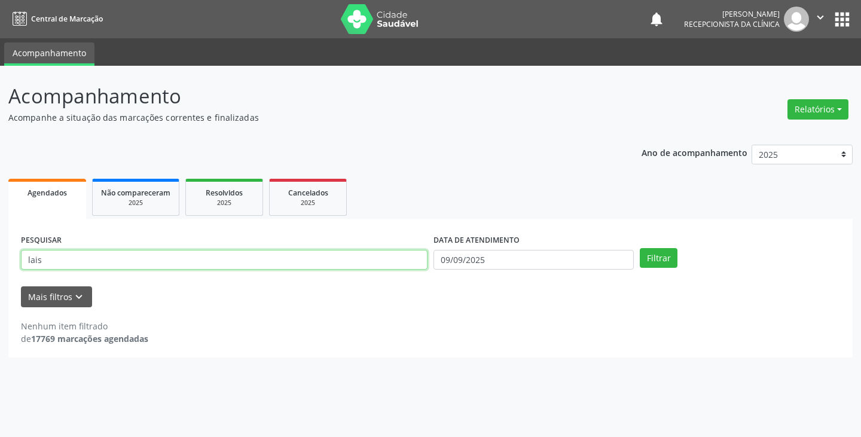
click at [394, 258] on input "lais" at bounding box center [224, 260] width 407 height 20
type input "l"
type input "josen"
click at [640, 248] on button "Filtrar" at bounding box center [659, 258] width 38 height 20
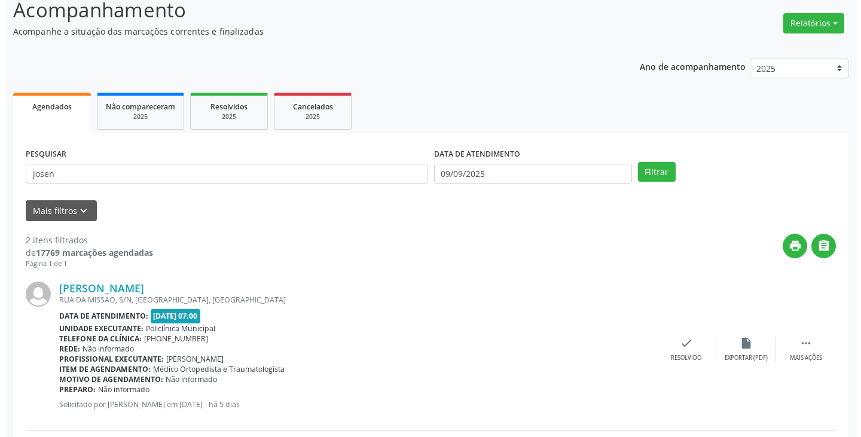
scroll to position [179, 0]
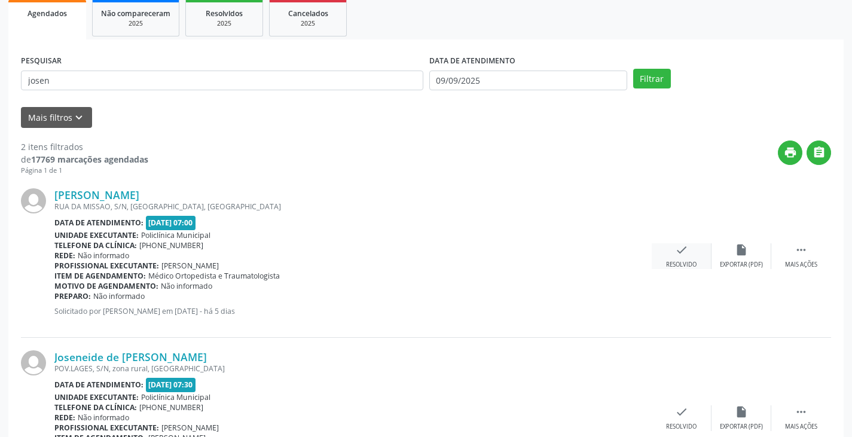
click at [680, 255] on icon "check" at bounding box center [681, 249] width 13 height 13
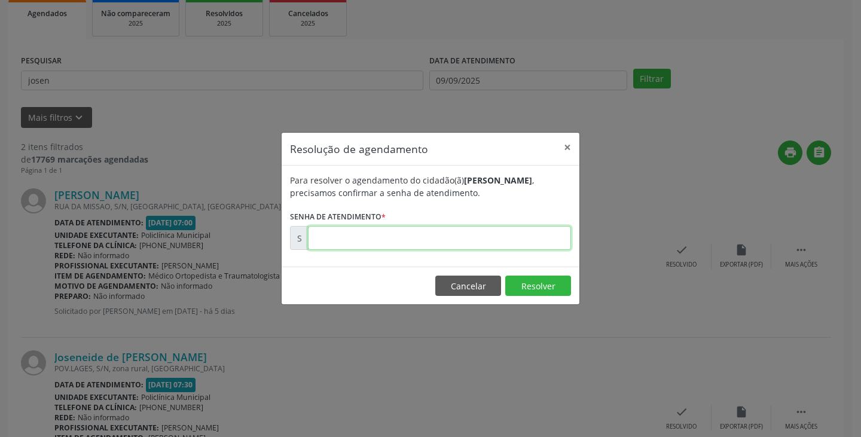
click at [524, 241] on input "text" at bounding box center [439, 238] width 263 height 24
type input "00175184"
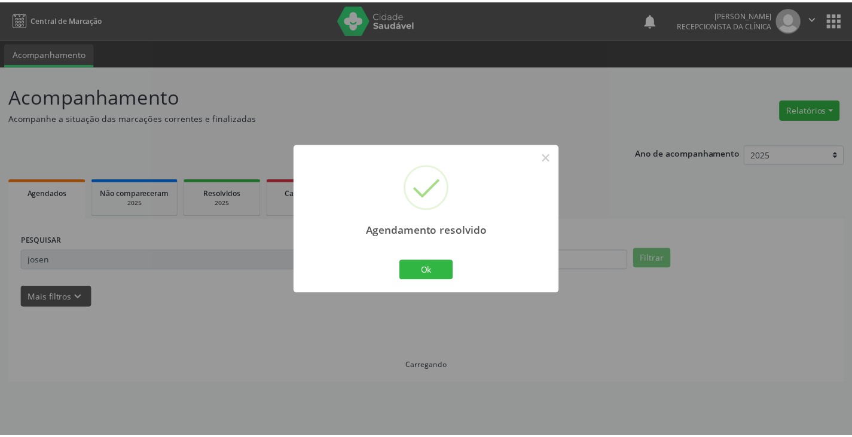
scroll to position [0, 0]
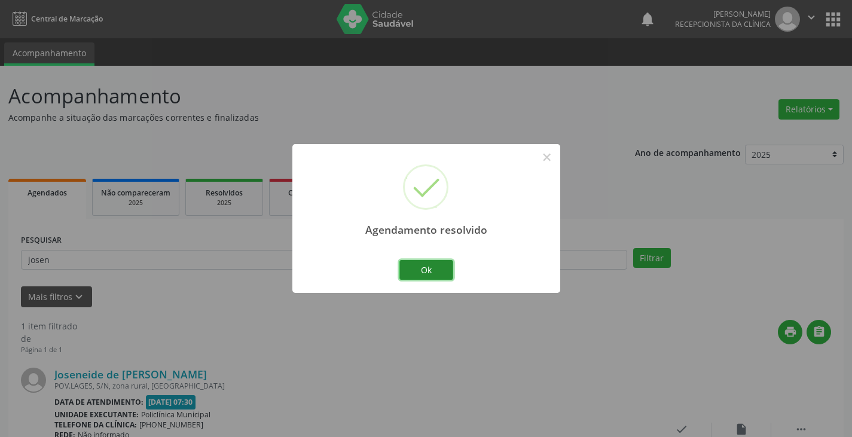
click at [448, 267] on button "Ok" at bounding box center [426, 270] width 54 height 20
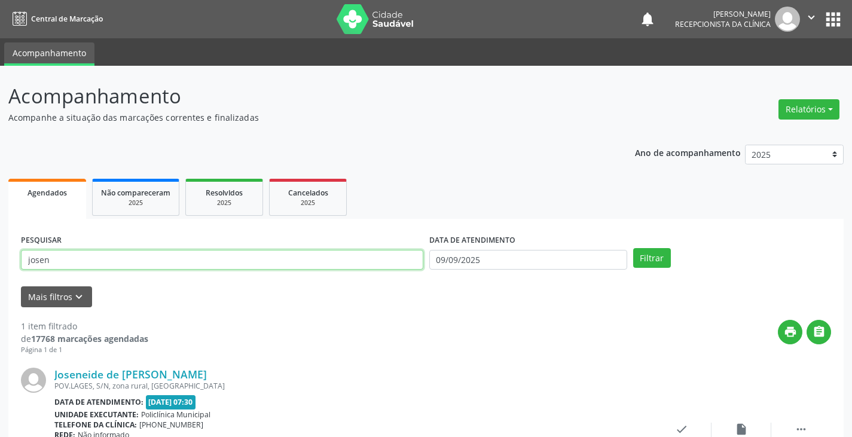
click at [406, 261] on input "josen" at bounding box center [222, 260] width 402 height 20
type input "j"
type input "marce"
click at [633, 248] on button "Filtrar" at bounding box center [652, 258] width 38 height 20
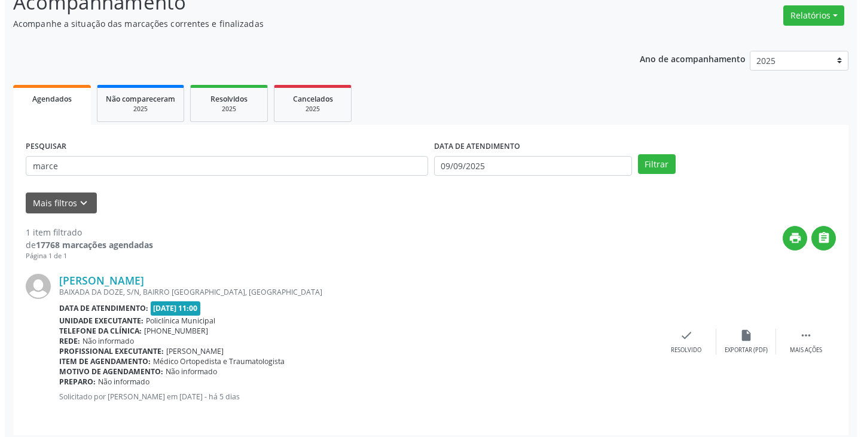
scroll to position [100, 0]
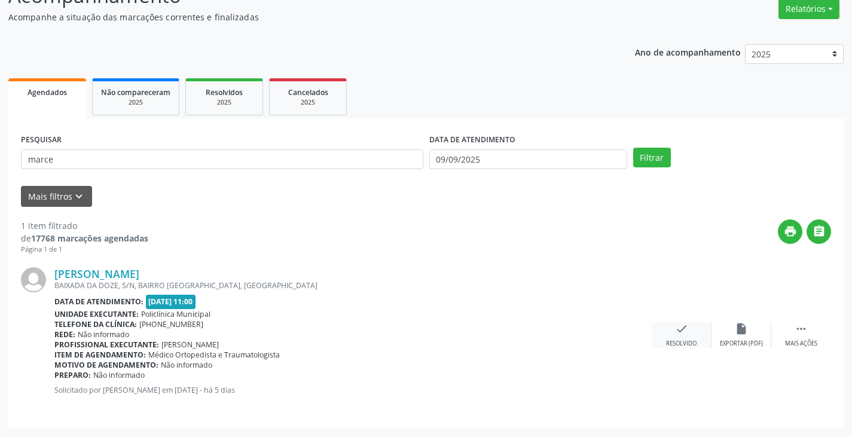
click at [683, 332] on icon "check" at bounding box center [681, 328] width 13 height 13
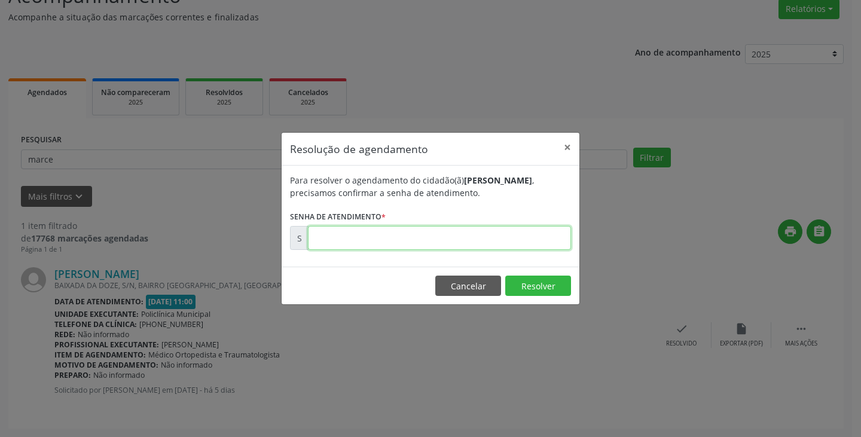
click at [520, 240] on input "text" at bounding box center [439, 238] width 263 height 24
type input "00175286"
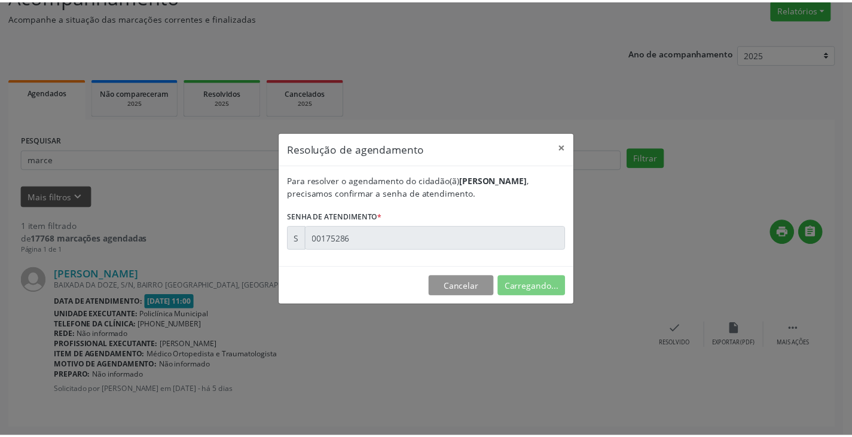
scroll to position [0, 0]
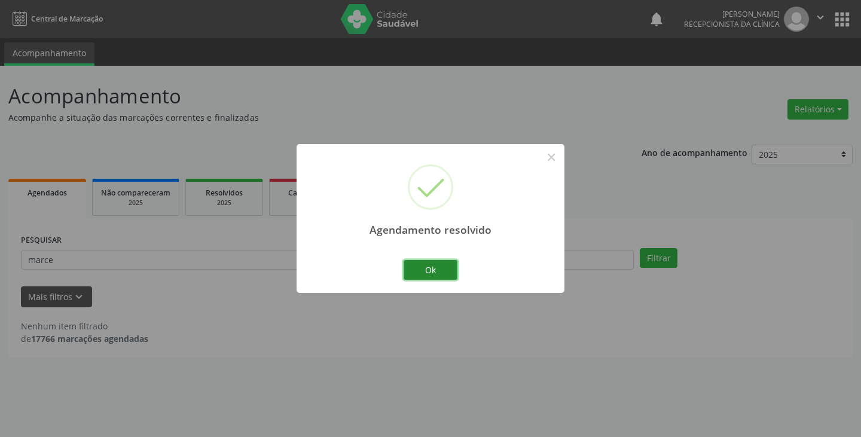
click at [430, 270] on button "Ok" at bounding box center [431, 270] width 54 height 20
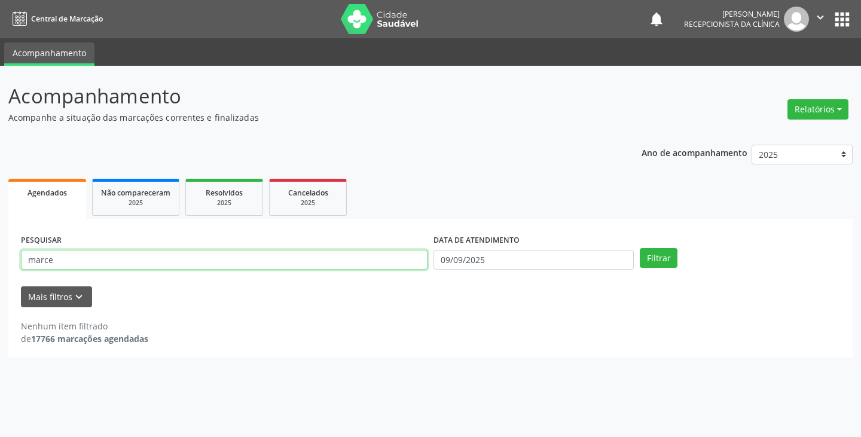
click at [304, 257] on input "marce" at bounding box center [224, 260] width 407 height 20
type input "m"
type input "[PERSON_NAME]"
click at [640, 248] on button "Filtrar" at bounding box center [659, 258] width 38 height 20
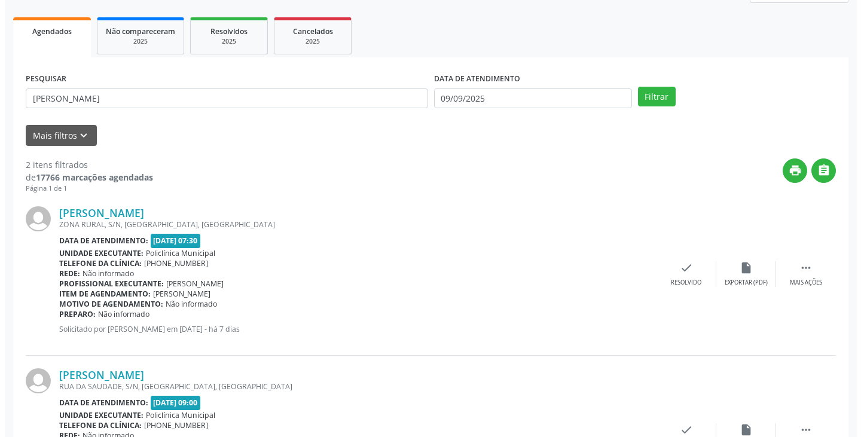
scroll to position [179, 0]
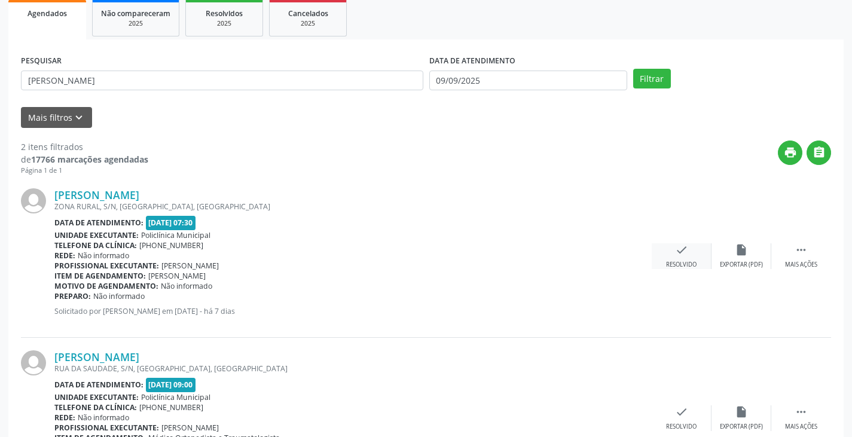
click at [687, 258] on div "check Resolvido" at bounding box center [682, 256] width 60 height 26
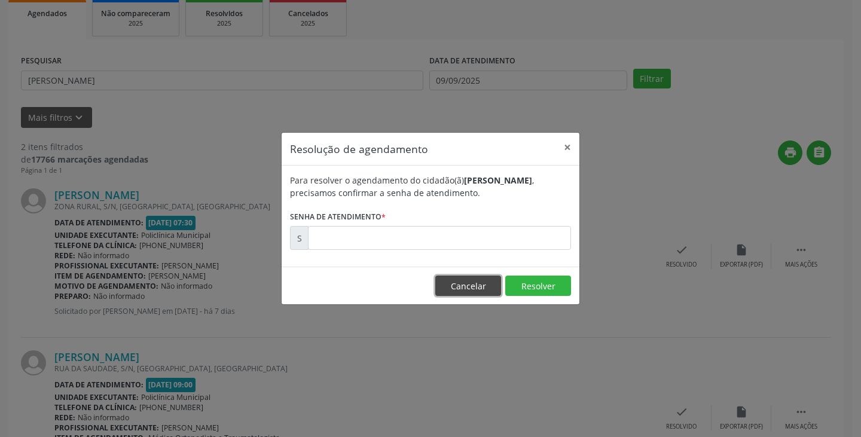
drag, startPoint x: 485, startPoint y: 282, endPoint x: 606, endPoint y: 361, distance: 144.3
click at [486, 285] on button "Cancelar" at bounding box center [468, 286] width 66 height 20
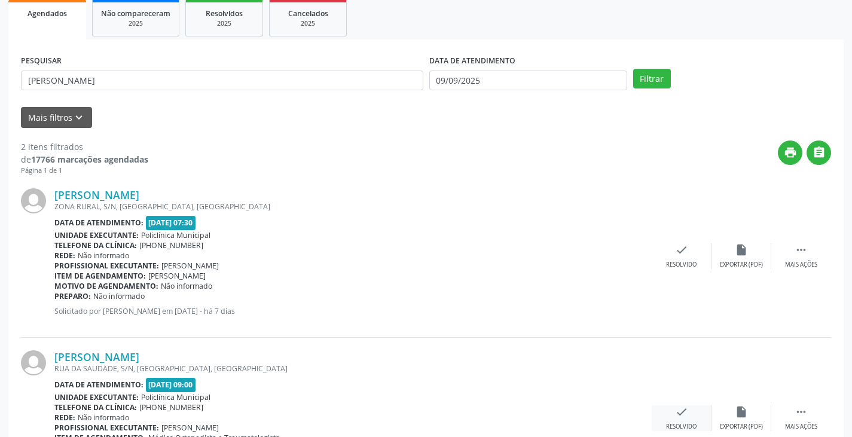
click at [679, 419] on div "check Resolvido" at bounding box center [682, 418] width 60 height 26
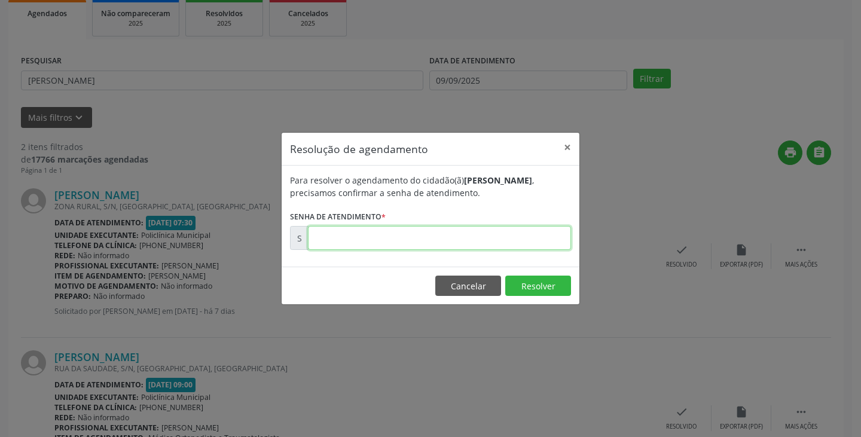
click at [485, 237] on input "text" at bounding box center [439, 238] width 263 height 24
type input "00175252"
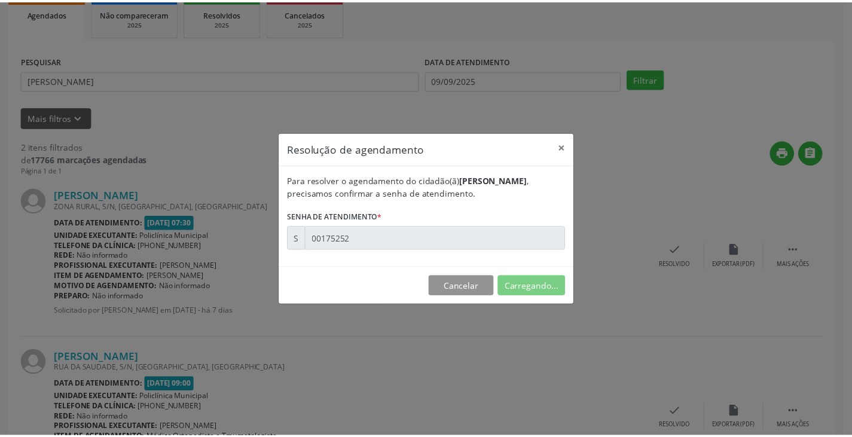
scroll to position [0, 0]
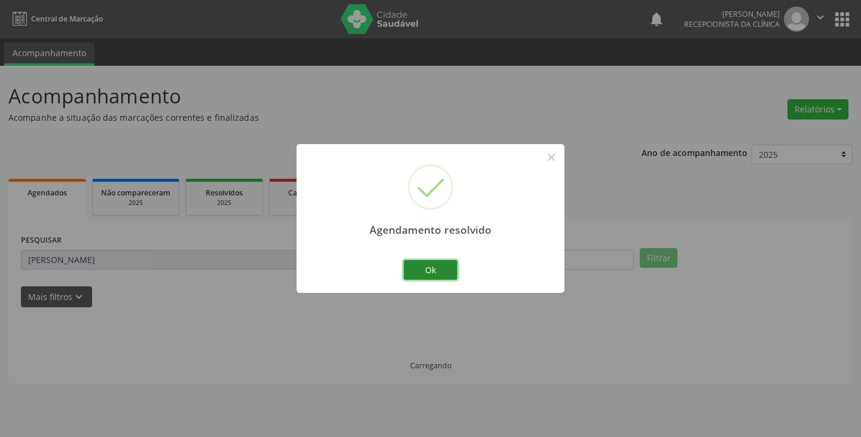
drag, startPoint x: 442, startPoint y: 271, endPoint x: 408, endPoint y: 264, distance: 34.8
click at [438, 270] on button "Ok" at bounding box center [431, 270] width 54 height 20
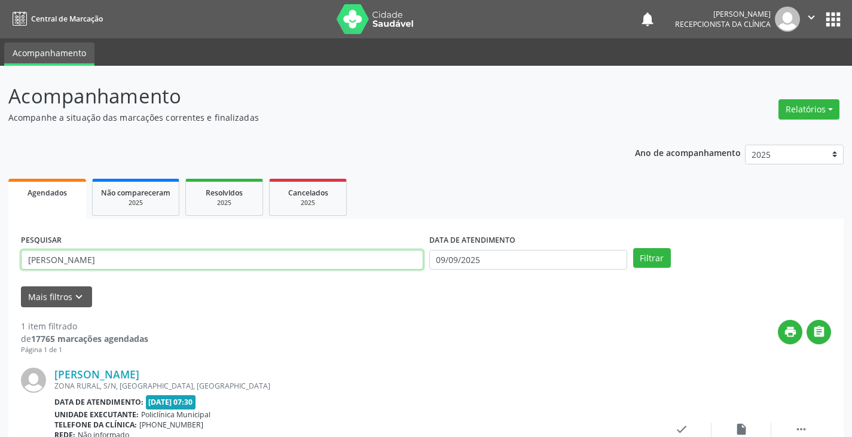
click at [393, 259] on input "[PERSON_NAME]" at bounding box center [222, 260] width 402 height 20
type input "m"
type input "erl"
click at [633, 248] on button "Filtrar" at bounding box center [652, 258] width 38 height 20
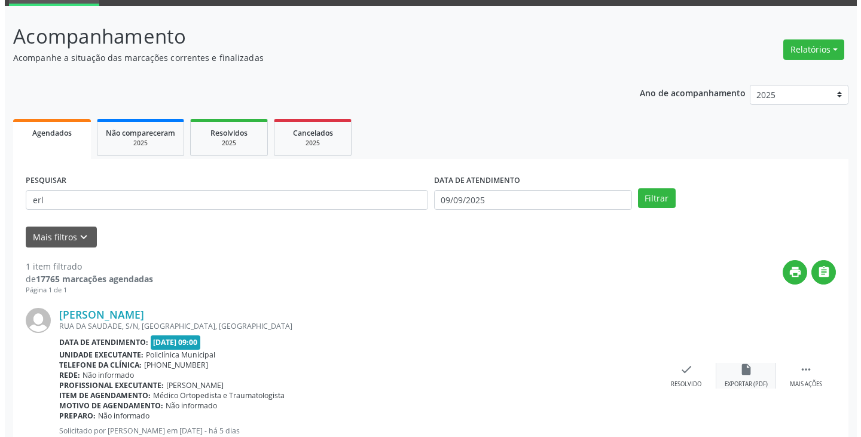
scroll to position [100, 0]
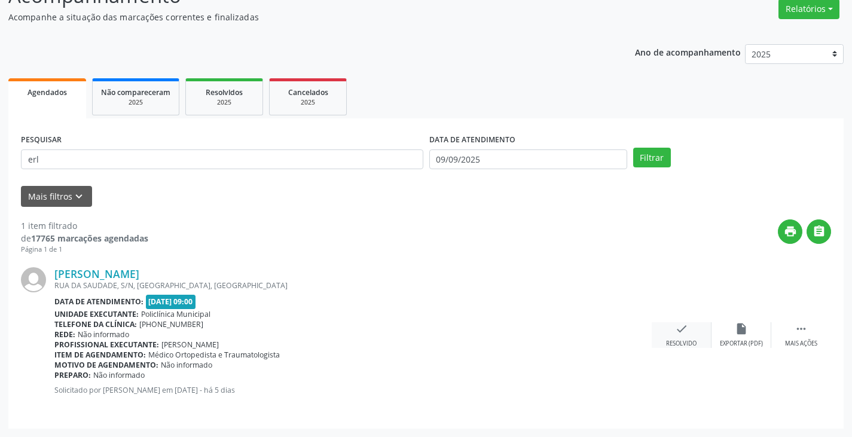
click at [679, 331] on icon "check" at bounding box center [681, 328] width 13 height 13
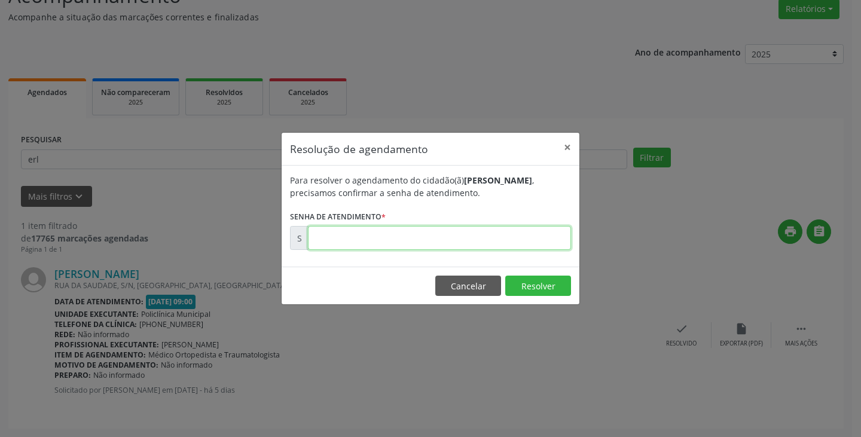
click at [527, 239] on input "text" at bounding box center [439, 238] width 263 height 24
type input "00175218"
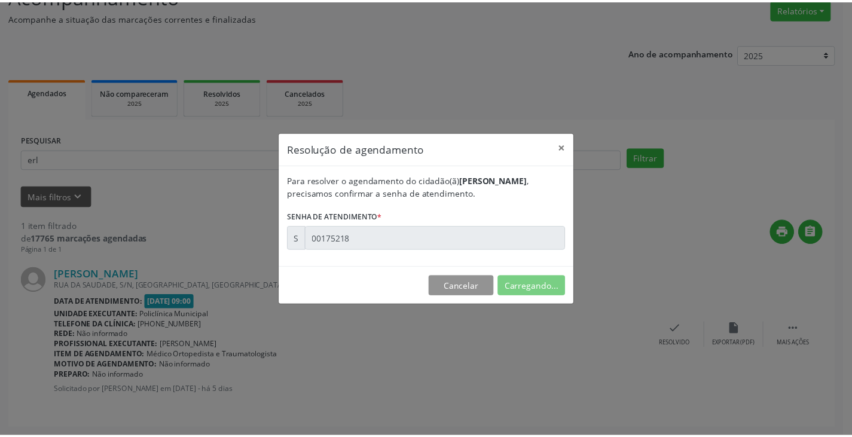
scroll to position [0, 0]
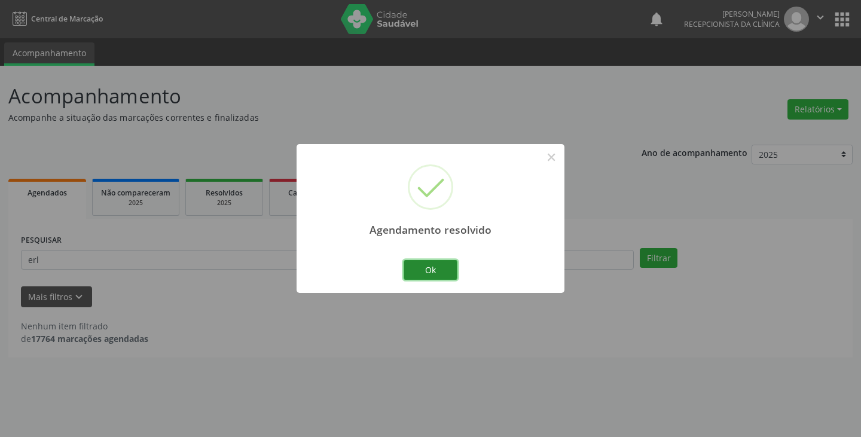
click at [441, 270] on button "Ok" at bounding box center [431, 270] width 54 height 20
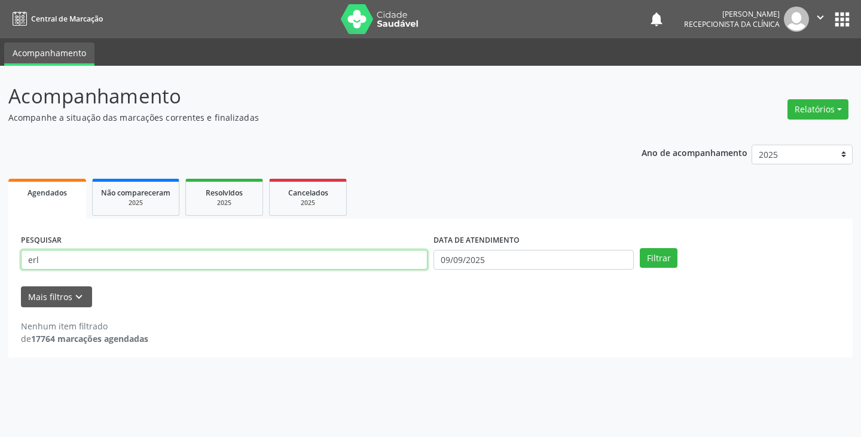
click at [301, 258] on input "erl" at bounding box center [224, 260] width 407 height 20
type input "e"
type input "[PERSON_NAME]"
click at [640, 248] on button "Filtrar" at bounding box center [659, 258] width 38 height 20
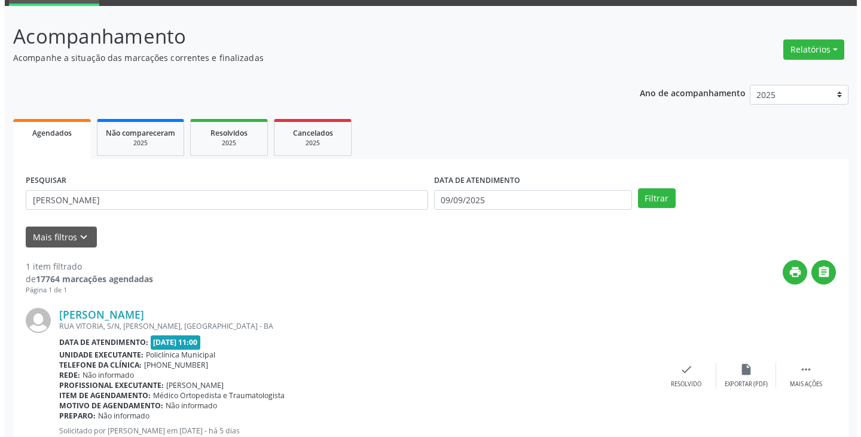
scroll to position [100, 0]
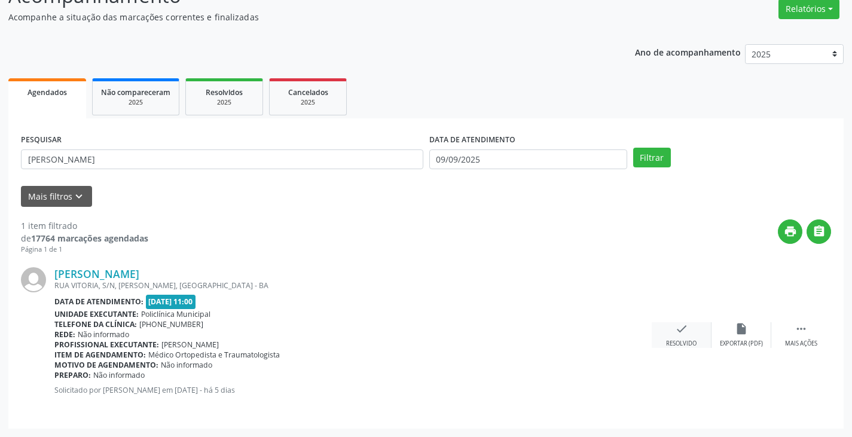
click at [679, 336] on div "check Resolvido" at bounding box center [682, 335] width 60 height 26
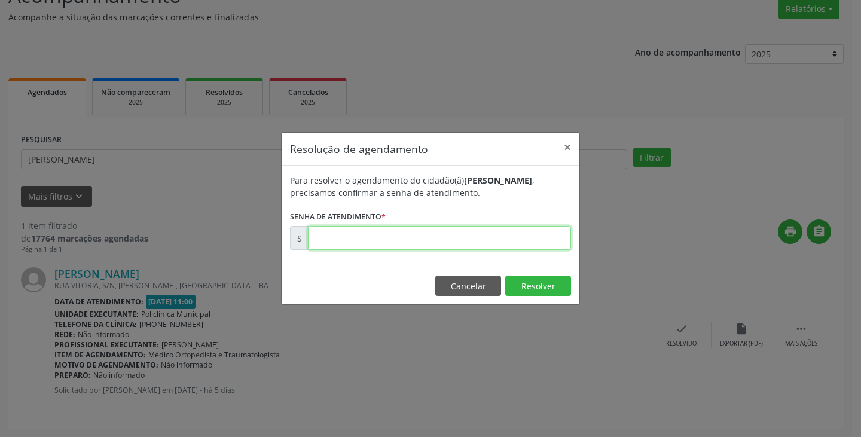
click at [520, 237] on input "text" at bounding box center [439, 238] width 263 height 24
type input "00175449"
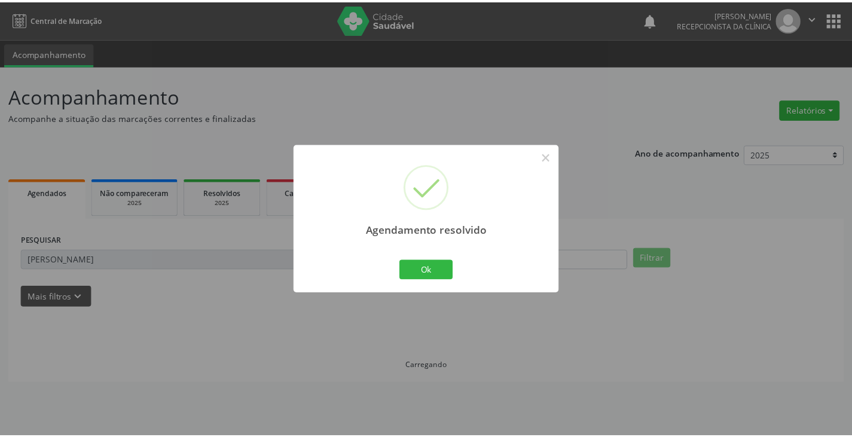
scroll to position [0, 0]
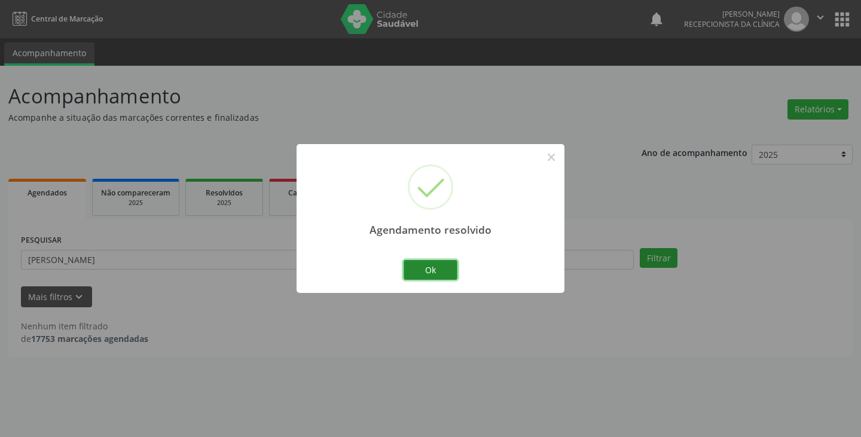
click at [435, 270] on button "Ok" at bounding box center [431, 270] width 54 height 20
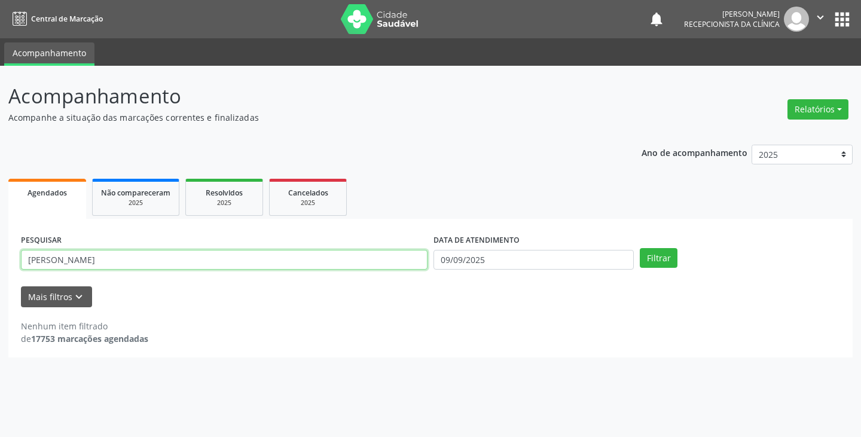
click at [331, 259] on input "[PERSON_NAME]" at bounding box center [224, 260] width 407 height 20
type input "m"
click at [640, 248] on button "Filtrar" at bounding box center [659, 258] width 38 height 20
click at [288, 259] on input "agat" at bounding box center [224, 260] width 407 height 20
type input "a"
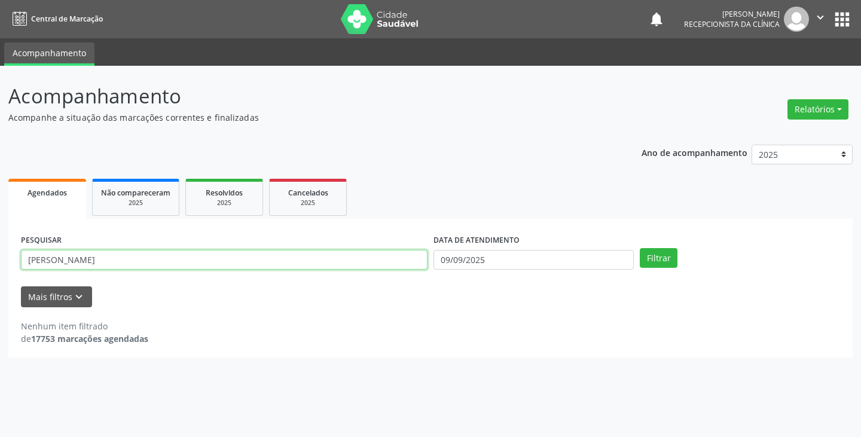
click at [640, 248] on button "Filtrar" at bounding box center [659, 258] width 38 height 20
click at [150, 257] on input "[PERSON_NAME]" at bounding box center [224, 260] width 407 height 20
click at [640, 248] on button "Filtrar" at bounding box center [659, 258] width 38 height 20
click at [150, 257] on input "[PERSON_NAME]" at bounding box center [224, 260] width 407 height 20
type input "m"
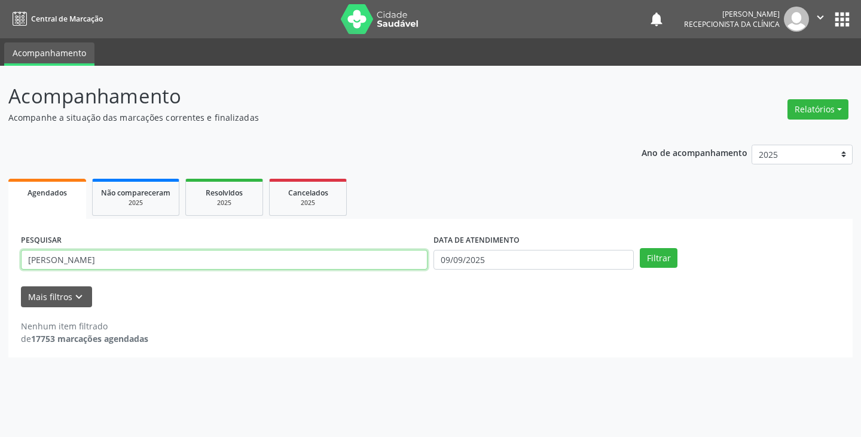
type input "[PERSON_NAME]"
click at [640, 248] on button "Filtrar" at bounding box center [659, 258] width 38 height 20
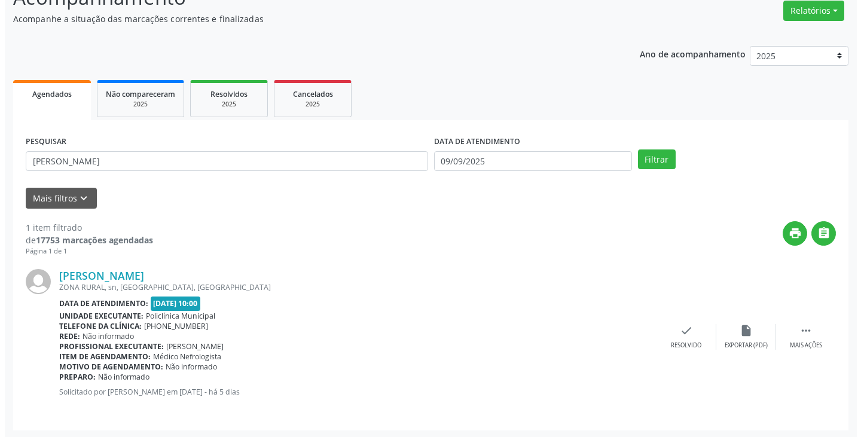
scroll to position [100, 0]
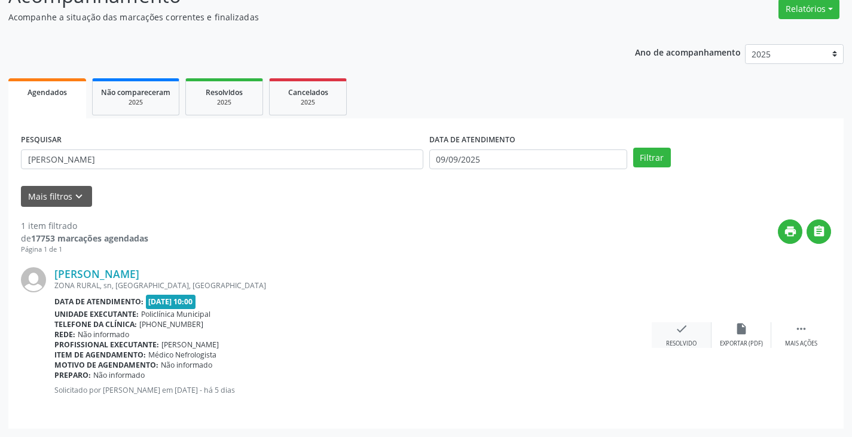
click at [676, 332] on icon "check" at bounding box center [681, 328] width 13 height 13
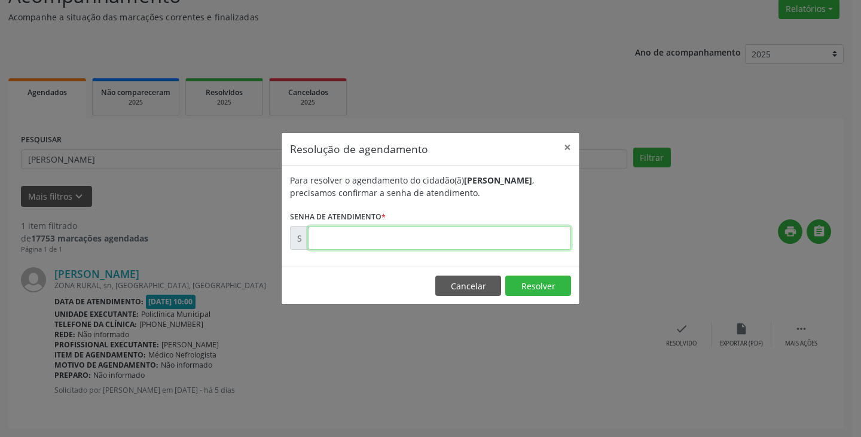
click at [523, 233] on input "text" at bounding box center [439, 238] width 263 height 24
type input "00175365"
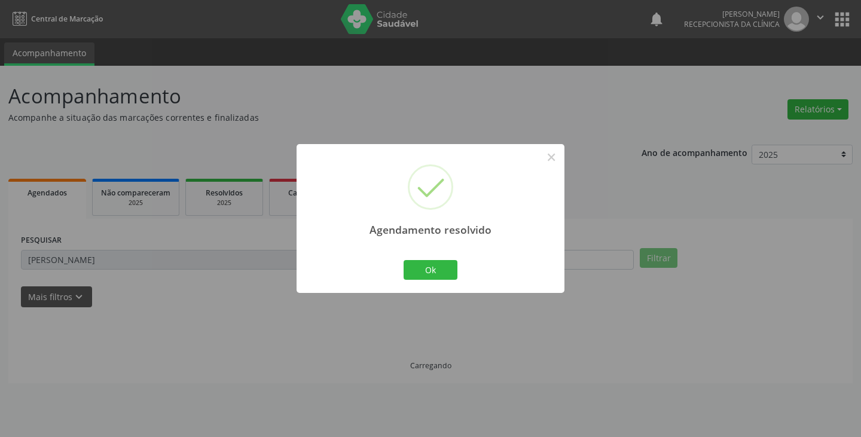
scroll to position [0, 0]
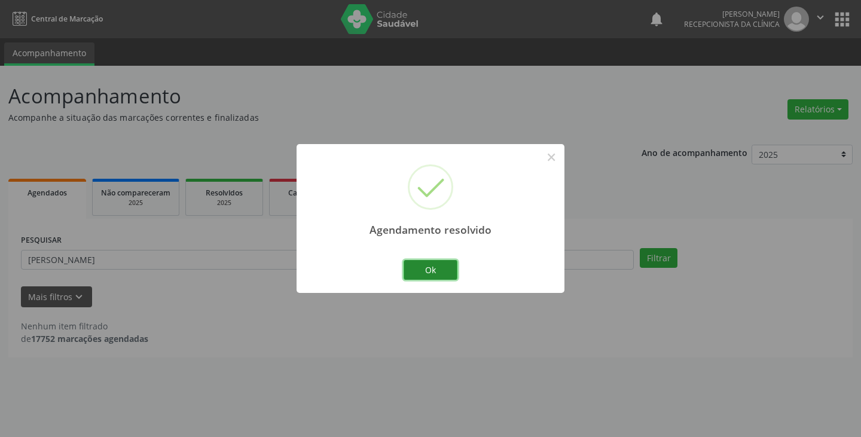
click at [419, 274] on button "Ok" at bounding box center [431, 270] width 54 height 20
